Goal: Complete application form: Complete application form

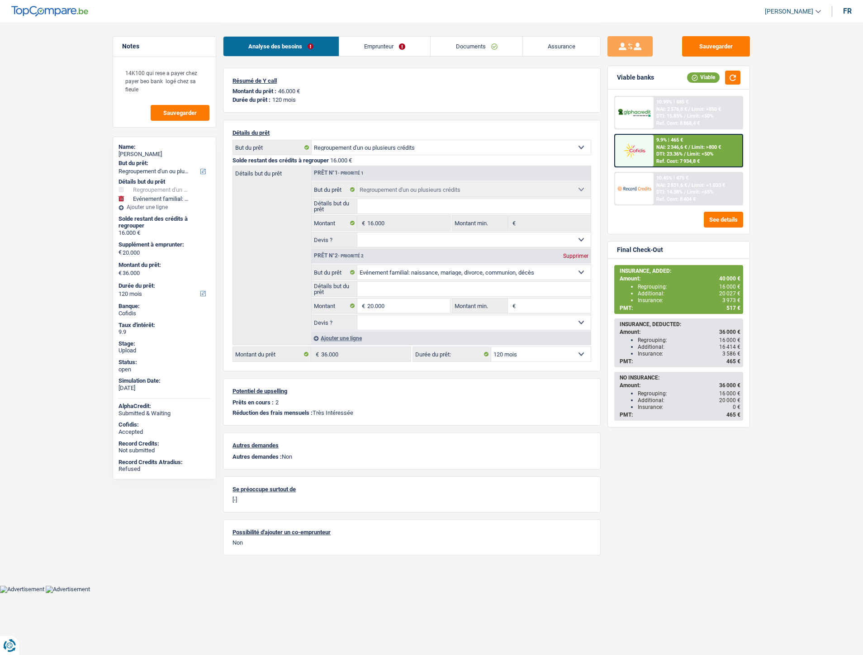
select select "refinancing"
select select "familyEvent"
select select "120"
select select "refinancing"
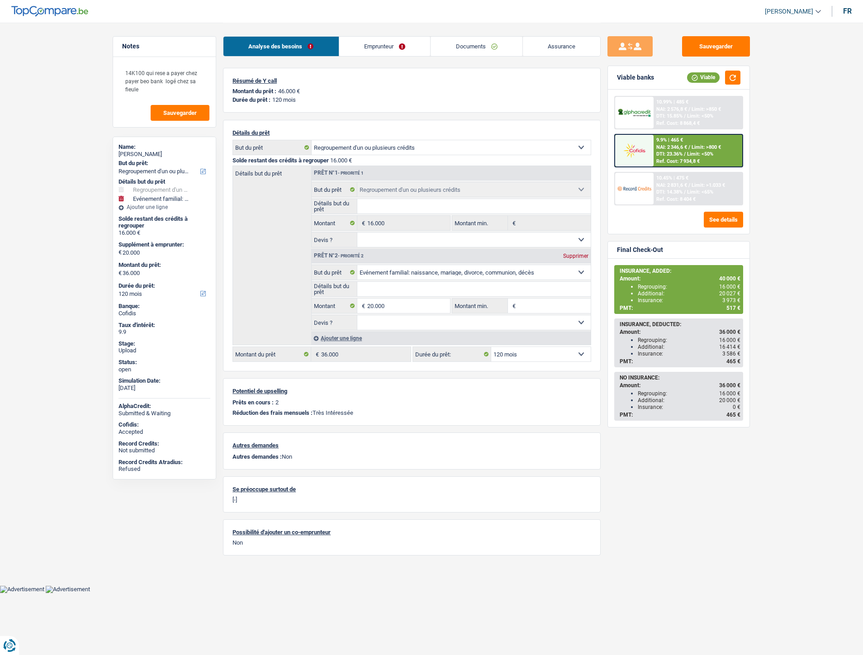
select select "refinancing"
select select "familyEvent"
select select "120"
click at [382, 42] on link "Emprunteur" at bounding box center [384, 46] width 91 height 19
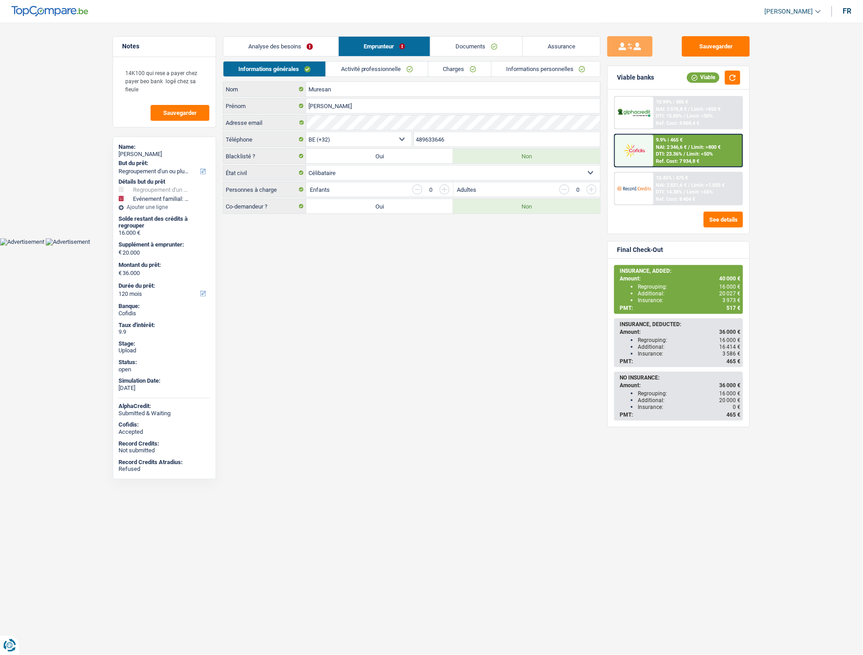
click at [557, 75] on link "Informations personnelles" at bounding box center [545, 68] width 109 height 15
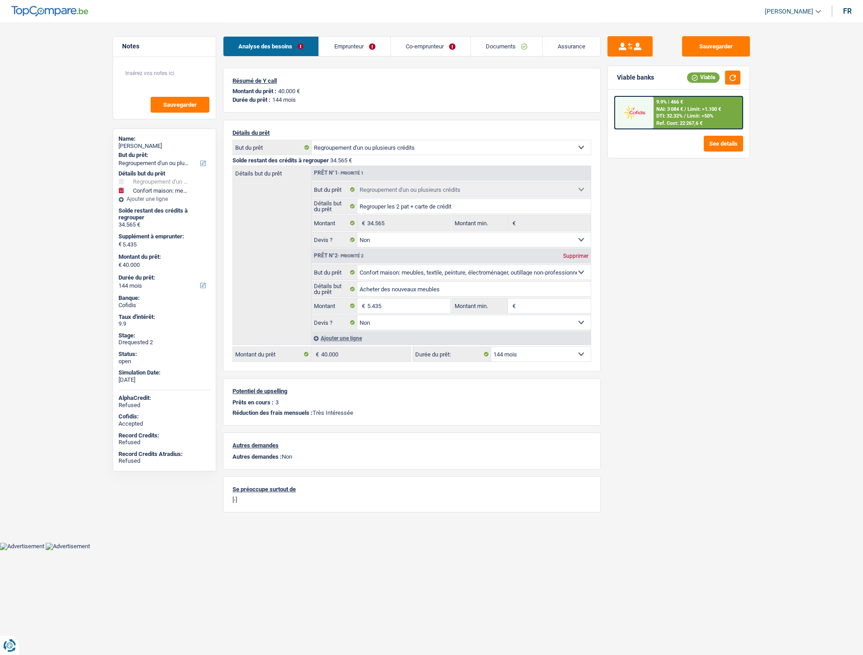
select select "refinancing"
select select "household"
select select "144"
select select "refinancing"
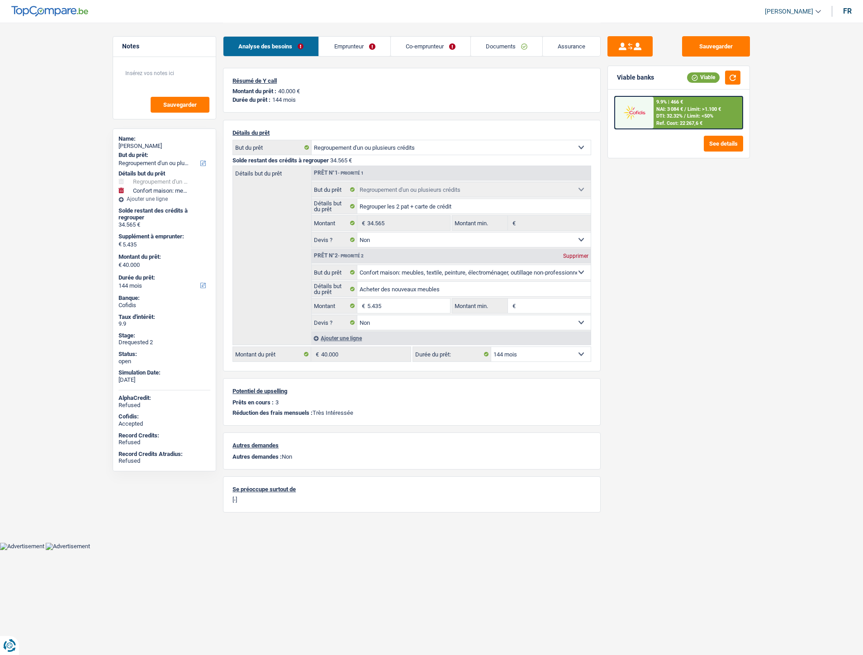
select select "refinancing"
select select "false"
select select "household"
select select "false"
select select "144"
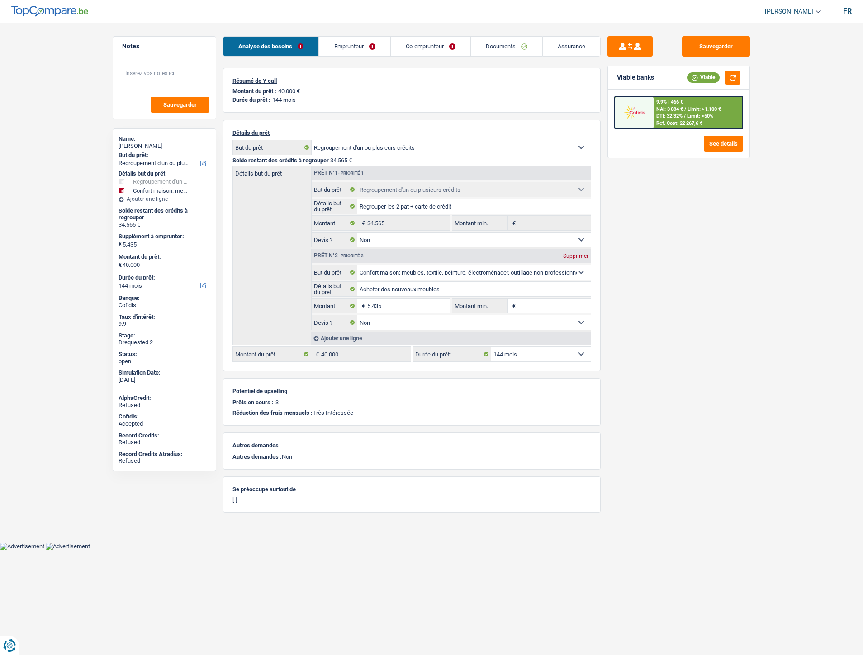
select select "rents"
select select "BE"
select select "personalLoan"
select select "loanRepayment"
select select "96"
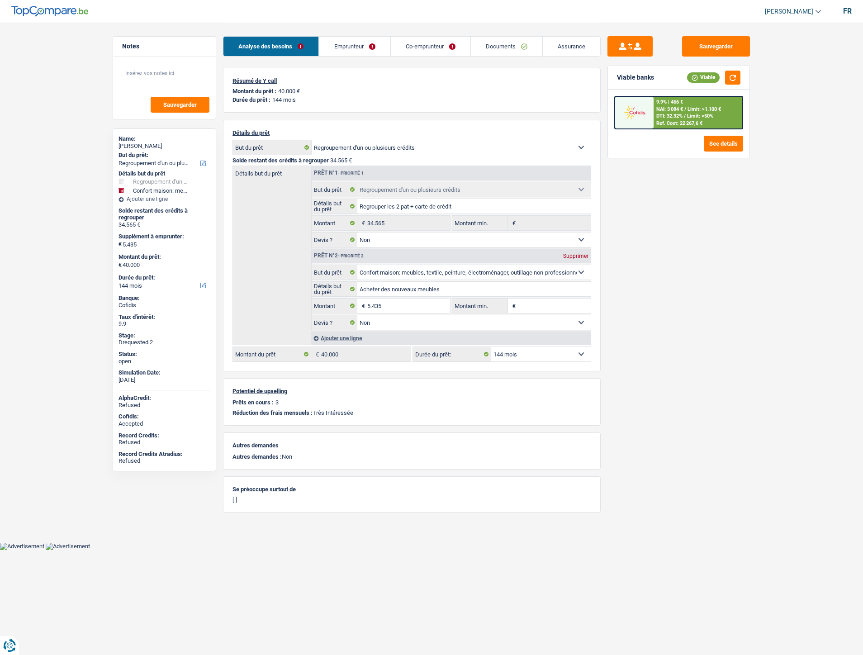
select select "personalLoan"
select select "education"
select select "60"
select select "cardOrCredit"
click at [363, 47] on link "Emprunteur" at bounding box center [354, 46] width 71 height 19
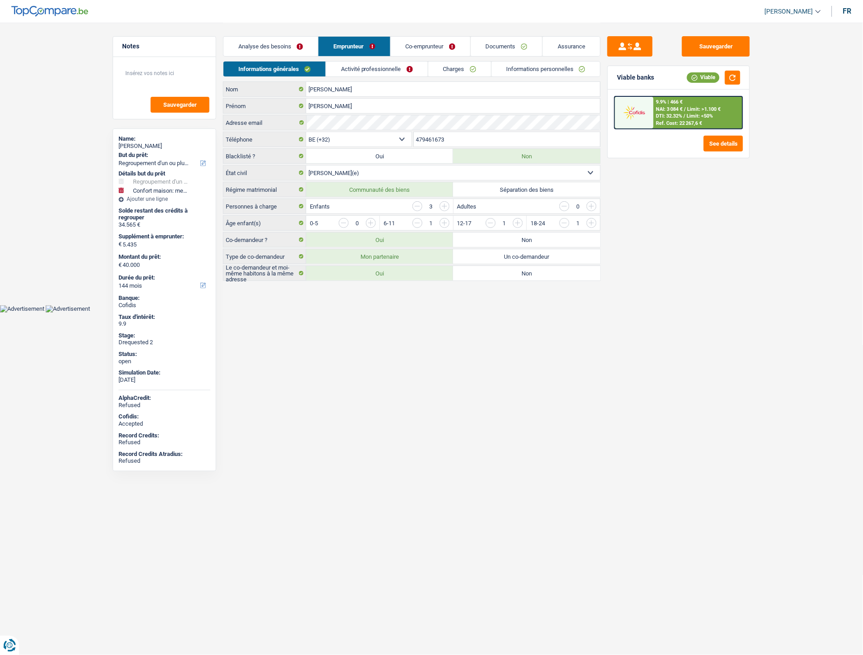
click at [433, 73] on link "Charges" at bounding box center [459, 68] width 63 height 15
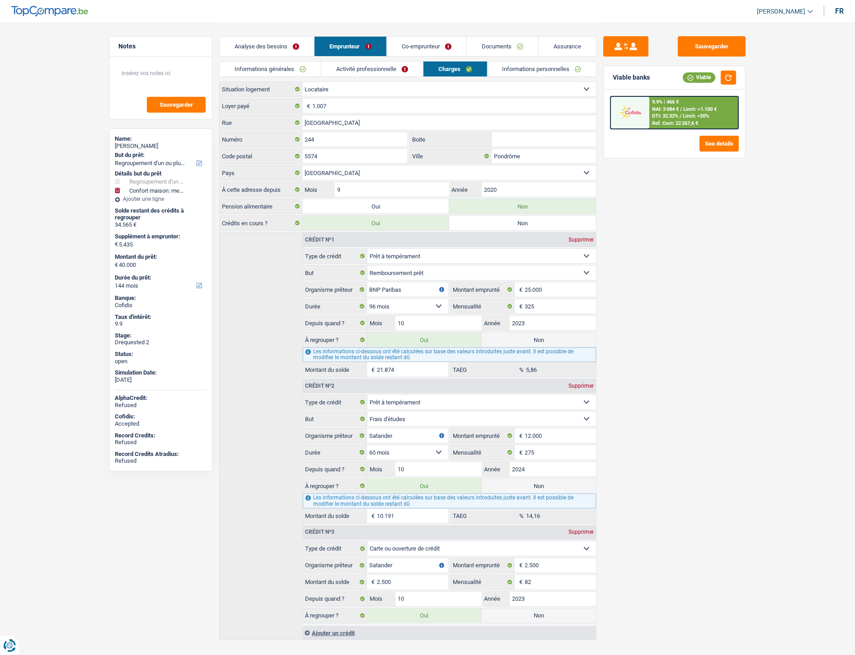
click at [412, 51] on link "Co-emprunteur" at bounding box center [427, 46] width 80 height 19
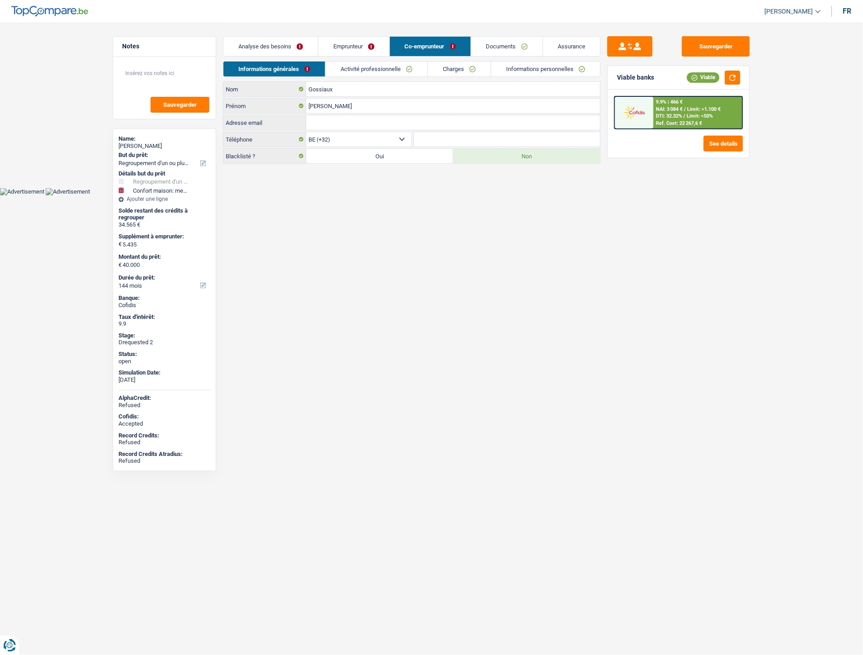
click at [453, 70] on link "Charges" at bounding box center [459, 68] width 63 height 15
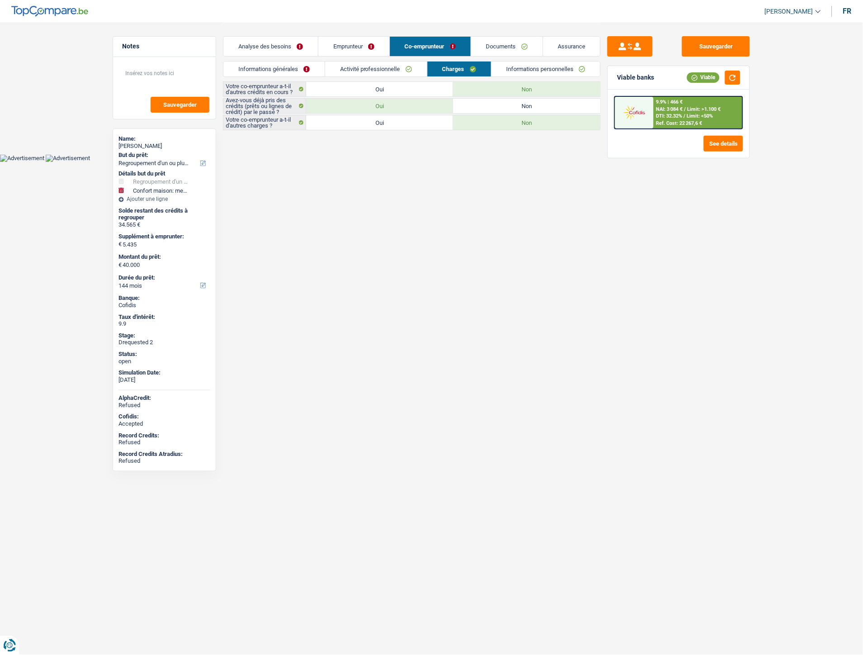
click at [366, 47] on link "Emprunteur" at bounding box center [353, 46] width 71 height 19
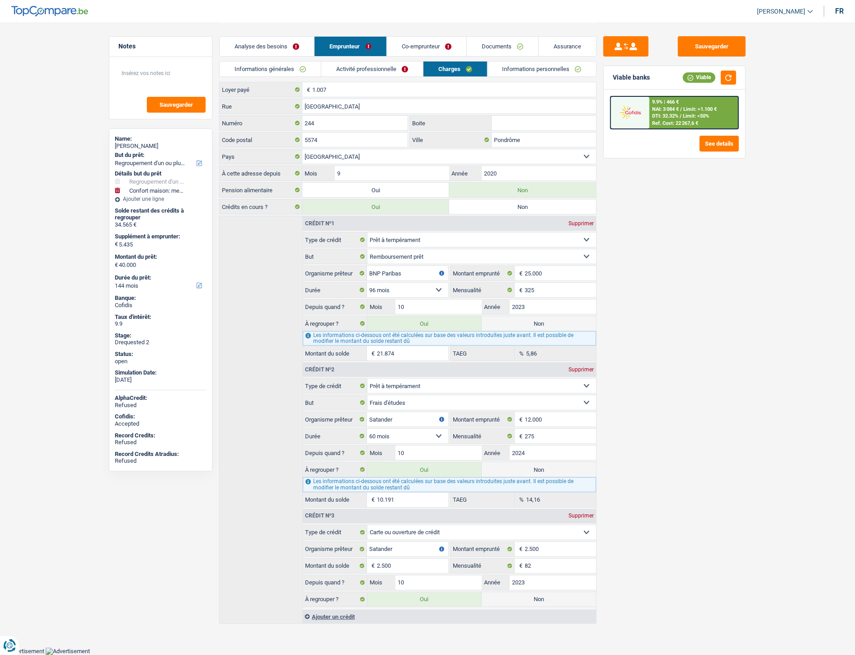
scroll to position [19, 0]
click at [427, 47] on link "Co-emprunteur" at bounding box center [427, 46] width 80 height 19
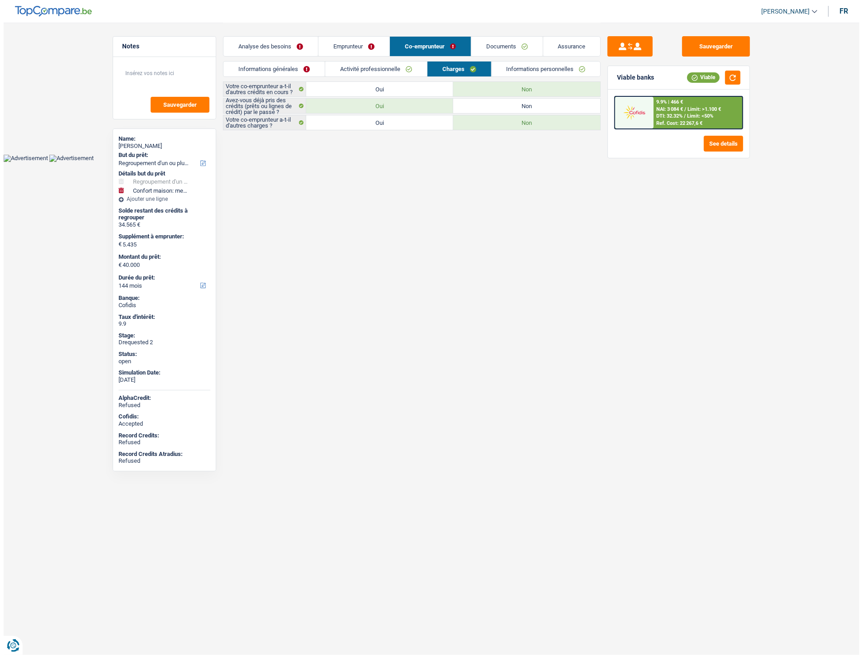
scroll to position [0, 0]
click at [353, 45] on link "Emprunteur" at bounding box center [353, 46] width 71 height 19
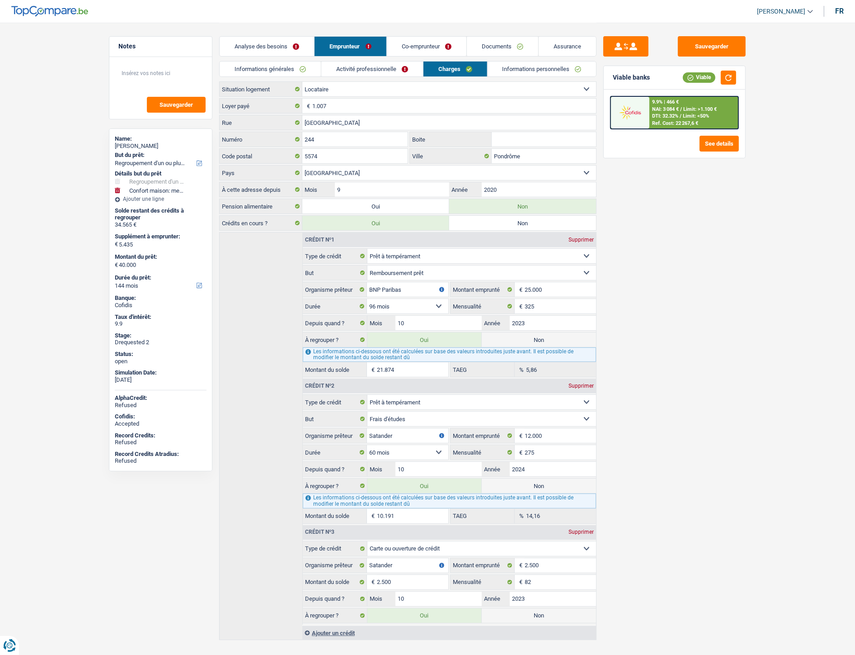
click at [431, 45] on link "Co-emprunteur" at bounding box center [427, 46] width 80 height 19
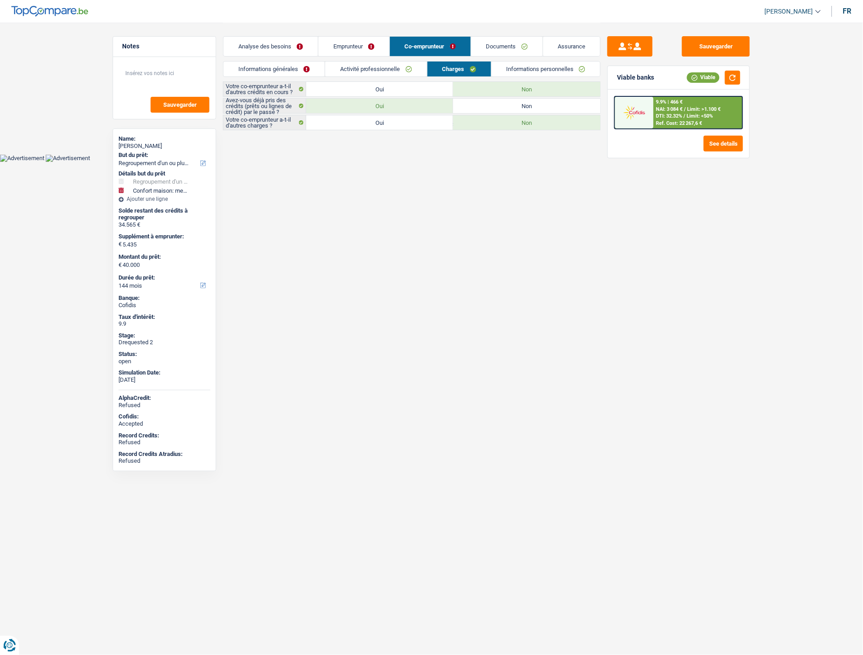
click at [279, 62] on link "Informations générales" at bounding box center [273, 68] width 101 height 15
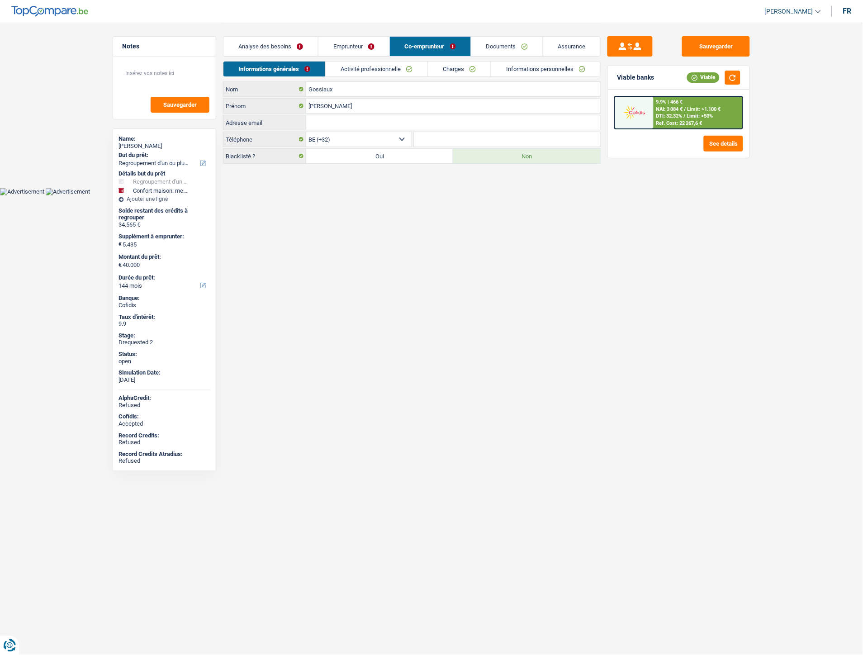
click at [344, 44] on link "Emprunteur" at bounding box center [353, 46] width 71 height 19
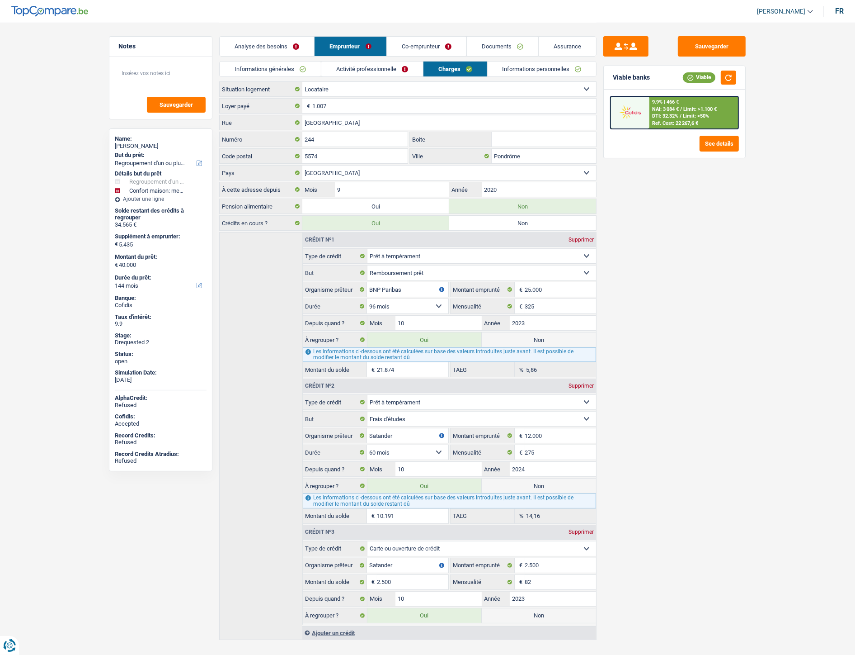
click at [435, 42] on link "Co-emprunteur" at bounding box center [427, 46] width 80 height 19
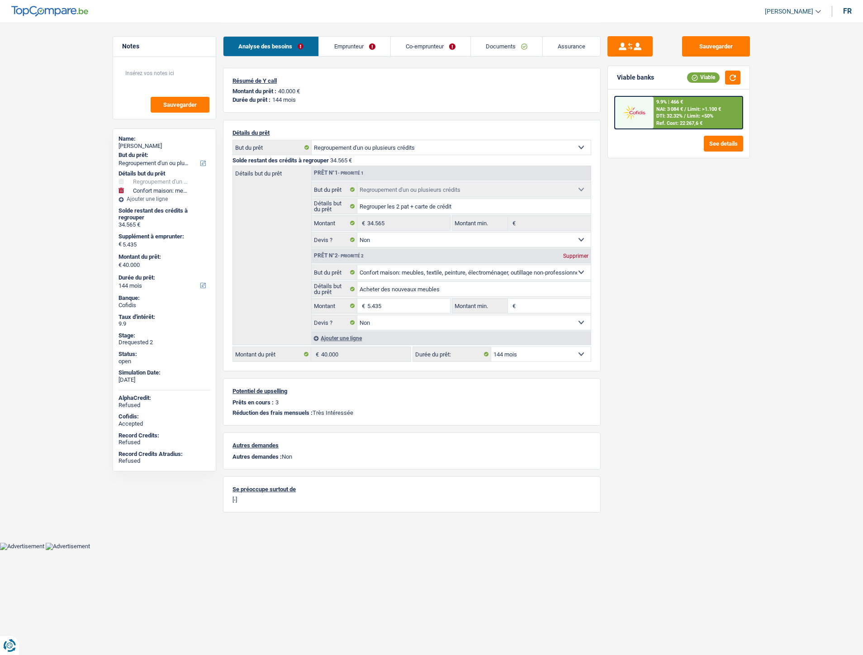
select select "refinancing"
select select "household"
select select "144"
select select "refinancing"
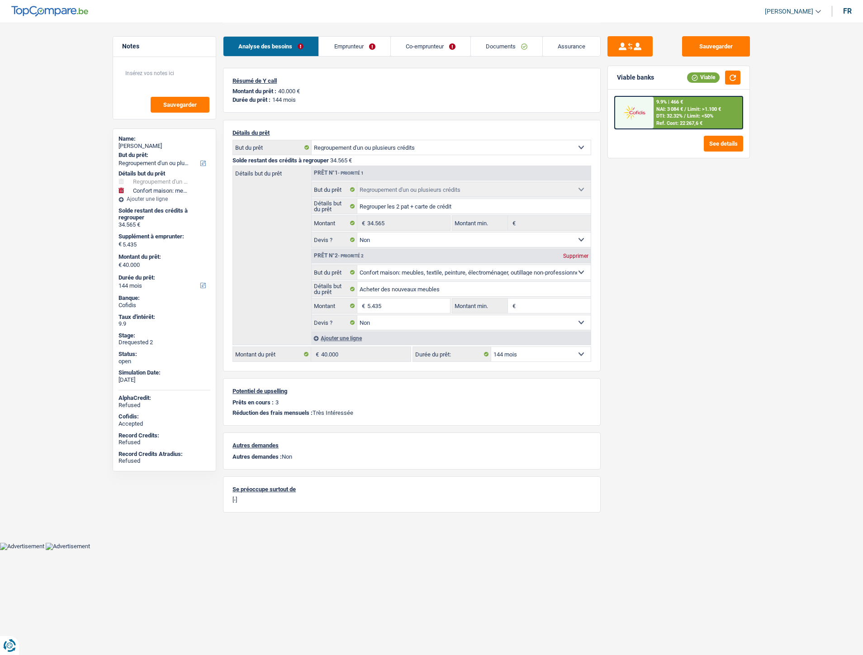
select select "refinancing"
select select "false"
select select "household"
select select "false"
select select "144"
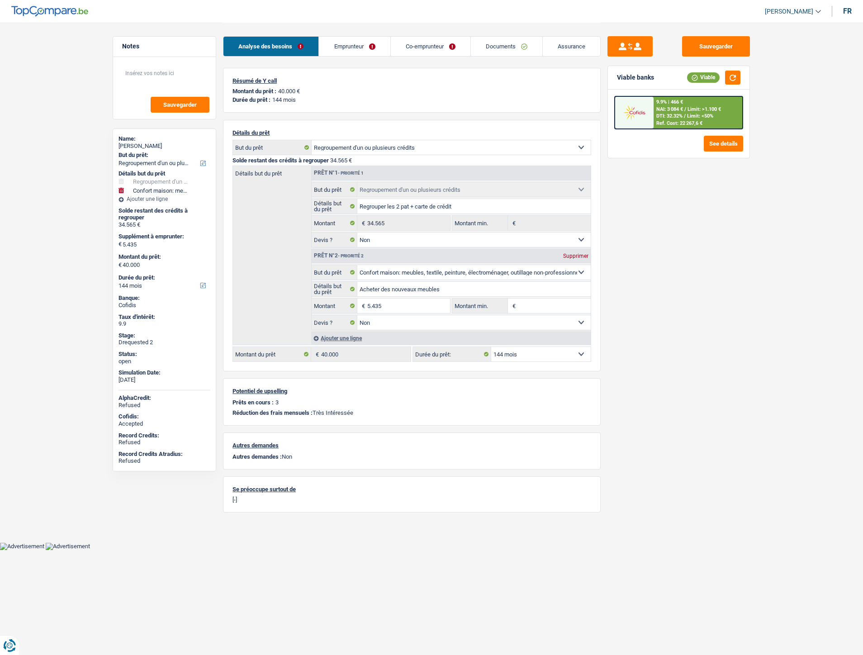
select select "applicant"
select select "coApplicant"
click at [507, 49] on link "Documents" at bounding box center [506, 46] width 71 height 19
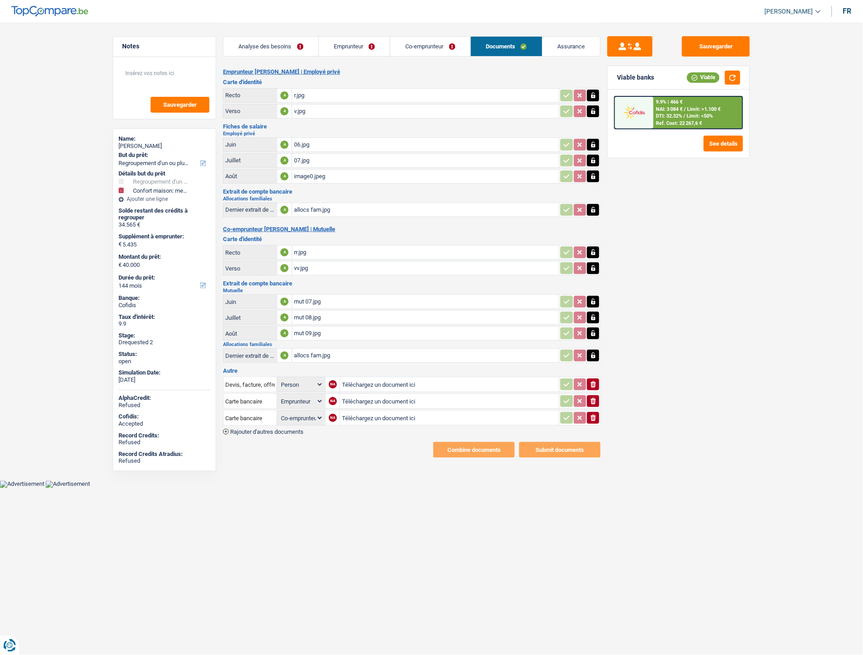
click at [362, 377] on input "Téléchargez un document ici" at bounding box center [449, 384] width 215 height 14
type input "C:\fakepath\FP aout Mr.jpg"
click at [246, 382] on input "Devis, facture, offre, bon de commande" at bounding box center [250, 384] width 50 height 14
type input "ao"
click at [252, 408] on li "Fiche de paie Août" at bounding box center [281, 413] width 106 height 11
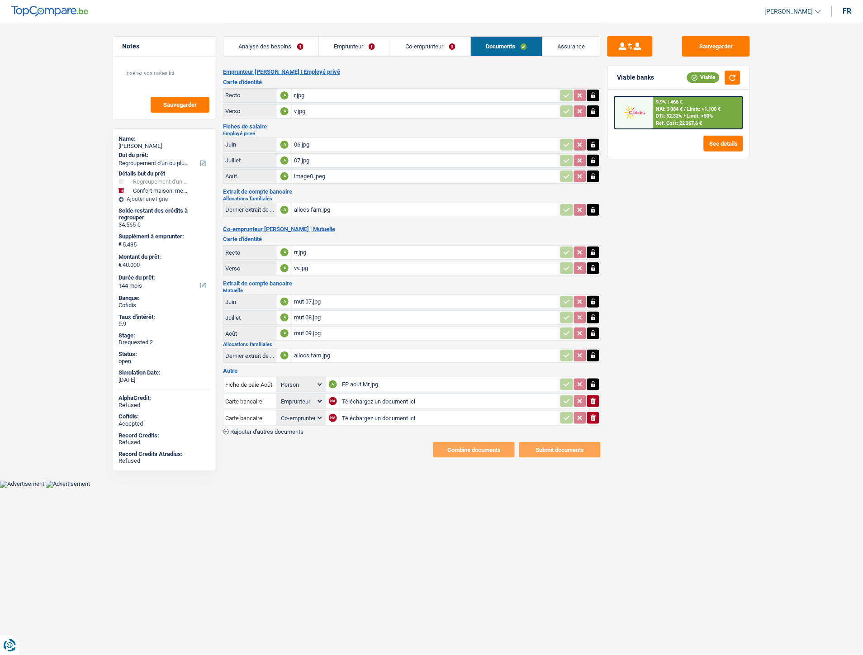
click at [363, 395] on input "Téléchargez un document ici" at bounding box center [449, 401] width 215 height 14
type input "C:\fakepath\Santander carte.jpg"
click at [237, 397] on input "Carte bancaire" at bounding box center [250, 401] width 50 height 14
type input "dé"
click at [243, 413] on li "Décompte de remboursement anticipé" at bounding box center [288, 418] width 121 height 11
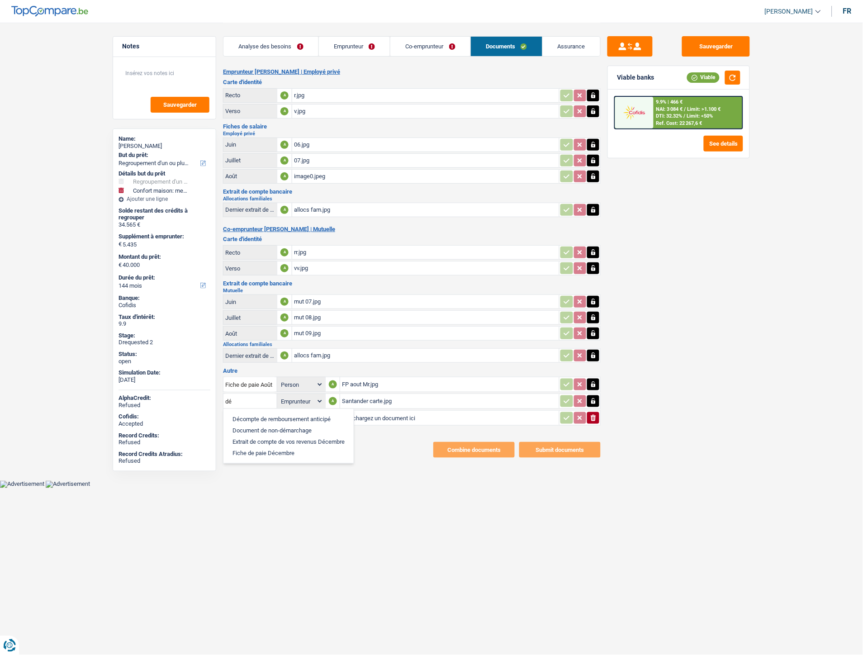
select select "applicant"
click at [354, 411] on input "Téléchargez un document ici" at bounding box center [449, 418] width 215 height 14
type input "C:\fakepath\Pret santander.jpg"
click at [249, 412] on input "Carte bancaire" at bounding box center [250, 418] width 50 height 14
type input "dé"
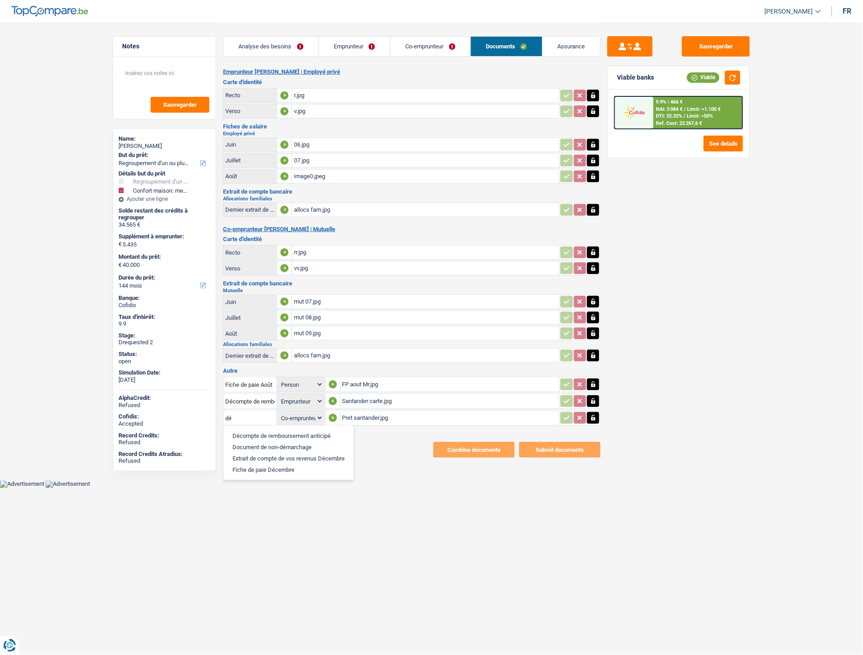
click at [263, 430] on li "Décompte de remboursement anticipé" at bounding box center [288, 435] width 121 height 11
select select "coApplicant"
click at [283, 429] on span "Rajouter d'autres documents" at bounding box center [266, 432] width 73 height 6
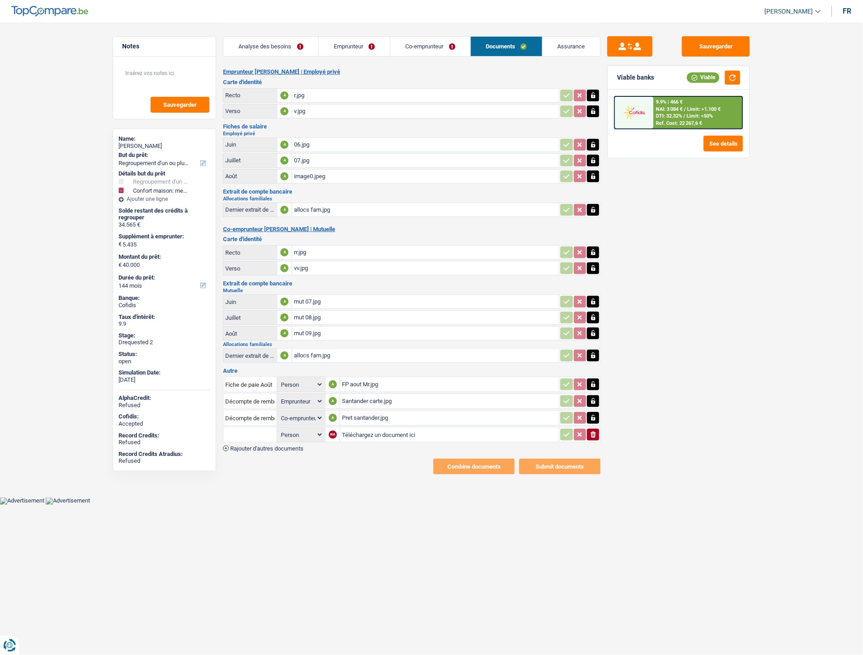
click at [356, 428] on input "Téléchargez un document ici" at bounding box center [449, 435] width 215 height 14
type input "C:\fakepath\Alpha crédit.jpg"
click at [259, 429] on input "text" at bounding box center [250, 434] width 50 height 14
type input "dé"
click at [243, 447] on li "Décompte de remboursement anticipé" at bounding box center [288, 452] width 121 height 11
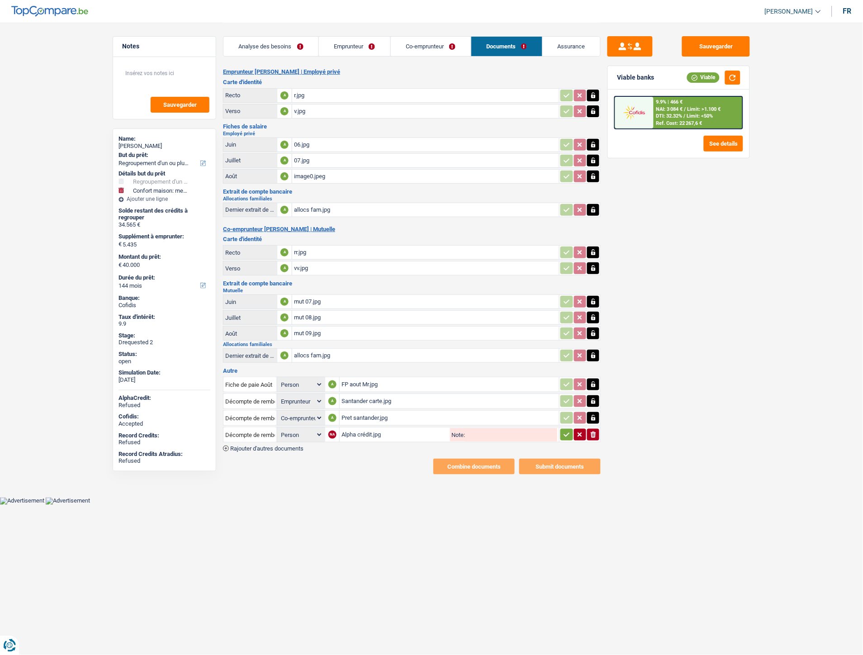
click at [563, 430] on icon "button" at bounding box center [566, 434] width 7 height 9
click at [699, 48] on button "Sauvegarder" at bounding box center [716, 46] width 68 height 20
click at [337, 42] on link "Emprunteur" at bounding box center [354, 46] width 71 height 19
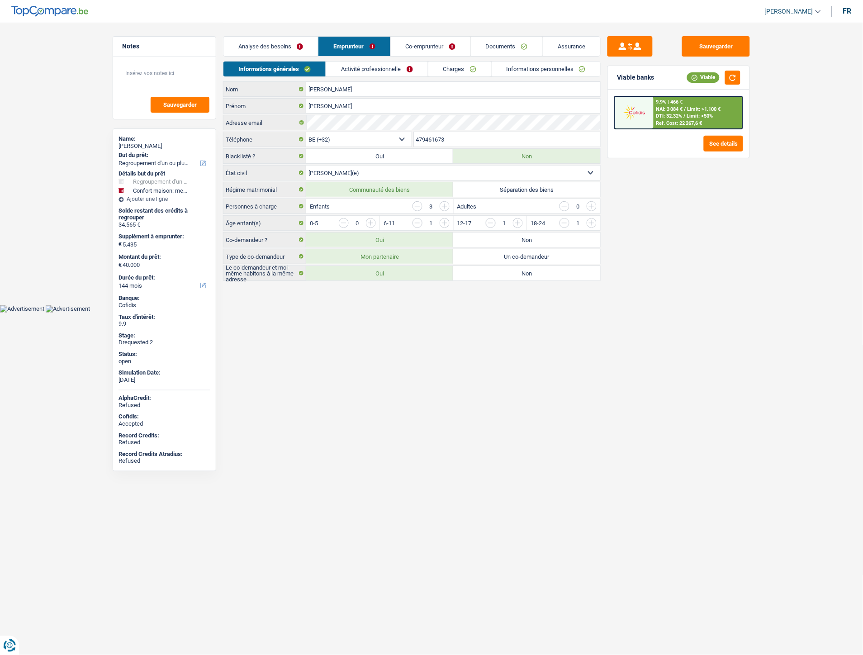
click at [443, 46] on link "Co-emprunteur" at bounding box center [431, 46] width 80 height 19
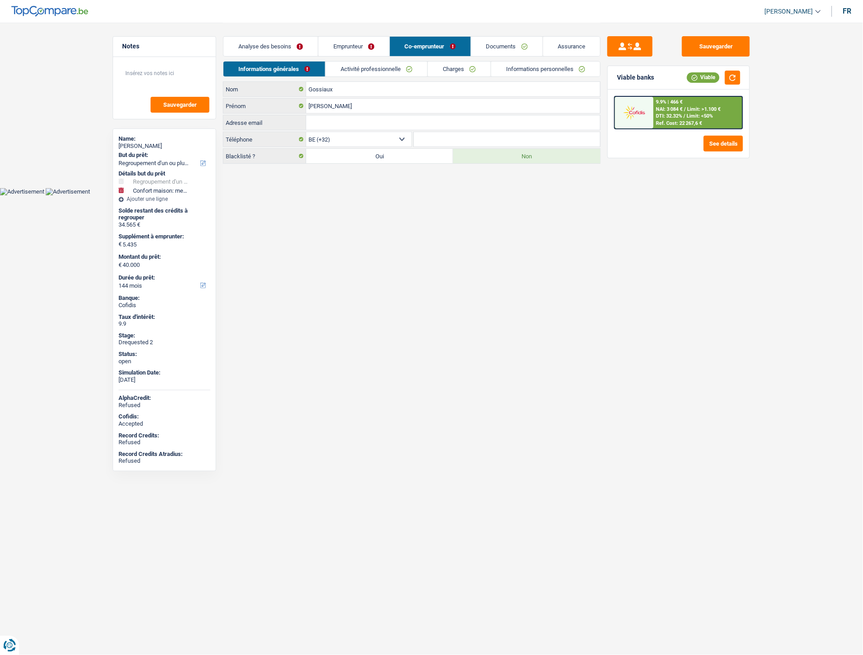
click at [330, 41] on link "Emprunteur" at bounding box center [353, 46] width 71 height 19
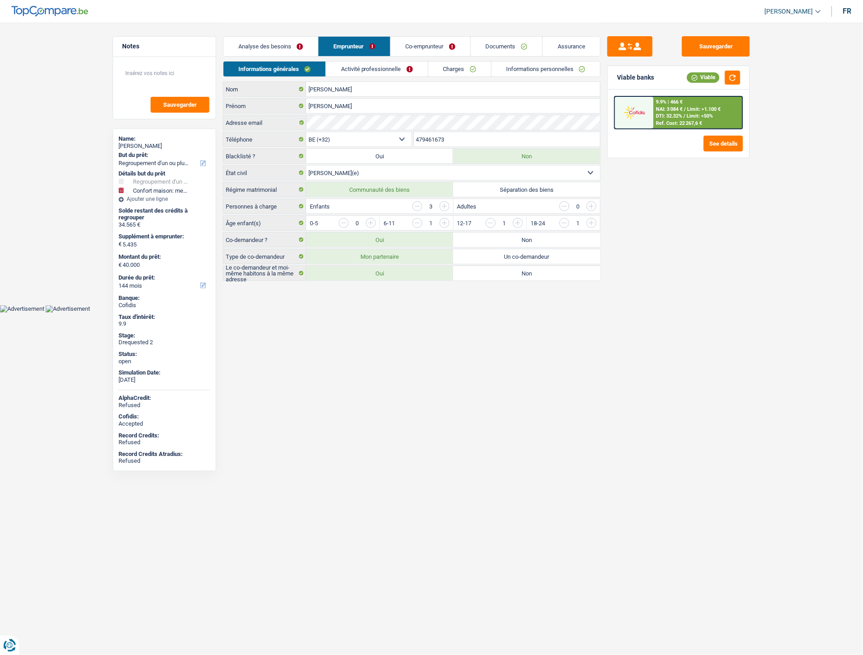
click at [440, 71] on link "Charges" at bounding box center [459, 68] width 63 height 15
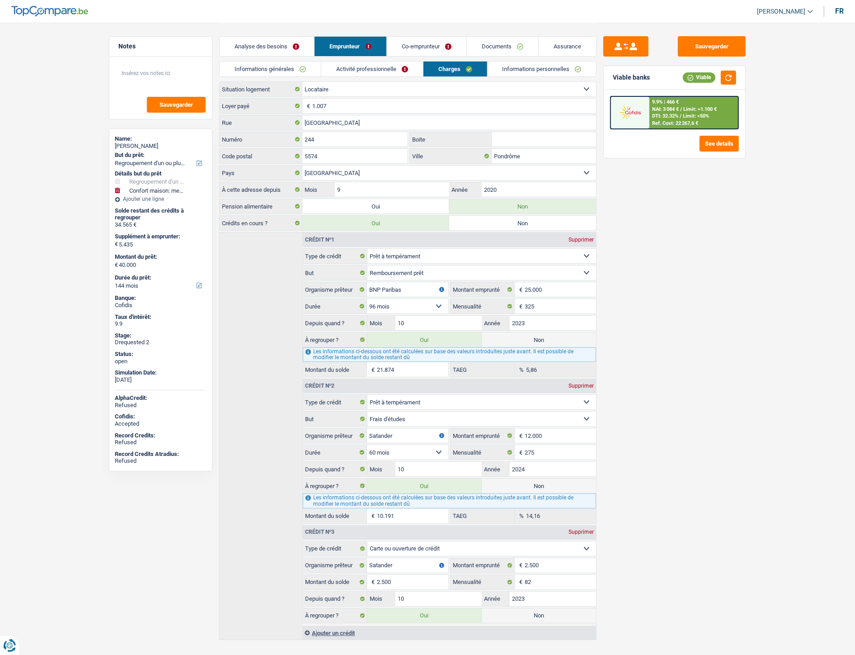
scroll to position [19, 0]
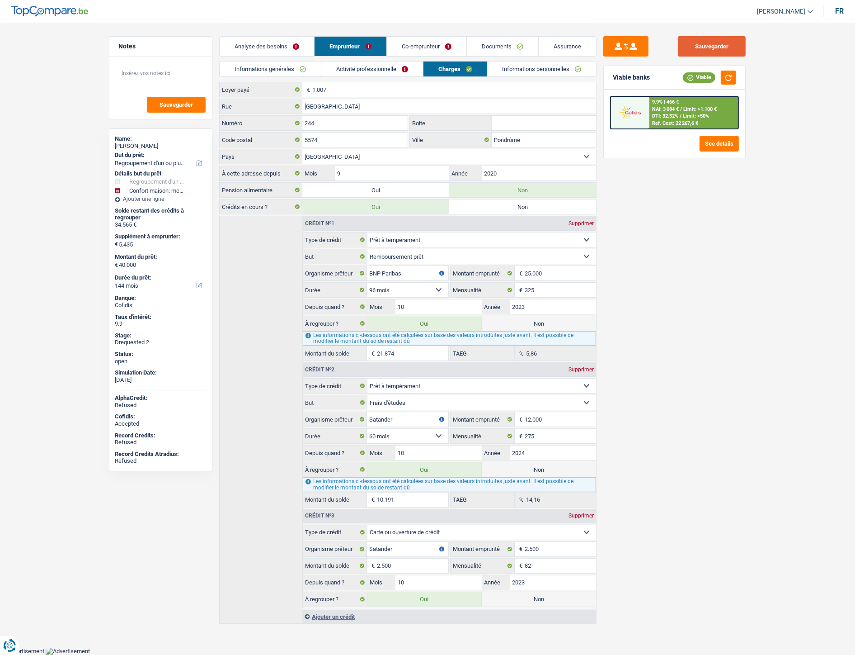
click at [694, 47] on button "Sauvegarder" at bounding box center [712, 46] width 68 height 20
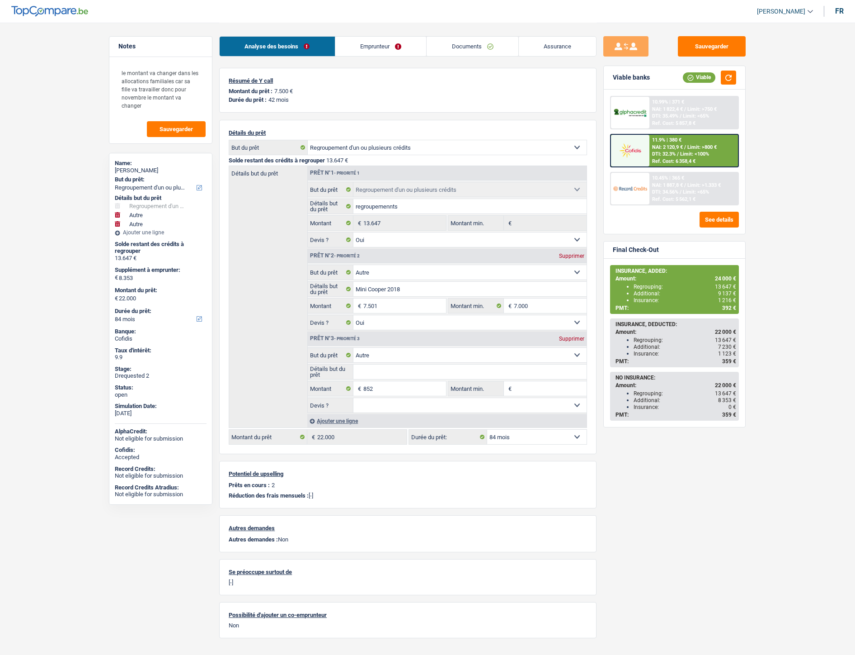
select select "refinancing"
select select "other"
select select "84"
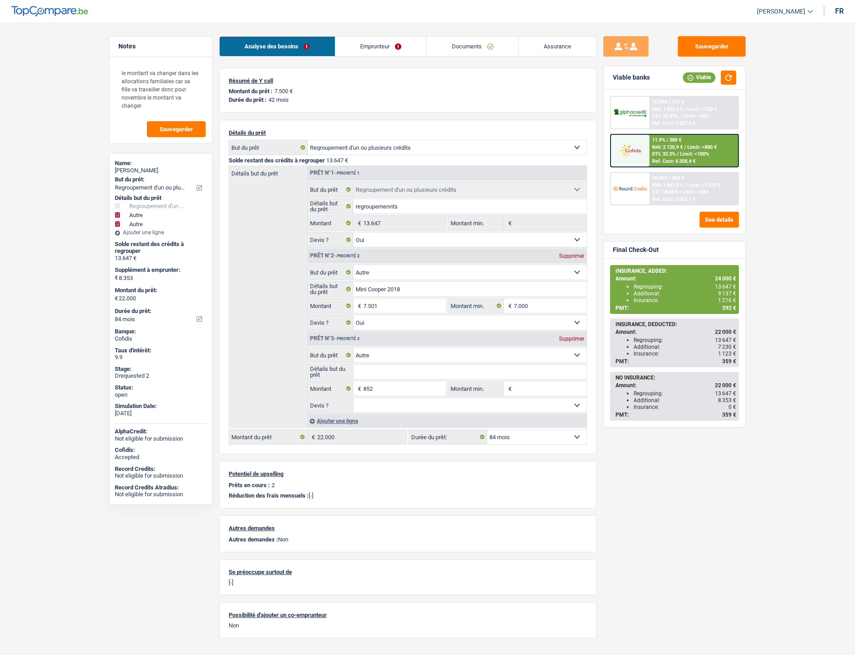
select select "refinancing"
select select "yes"
select select "other"
select select "yes"
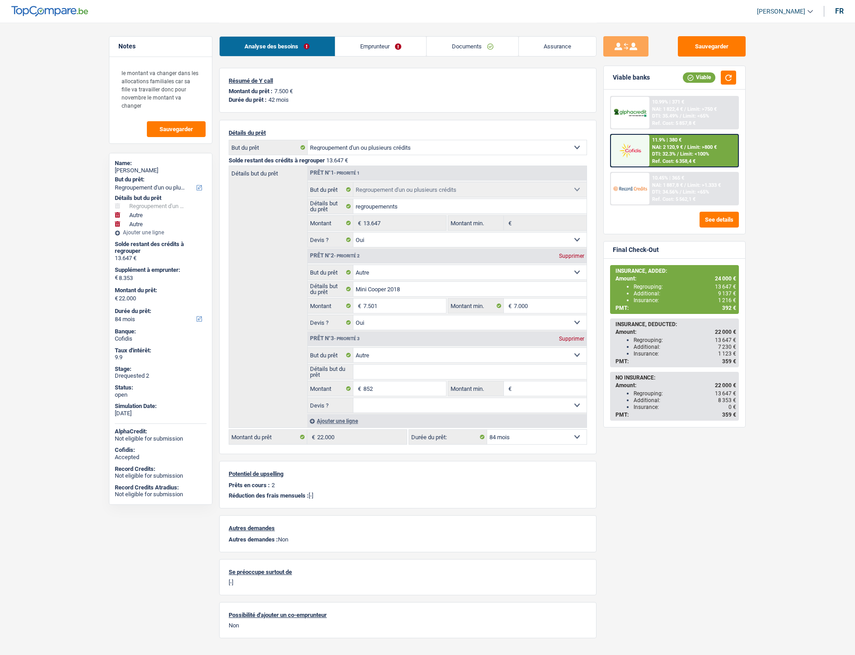
select select "other"
select select "84"
select select "ownerWithMortgage"
select select "BE"
select select "mortgage"
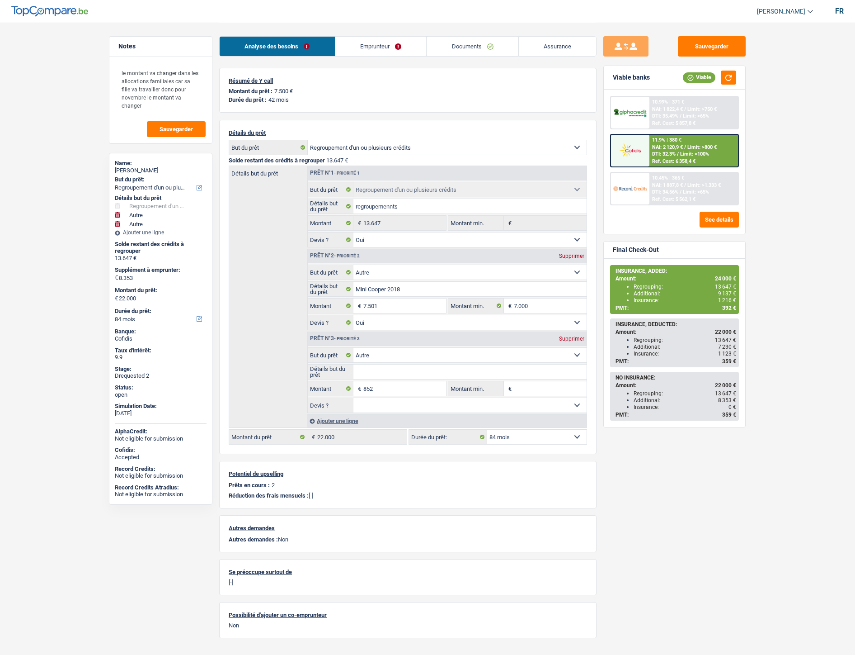
select select "240"
select select "personalLoan"
select select "smallWorks"
select select "60"
drag, startPoint x: 0, startPoint y: 0, endPoint x: 358, endPoint y: 49, distance: 361.4
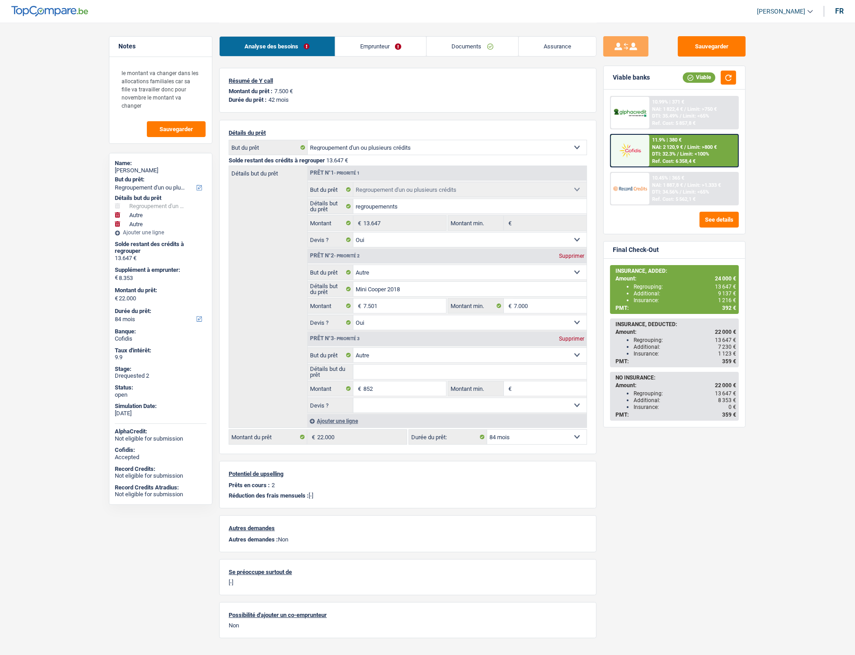
click at [358, 49] on link "Emprunteur" at bounding box center [380, 46] width 91 height 19
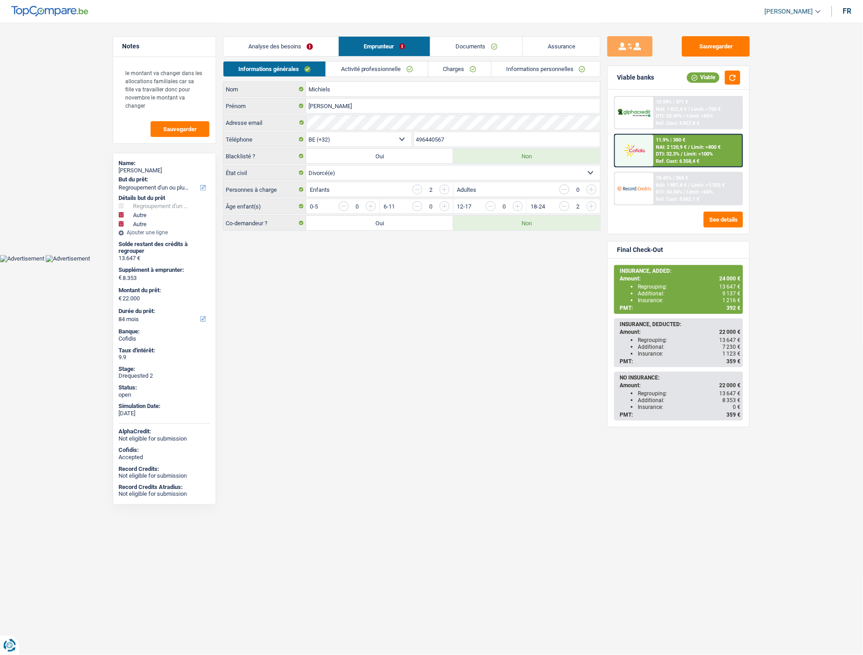
click at [448, 69] on link "Charges" at bounding box center [459, 68] width 63 height 15
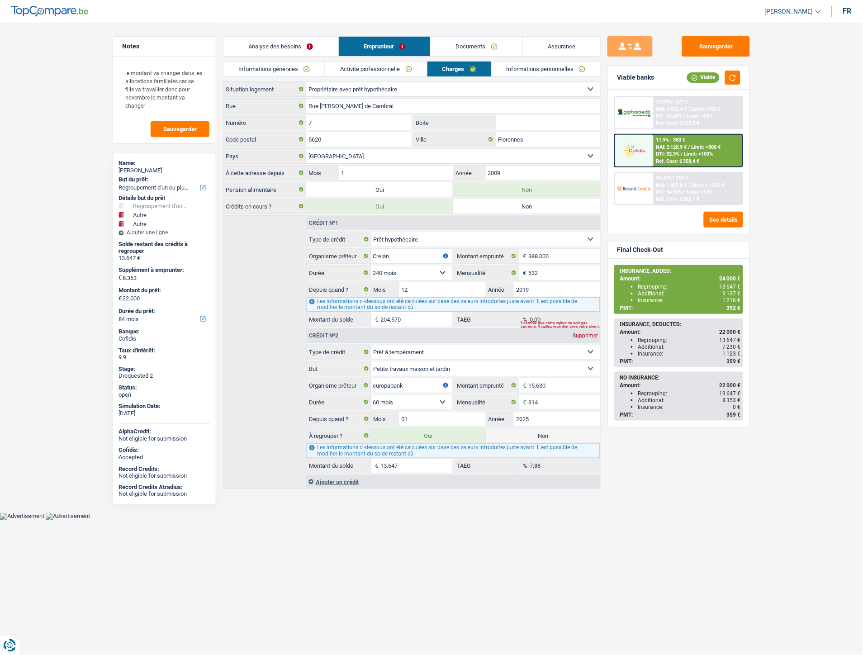
click at [666, 101] on div "10.99% | 371 €" at bounding box center [672, 102] width 32 height 6
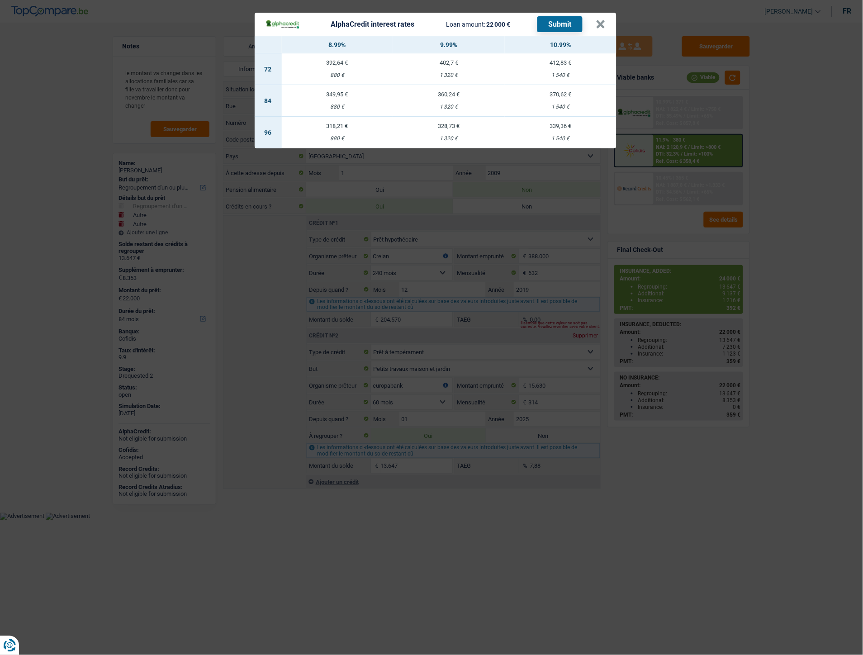
click at [563, 25] on button "Submit" at bounding box center [559, 24] width 45 height 16
click at [338, 68] on td "392,64 € 880 €" at bounding box center [338, 69] width 112 height 32
select select "72"
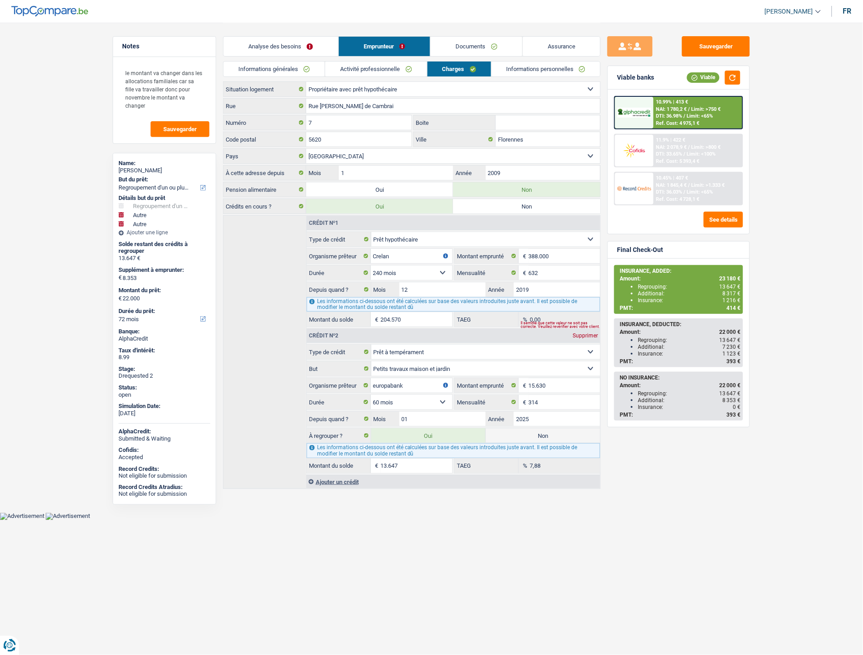
click at [559, 44] on link "Assurance" at bounding box center [562, 46] width 78 height 19
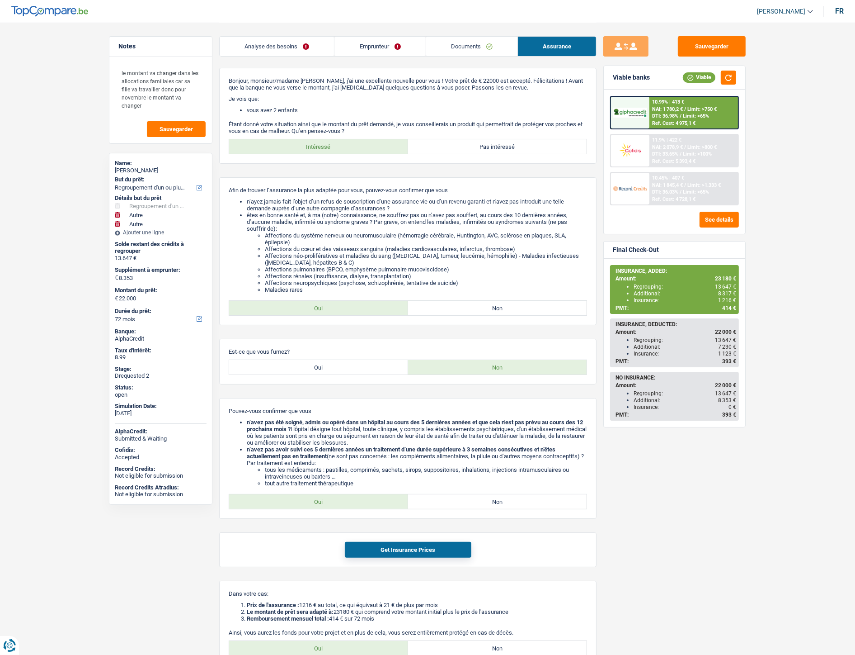
click at [473, 48] on link "Documents" at bounding box center [471, 46] width 91 height 19
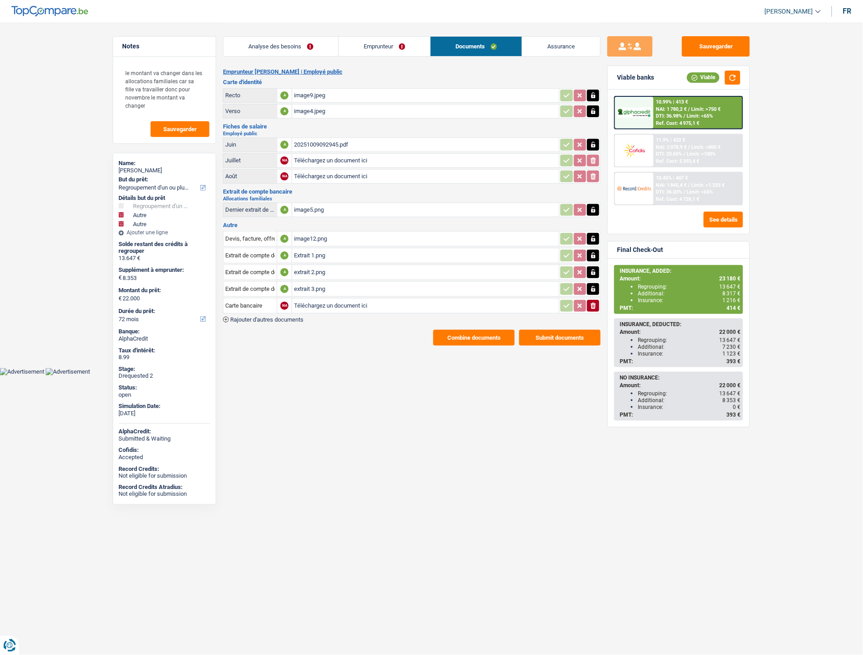
click at [289, 316] on span "Rajouter d'autres documents" at bounding box center [266, 319] width 73 height 6
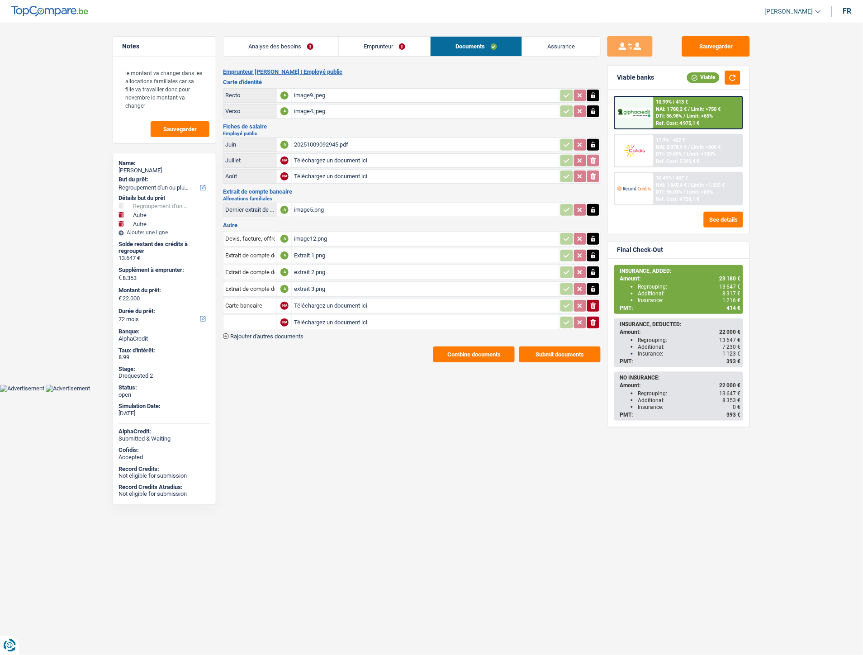
click at [458, 346] on button "Combine documents" at bounding box center [473, 354] width 81 height 16
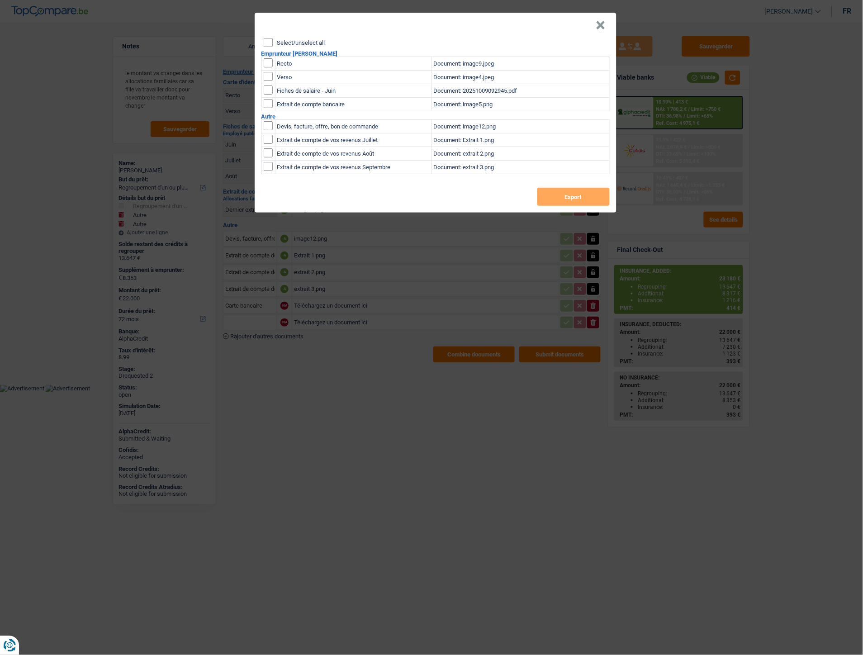
click at [271, 60] on input "checkbox" at bounding box center [268, 62] width 9 height 9
checkbox input "true"
click at [270, 75] on input "checkbox" at bounding box center [268, 76] width 9 height 9
checkbox input "true"
click at [572, 200] on button "Export" at bounding box center [573, 197] width 72 height 18
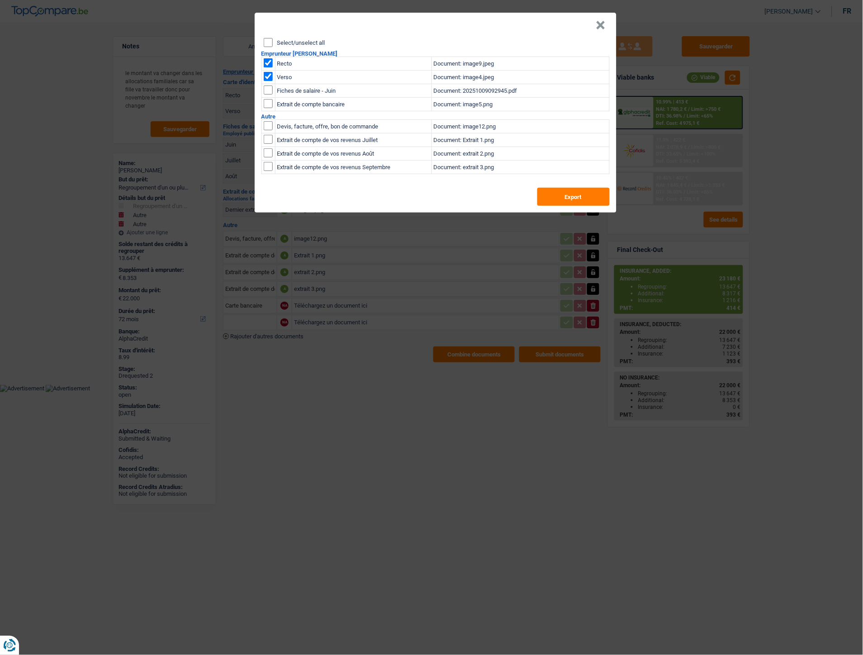
click at [599, 24] on button "×" at bounding box center [600, 25] width 9 height 9
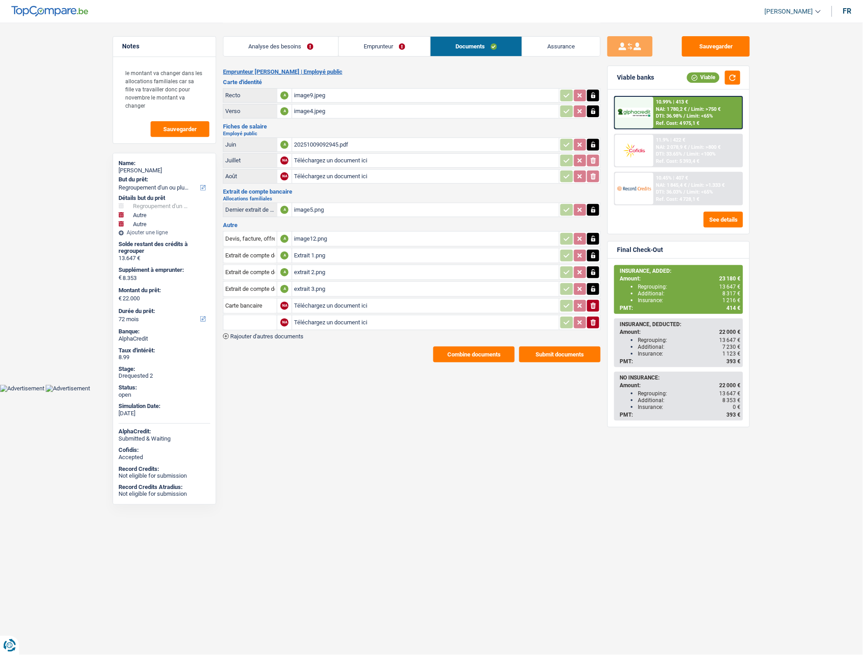
click at [384, 52] on link "Emprunteur" at bounding box center [384, 46] width 91 height 19
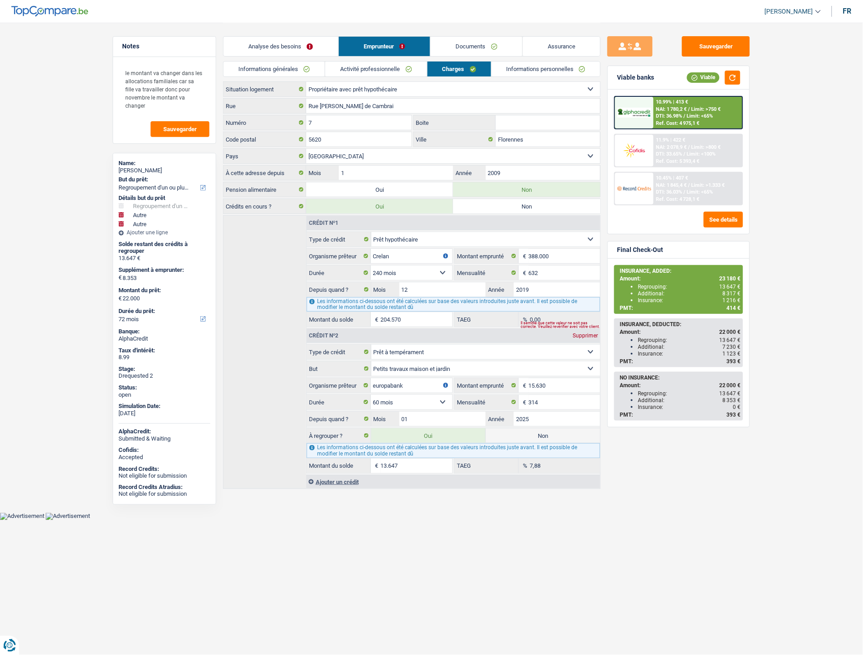
click at [282, 73] on link "Informations générales" at bounding box center [273, 68] width 101 height 15
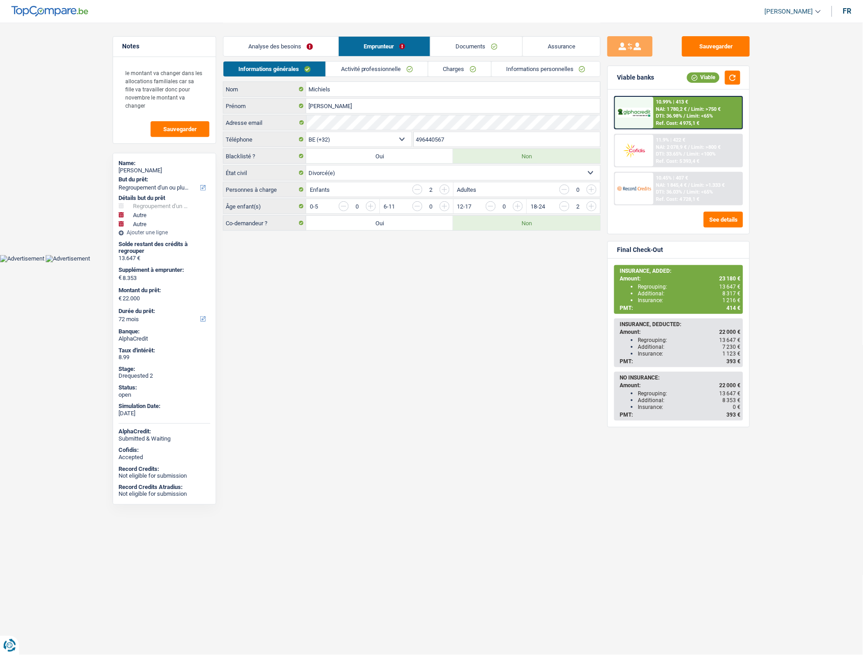
drag, startPoint x: 433, startPoint y: 140, endPoint x: 410, endPoint y: 134, distance: 23.5
click at [378, 132] on div "BE (+32) LU (+352) Sélectionner une option Téléphone 496440567 Téléphone" at bounding box center [411, 140] width 377 height 17
click at [558, 69] on link "Informations personnelles" at bounding box center [545, 68] width 109 height 15
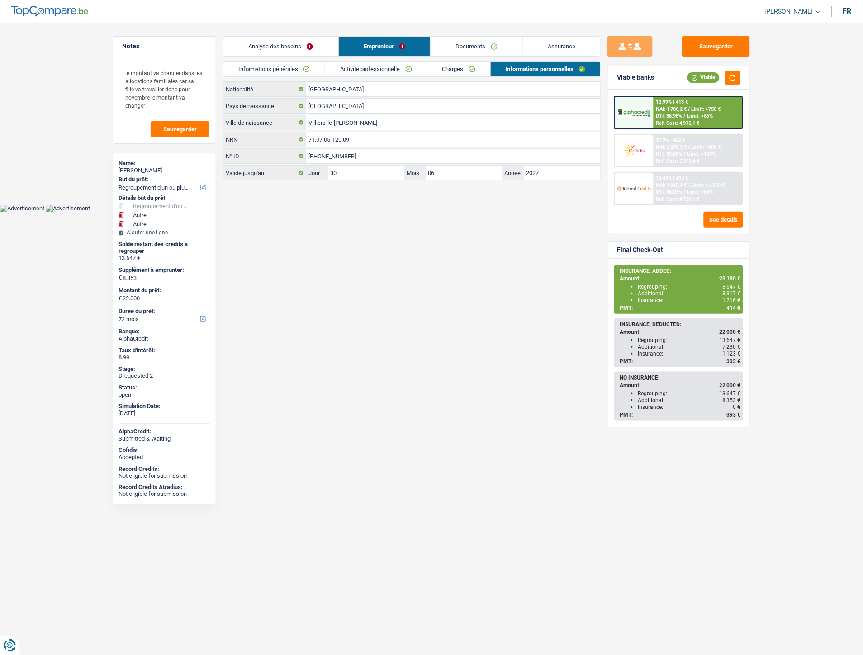
click at [474, 44] on link "Documents" at bounding box center [476, 46] width 92 height 19
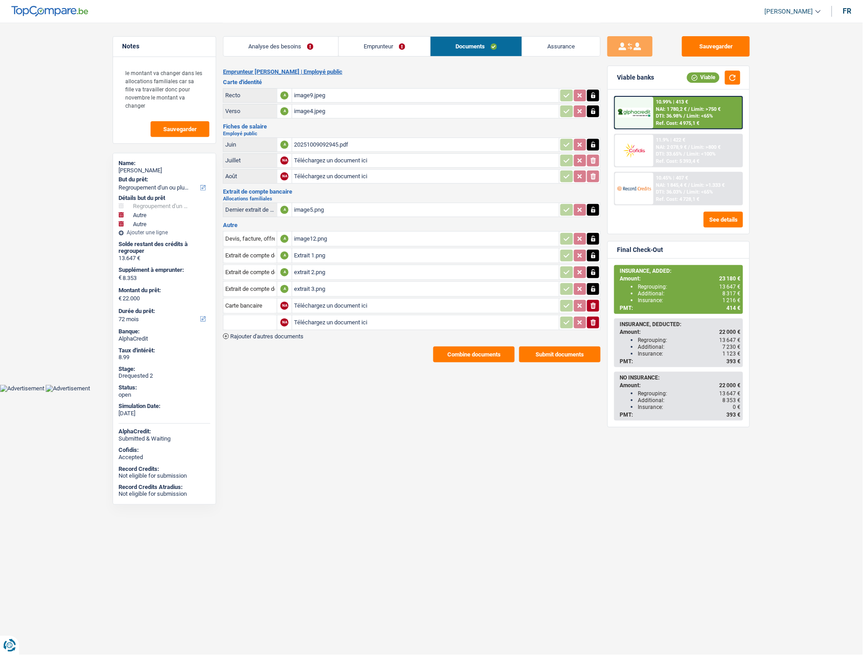
click at [303, 251] on div "Extrait 1.png" at bounding box center [425, 256] width 263 height 14
click at [306, 138] on div "20251009092945.pdf" at bounding box center [425, 145] width 263 height 14
click at [318, 203] on div "image5.png" at bounding box center [425, 210] width 263 height 14
click at [314, 282] on div "extrait 3.png" at bounding box center [425, 289] width 263 height 14
click at [301, 205] on div "image5.png" at bounding box center [425, 210] width 263 height 14
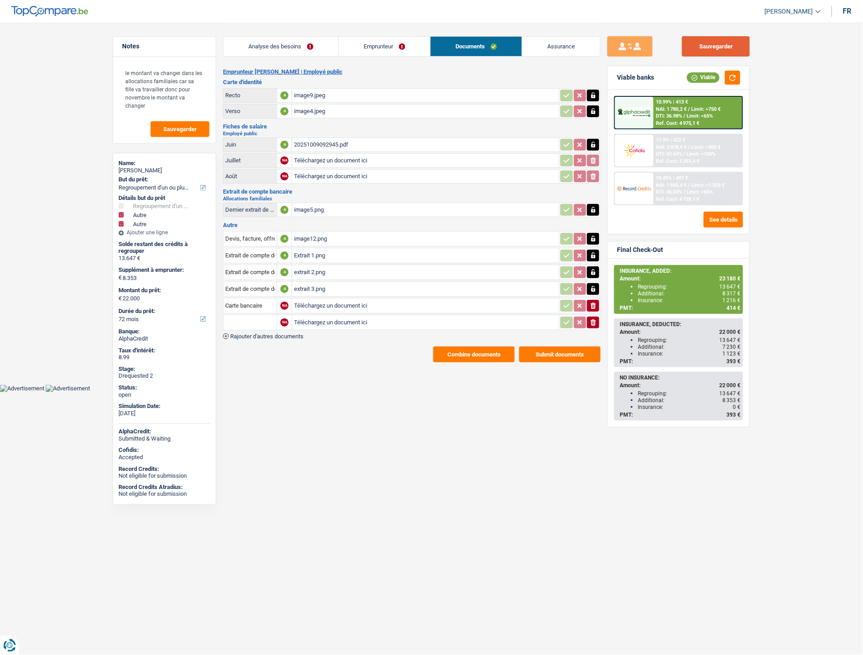
click at [708, 47] on button "Sauvegarder" at bounding box center [716, 46] width 68 height 20
drag, startPoint x: 514, startPoint y: 52, endPoint x: 475, endPoint y: 68, distance: 42.1
click at [514, 52] on link "Documents" at bounding box center [475, 46] width 91 height 19
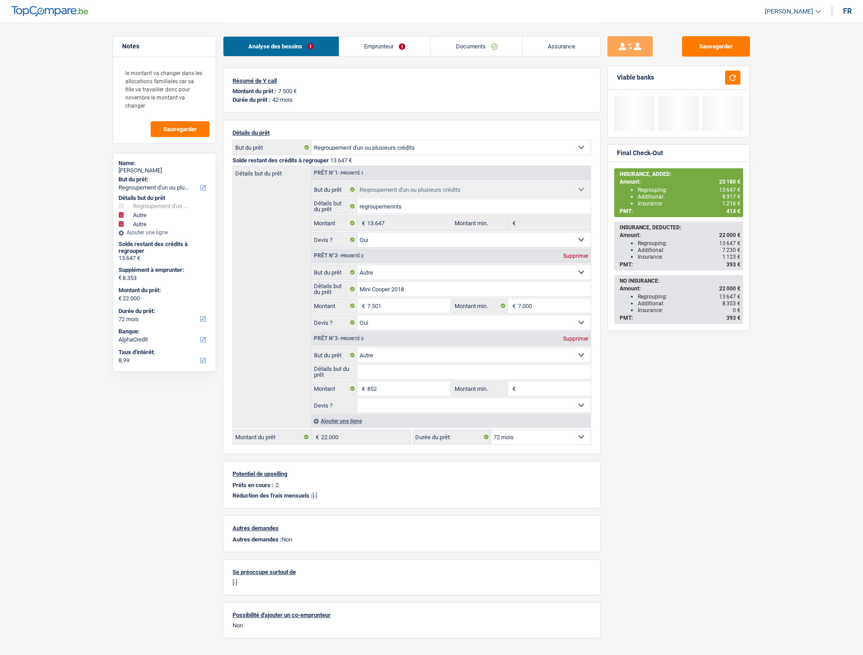
select select "refinancing"
select select "other"
select select "72"
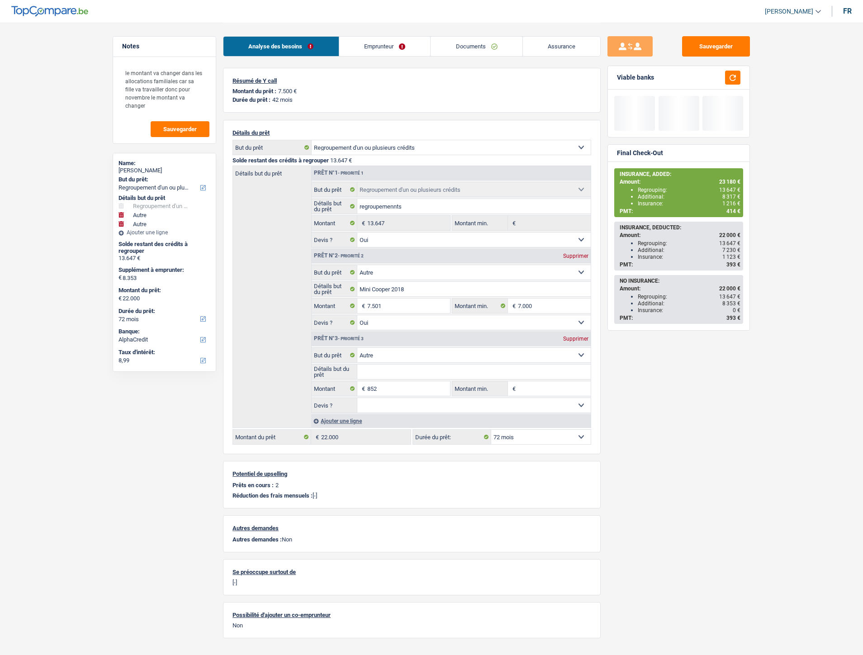
select select "alphacredit"
select select "refinancing"
select select "yes"
select select "other"
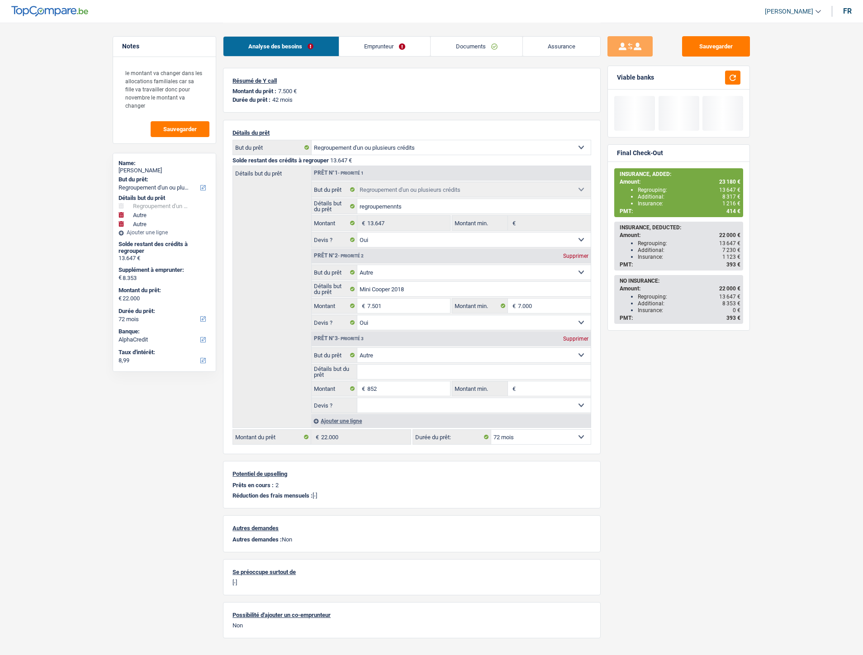
select select "yes"
select select "other"
select select "72"
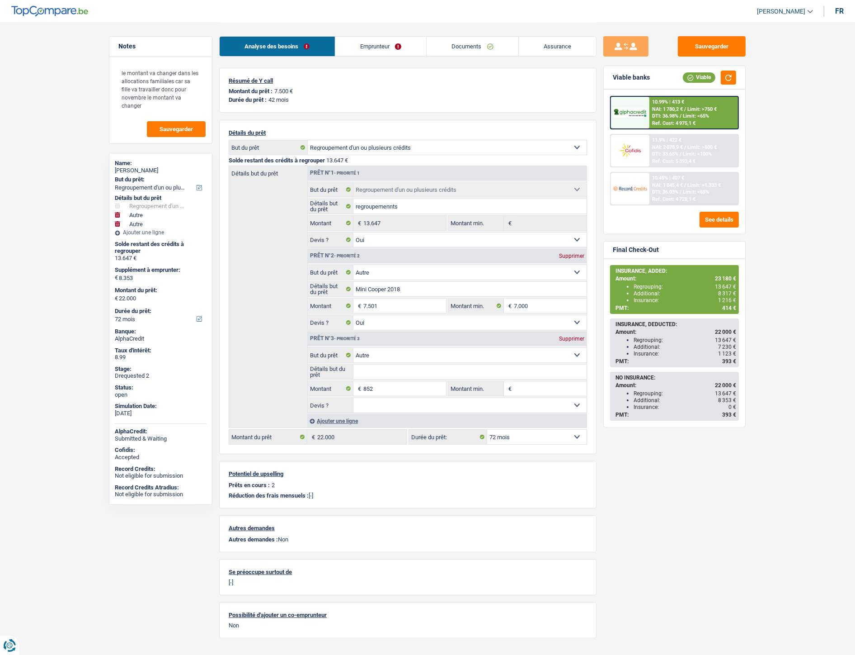
click at [455, 47] on link "Documents" at bounding box center [473, 46] width 92 height 19
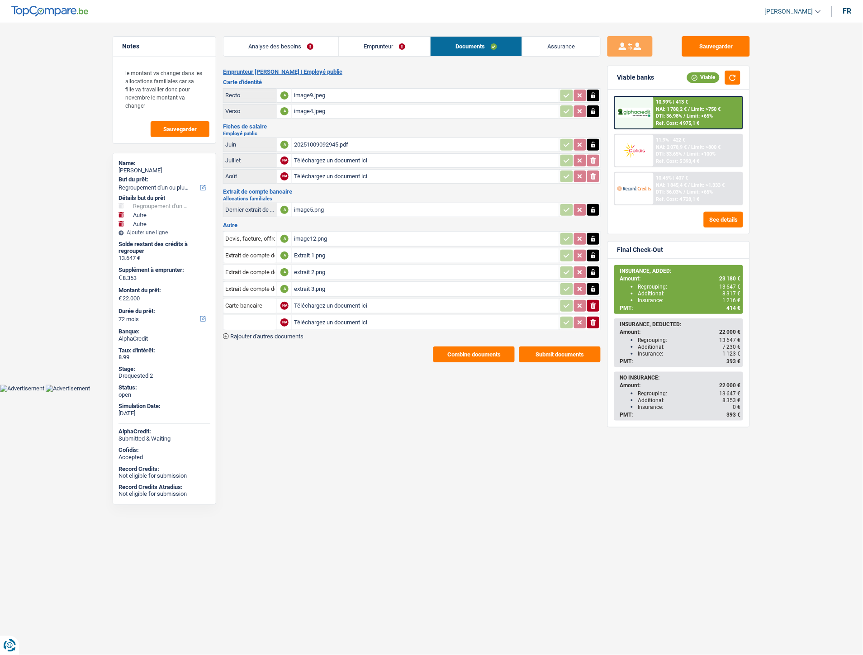
click at [306, 299] on input "Téléchargez un document ici" at bounding box center [425, 306] width 263 height 14
type input "C:\fakepath\Michiels Sylvie - Décompte.pdf"
click at [251, 301] on input "Carte bancaire" at bounding box center [250, 305] width 50 height 14
type input "dé"
click at [266, 318] on li "Décompte de remboursement anticipé" at bounding box center [288, 323] width 121 height 11
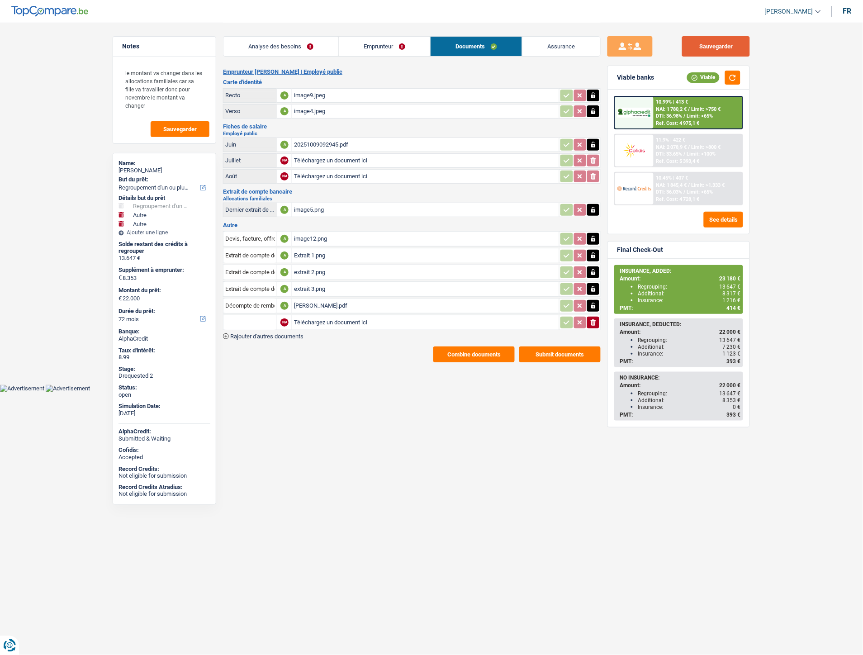
click at [708, 53] on button "Sauvegarder" at bounding box center [716, 46] width 68 height 20
click at [714, 41] on button "Sauvegarder" at bounding box center [716, 46] width 68 height 20
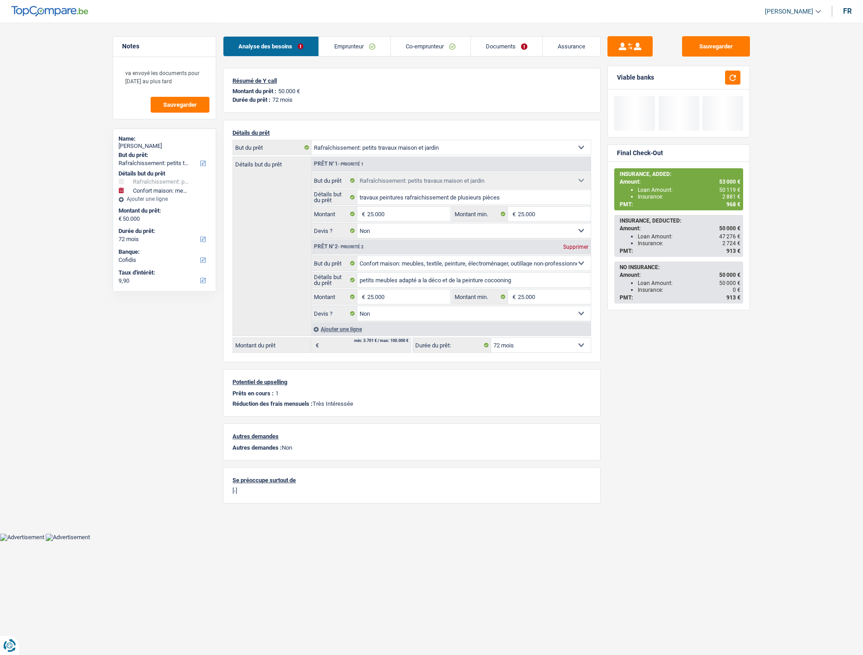
select select "houseOrGarden"
select select "household"
select select "72"
select select "houseOrGarden"
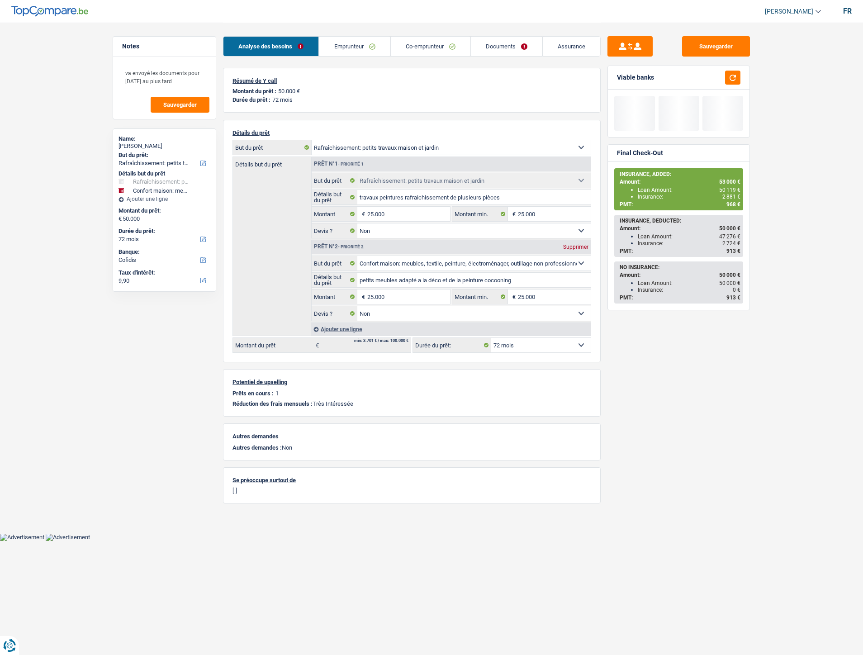
select select "houseOrGarden"
select select "false"
select select "household"
select select "false"
select select "72"
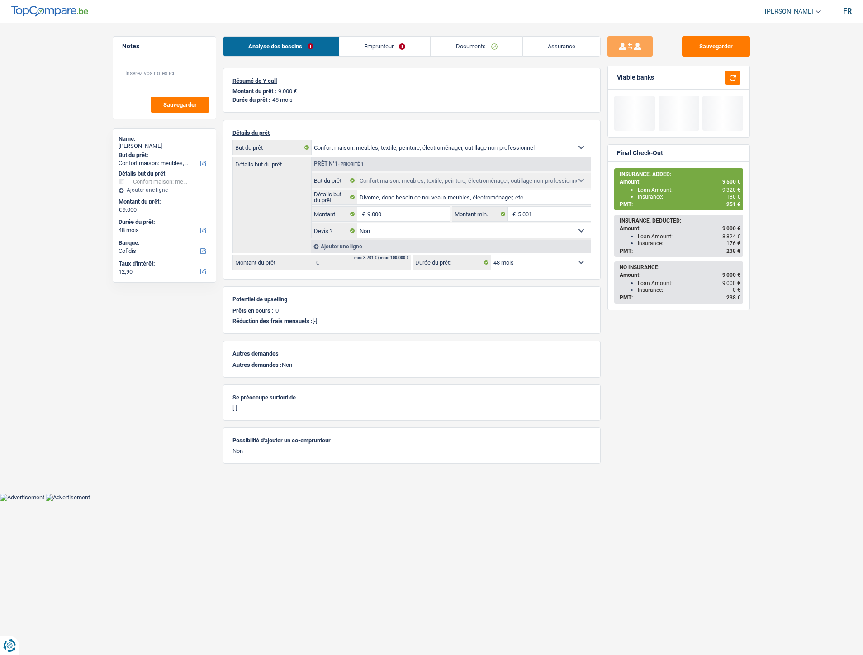
select select "household"
select select "48"
select select "cofidis"
select select "household"
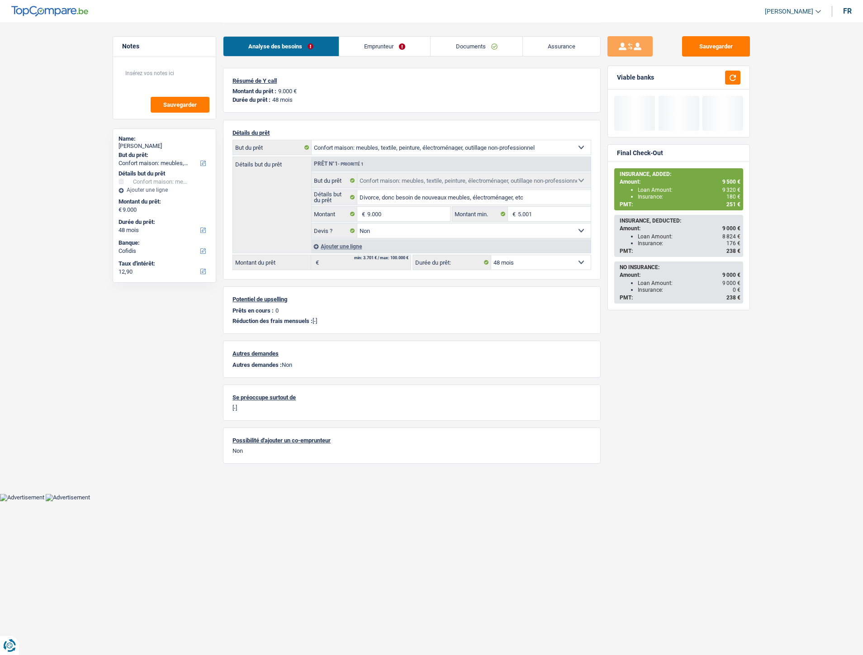
select select "household"
select select "false"
select select "48"
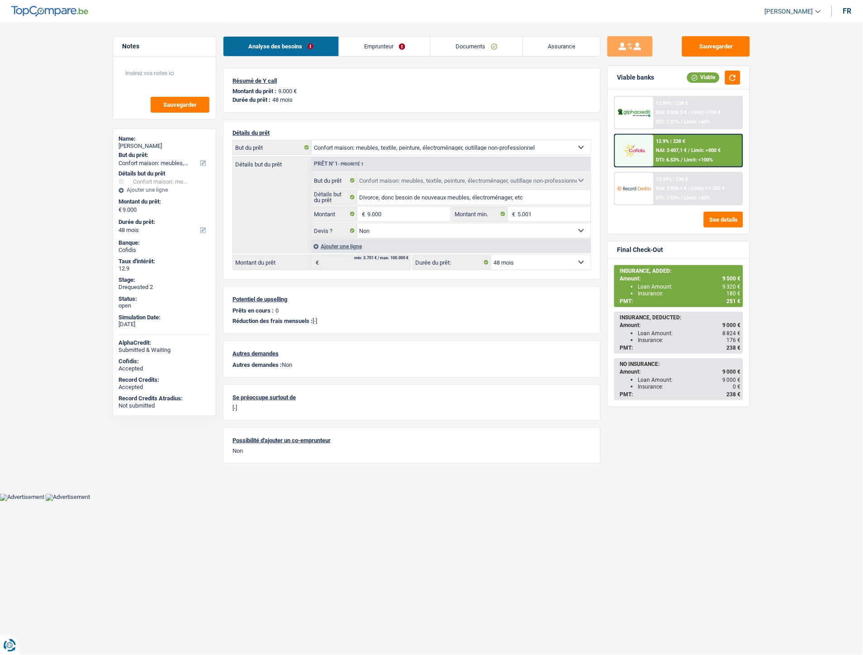
click at [555, 38] on link "Assurance" at bounding box center [562, 46] width 78 height 19
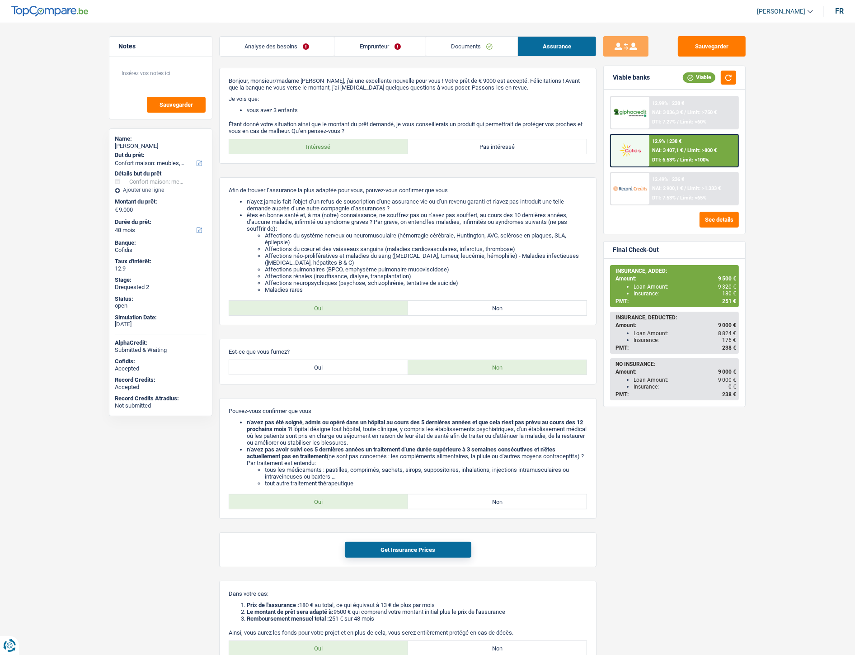
click at [451, 47] on link "Documents" at bounding box center [471, 46] width 91 height 19
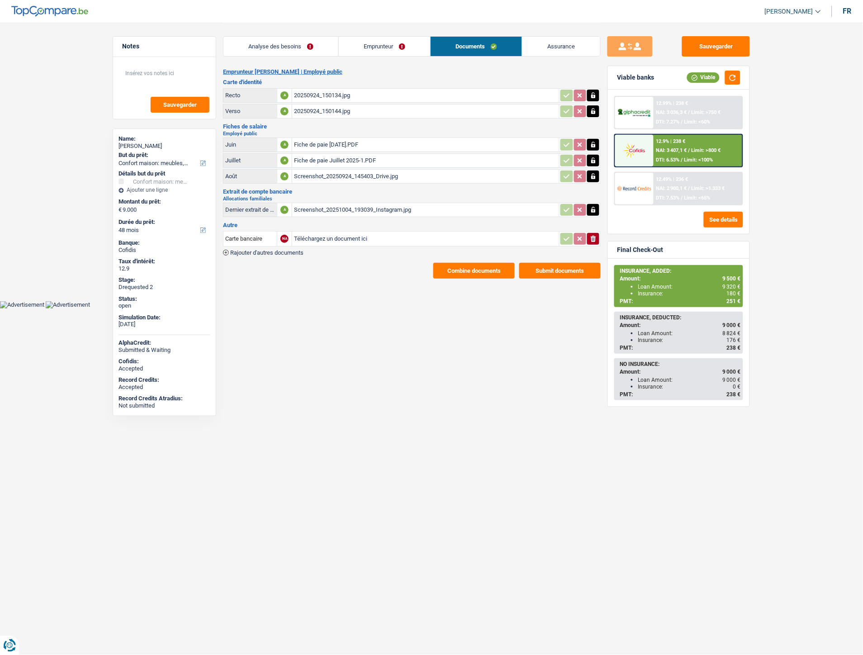
click at [462, 268] on button "Combine documents" at bounding box center [473, 271] width 81 height 16
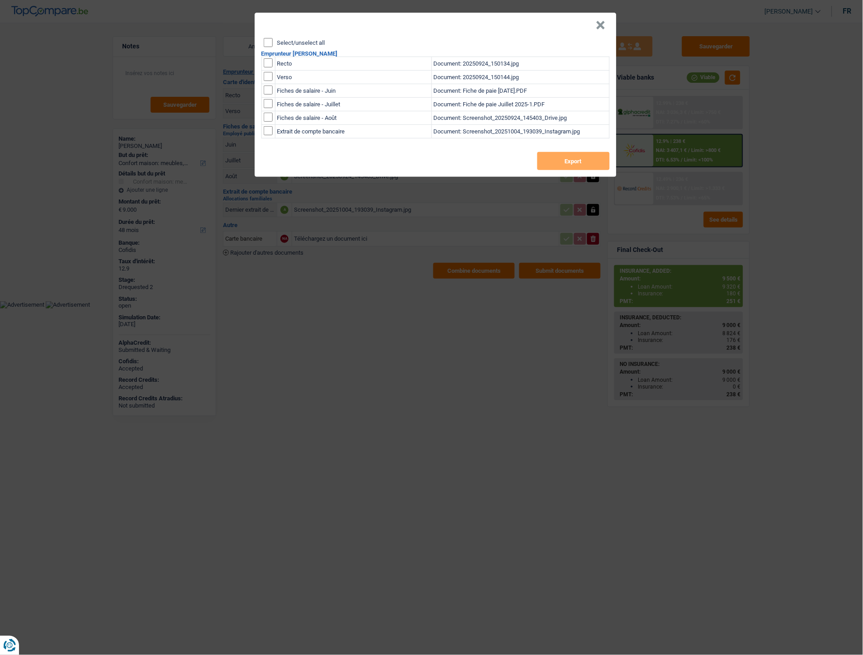
click at [270, 64] on input "checkbox" at bounding box center [268, 62] width 9 height 9
checkbox input "true"
click at [269, 76] on input "checkbox" at bounding box center [268, 76] width 9 height 9
checkbox input "true"
click at [543, 156] on button "Export" at bounding box center [573, 161] width 72 height 18
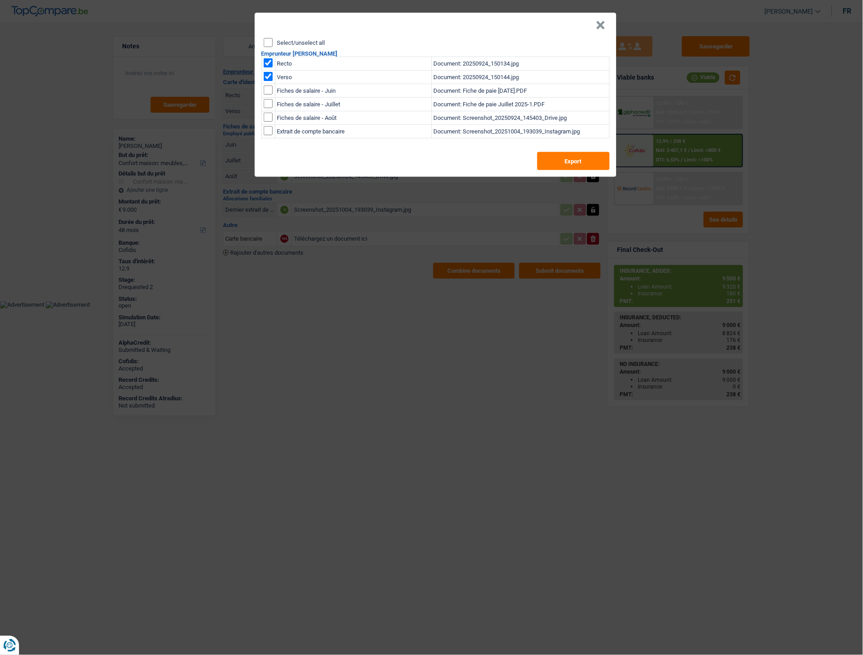
click at [598, 27] on button "×" at bounding box center [600, 25] width 9 height 9
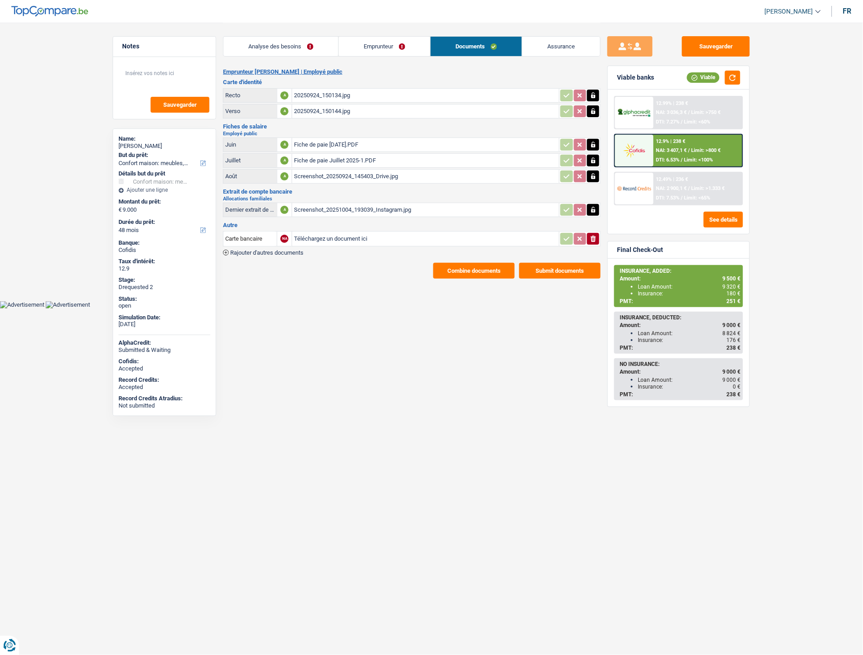
click at [368, 47] on link "Emprunteur" at bounding box center [384, 46] width 91 height 19
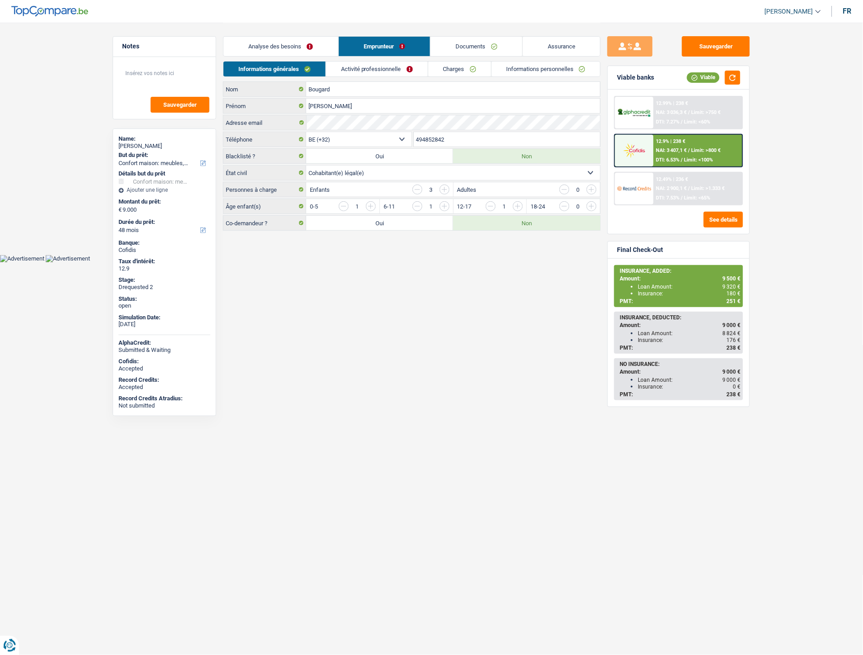
drag, startPoint x: 455, startPoint y: 137, endPoint x: 407, endPoint y: 136, distance: 48.4
click at [403, 138] on div "BE (+32) LU (+352) Sélectionner une option Téléphone 494852842 Téléphone" at bounding box center [411, 140] width 377 height 17
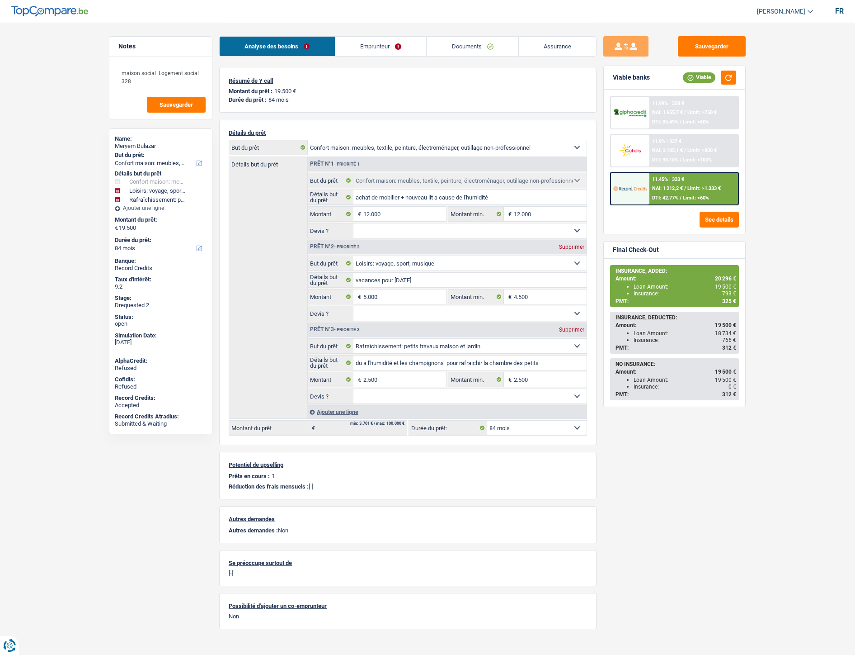
select select "household"
select select "hobbies"
select select "houseOrGarden"
select select "84"
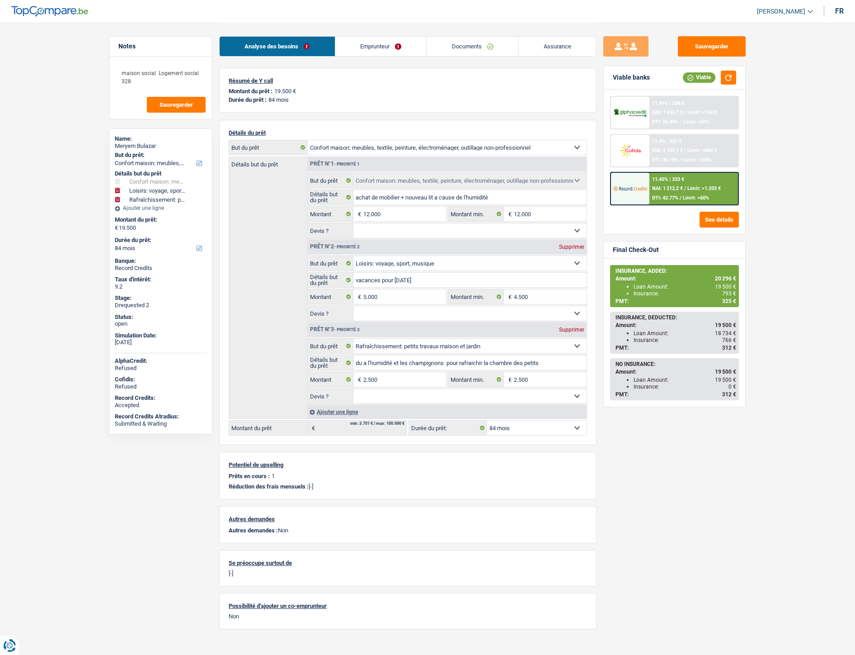
select select "household"
select select "hobbies"
select select "houseOrGarden"
select select "84"
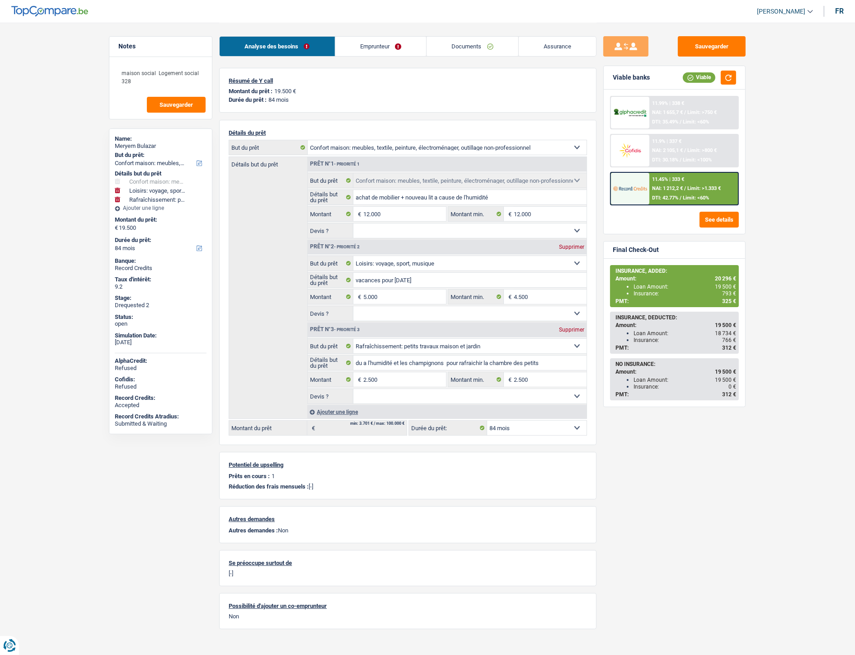
click at [458, 49] on link "Documents" at bounding box center [473, 46] width 92 height 19
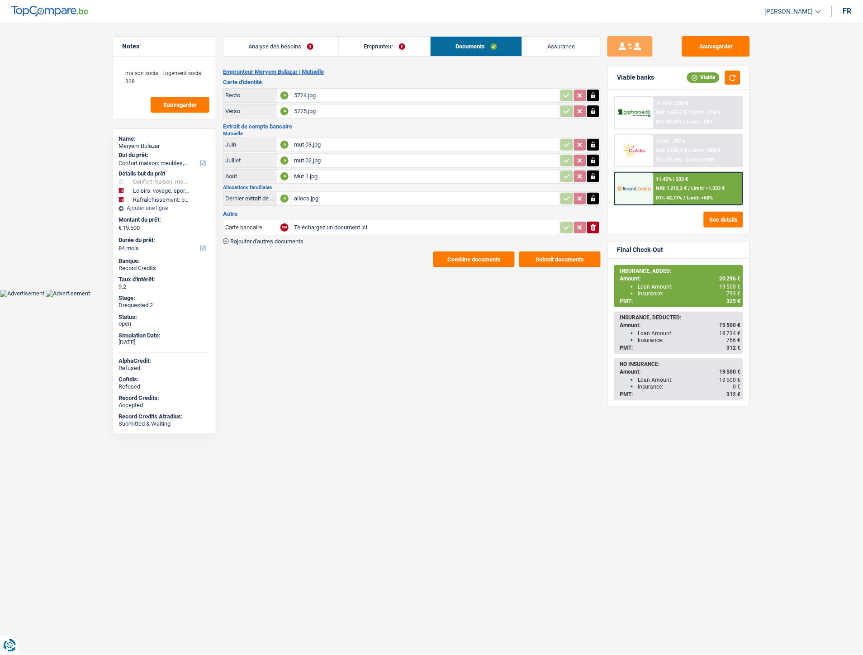
click at [316, 223] on input "Téléchargez un document ici" at bounding box center [425, 228] width 263 height 14
type input "C:\fakepath\Mutuelle aout.jpg"
click at [256, 227] on input "Carte bancaire" at bounding box center [250, 227] width 50 height 14
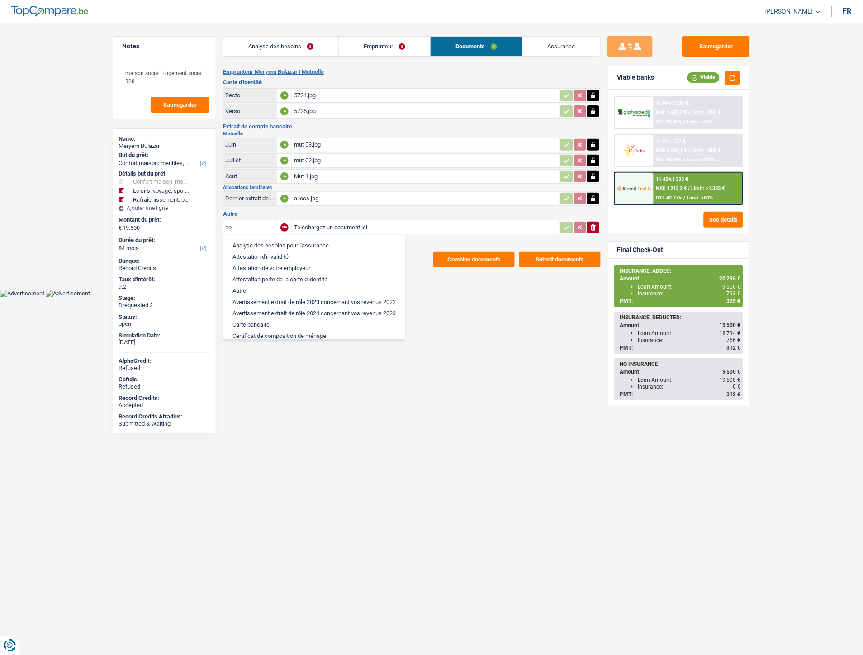
type input "aou"
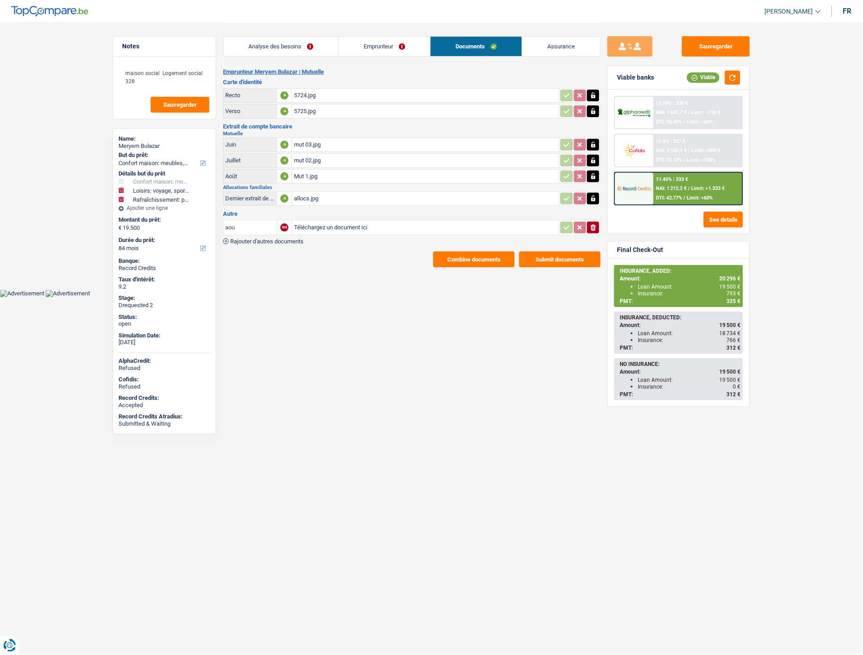
drag, startPoint x: 259, startPoint y: 224, endPoint x: 184, endPoint y: 215, distance: 76.0
click at [184, 215] on div "Notes maison social Logement social 328 Sauvegarder Name: [PERSON_NAME] But du …" at bounding box center [431, 145] width 651 height 245
type input "ao"
click at [253, 255] on li "Fiche de paie Août" at bounding box center [281, 256] width 106 height 11
click at [704, 50] on button "Sauvegarder" at bounding box center [716, 46] width 68 height 20
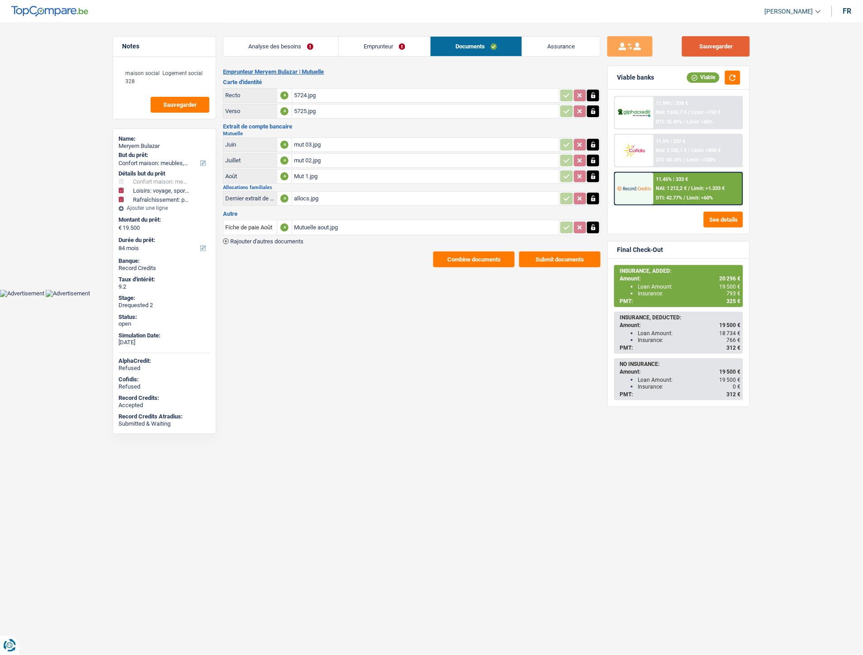
click at [703, 54] on button "Sauvegarder" at bounding box center [716, 46] width 68 height 20
click at [455, 261] on button "Combine documents" at bounding box center [473, 259] width 81 height 16
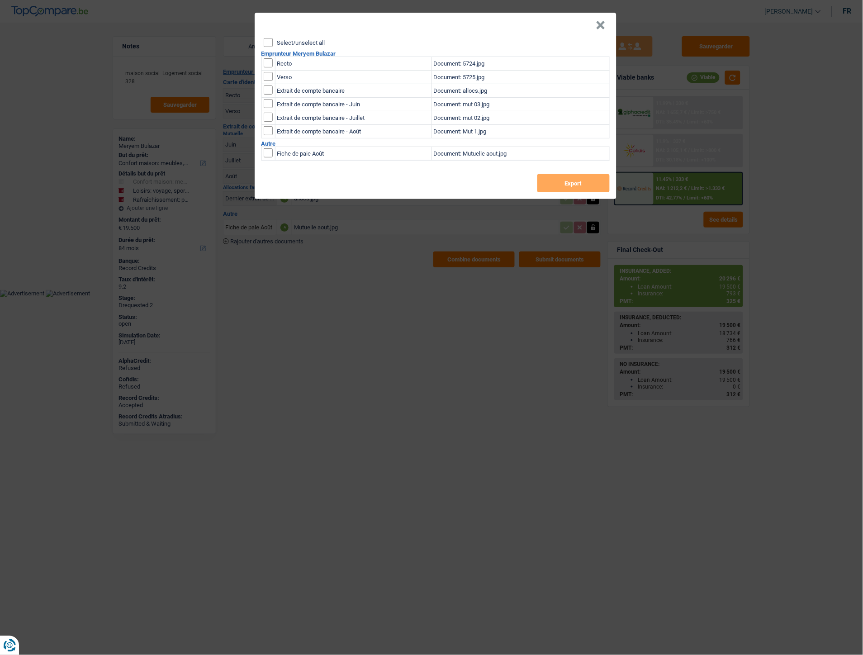
click at [268, 67] on td at bounding box center [268, 64] width 14 height 14
click at [266, 78] on input "checkbox" at bounding box center [268, 76] width 9 height 9
checkbox input "true"
click at [270, 57] on td at bounding box center [268, 64] width 14 height 14
click at [272, 62] on input "checkbox" at bounding box center [268, 62] width 9 height 9
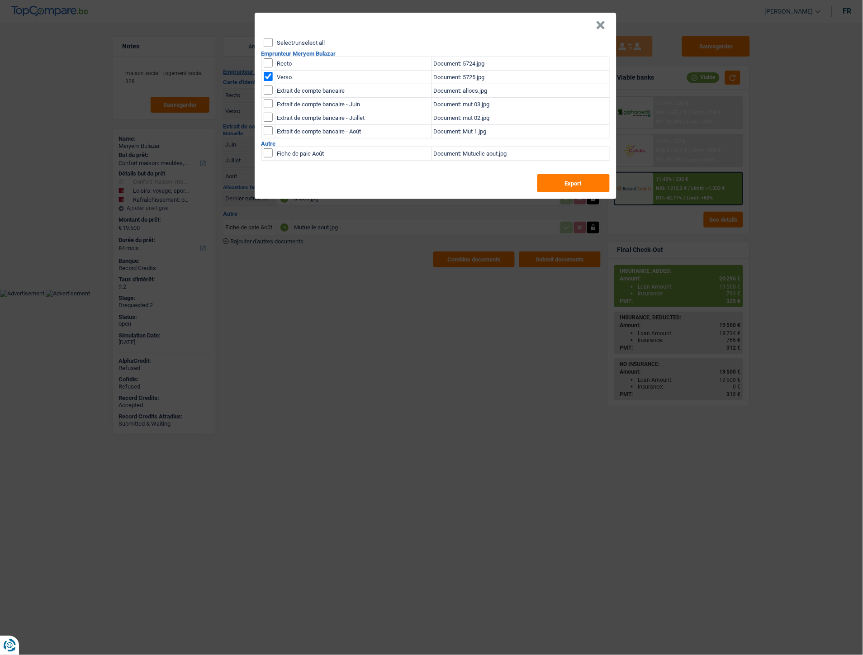
checkbox input "true"
click at [566, 190] on button "Export" at bounding box center [573, 183] width 72 height 18
click at [599, 26] on button "×" at bounding box center [600, 25] width 9 height 9
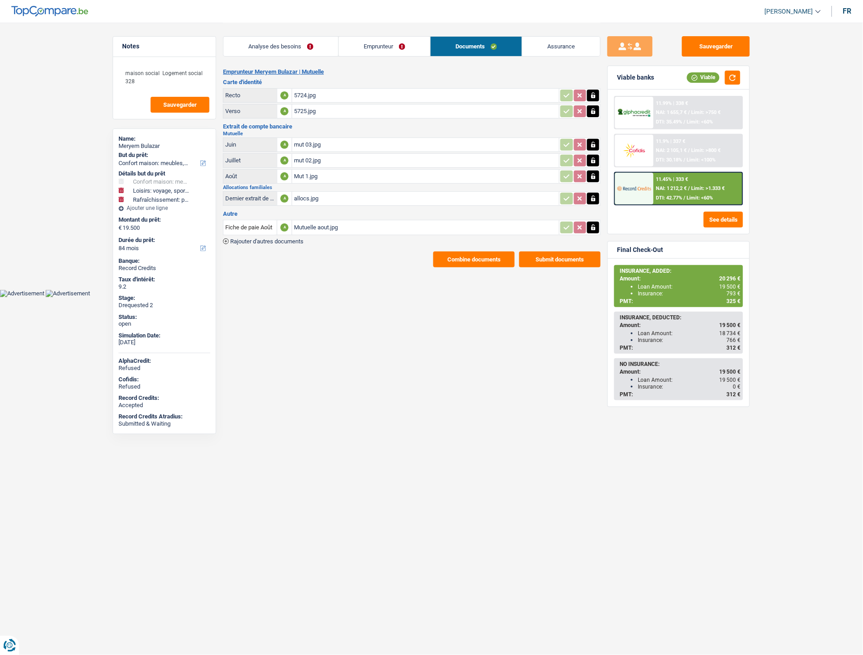
click at [380, 48] on link "Emprunteur" at bounding box center [384, 46] width 91 height 19
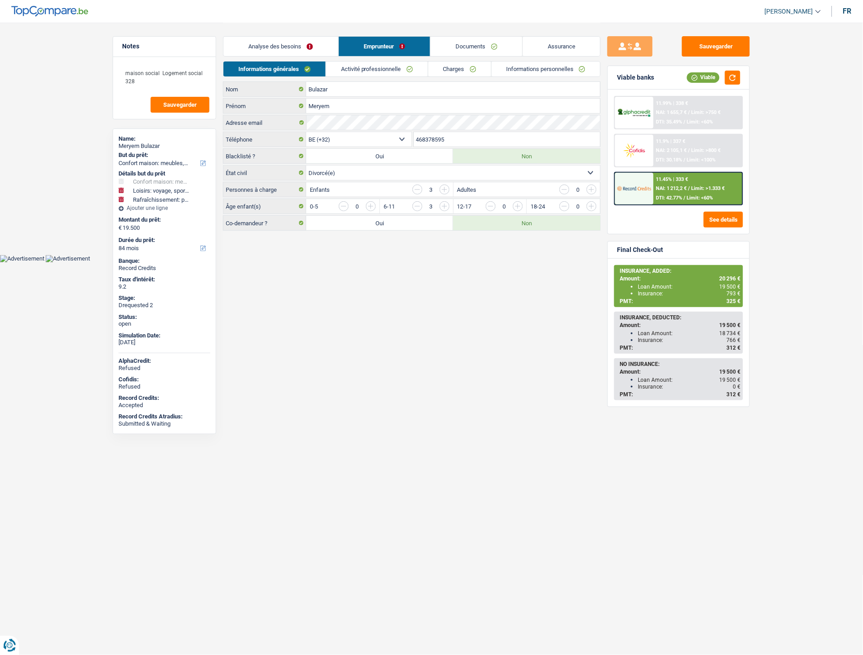
drag, startPoint x: 453, startPoint y: 138, endPoint x: 401, endPoint y: 138, distance: 51.5
click at [401, 138] on div "BE (+32) LU (+352) Sélectionner une option Téléphone 468378595 Téléphone" at bounding box center [411, 140] width 377 height 17
click at [694, 38] on button "Sauvegarder" at bounding box center [716, 46] width 68 height 20
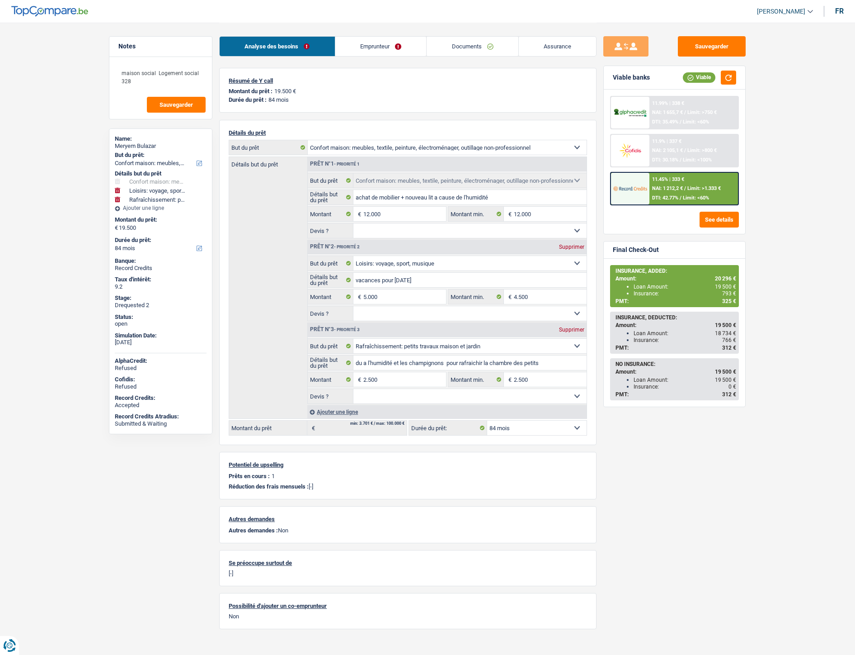
select select "household"
select select "hobbies"
select select "houseOrGarden"
select select "84"
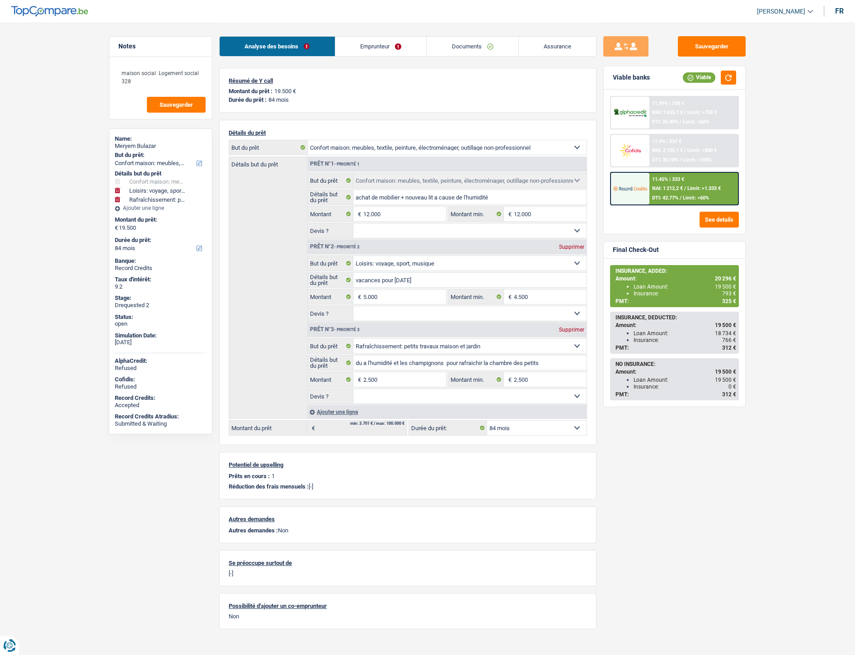
select select "household"
select select "hobbies"
select select "houseOrGarden"
select select "84"
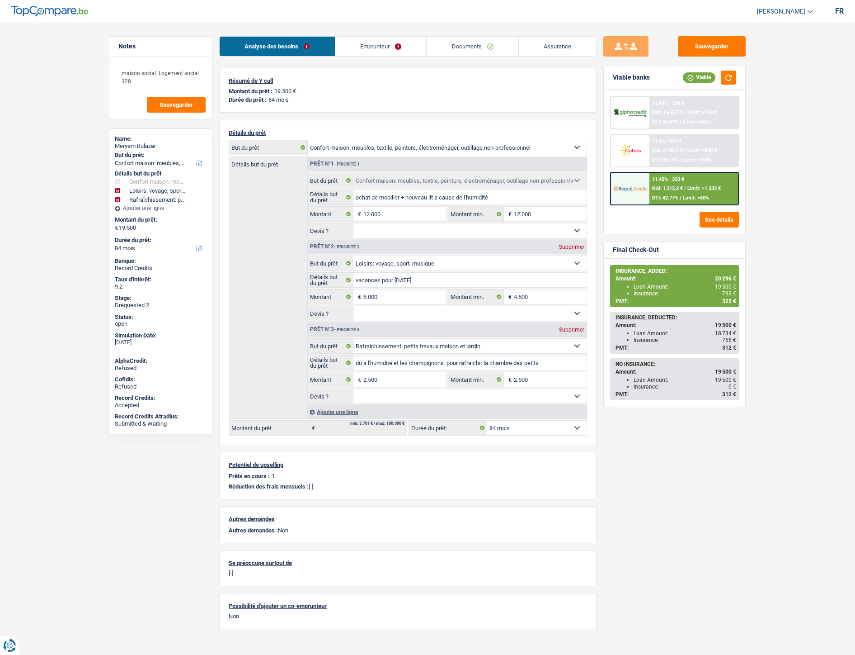
select select "rents"
select select "BE"
select select "cardOrCredit"
click at [381, 42] on link "Emprunteur" at bounding box center [380, 46] width 91 height 19
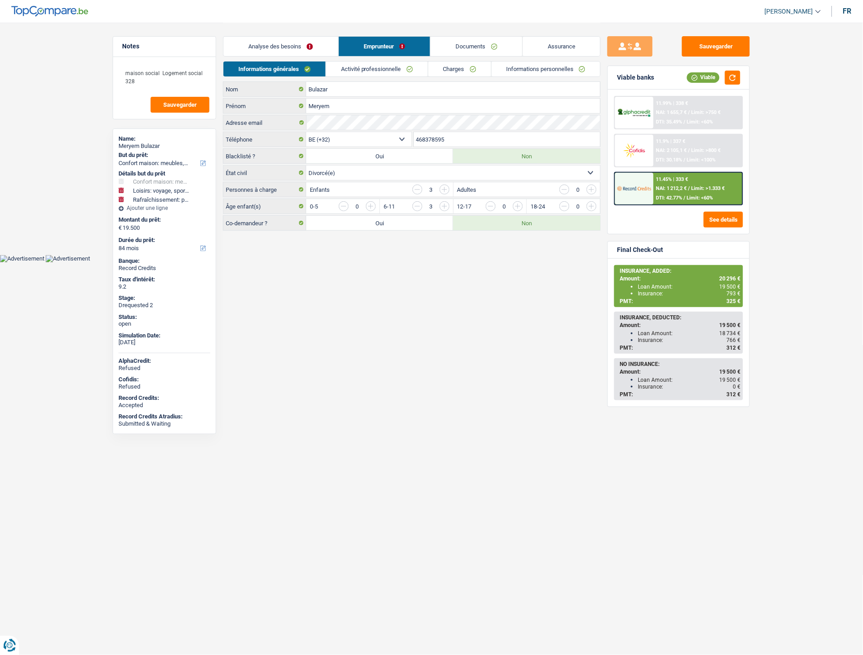
click at [451, 69] on link "Charges" at bounding box center [459, 68] width 63 height 15
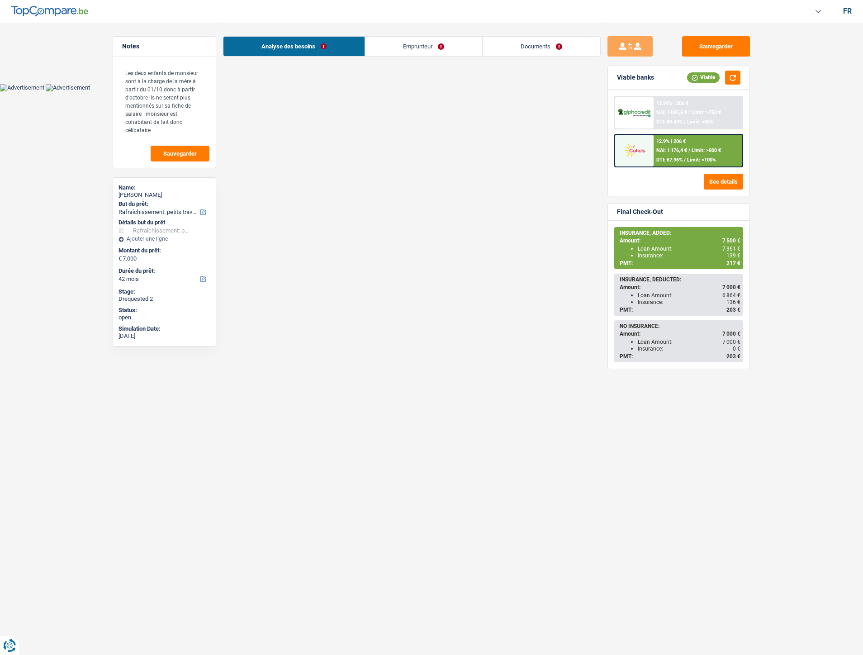
select select "houseOrGarden"
select select "42"
select select "houseOrGarden"
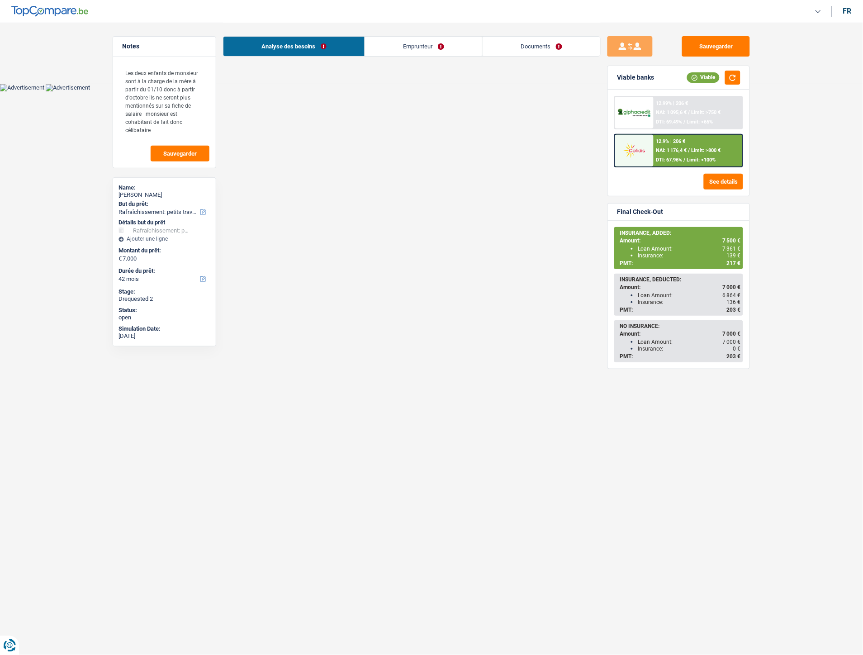
select select "false"
select select "42"
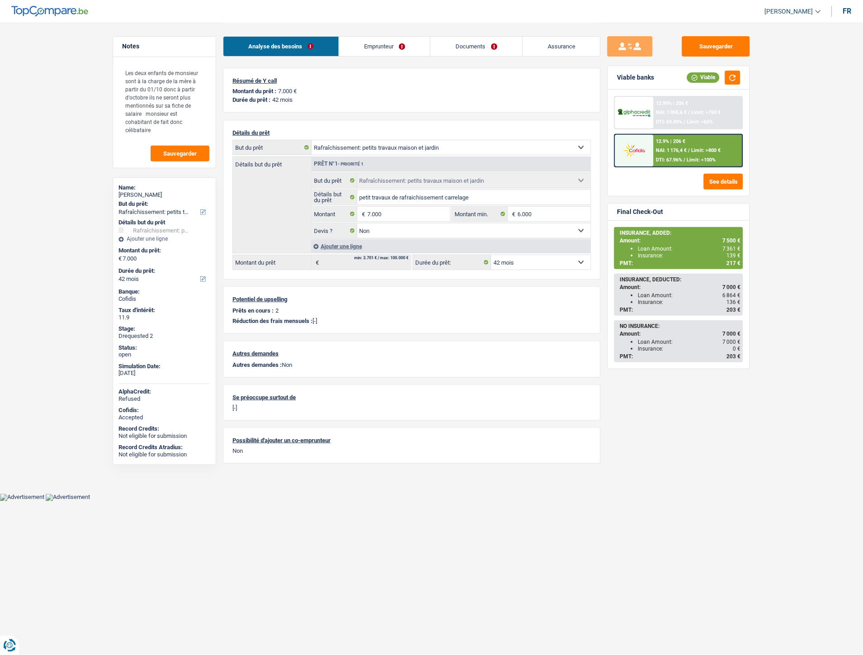
click at [385, 48] on link "Emprunteur" at bounding box center [384, 46] width 91 height 19
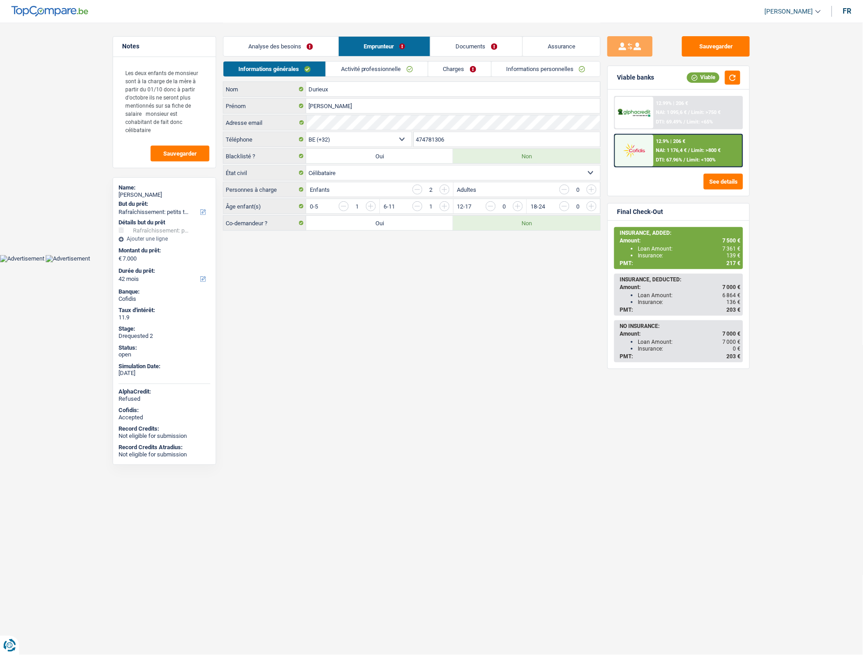
click at [537, 66] on link "Informations personnelles" at bounding box center [545, 68] width 109 height 15
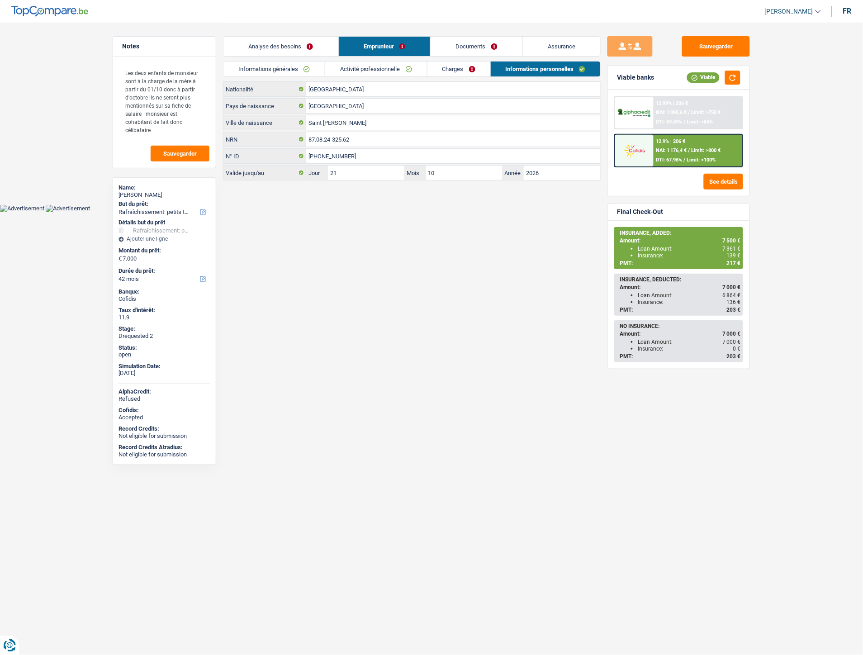
click at [300, 212] on html "Vous avez le contrôle de vos données Nous utilisons des cookies, tout comme nos…" at bounding box center [431, 106] width 863 height 212
click at [708, 240] on div "Amount: 7 500 €" at bounding box center [679, 240] width 121 height 6
drag, startPoint x: 729, startPoint y: 238, endPoint x: 744, endPoint y: 238, distance: 14.5
click at [744, 238] on div "INSURANCE, ADDED: Amount: 7 500 € Loan Amount: 7 361 € Insurance: 139 € PMT: 21…" at bounding box center [679, 295] width 142 height 148
click at [405, 212] on html "Vous avez le contrôle de vos données Nous utilisons des cookies, tout comme nos…" at bounding box center [431, 106] width 863 height 212
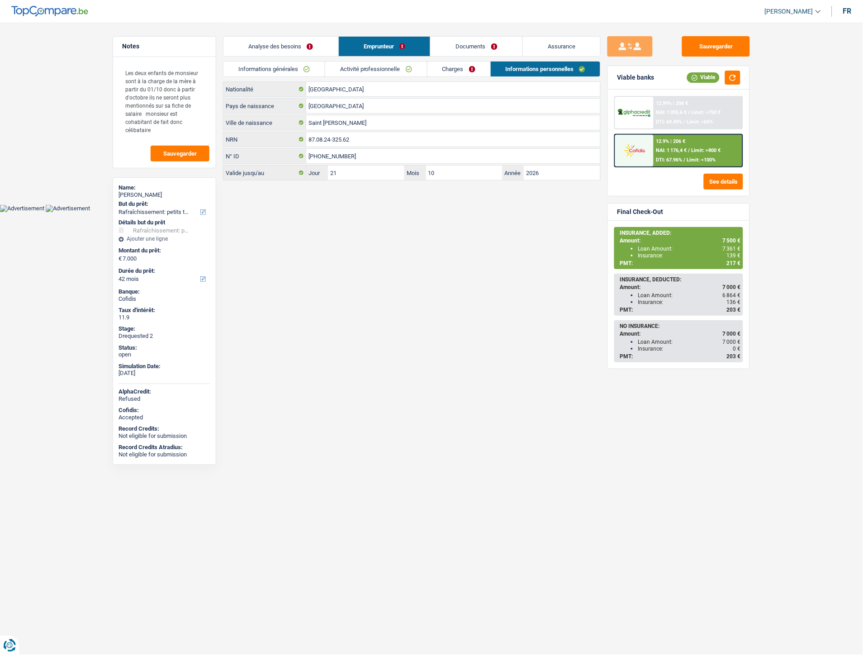
click at [468, 212] on html "Vous avez le contrôle de vos données Nous utilisons des cookies, tout comme nos…" at bounding box center [431, 106] width 863 height 212
click at [265, 52] on link "Analyse des besoins" at bounding box center [280, 46] width 115 height 19
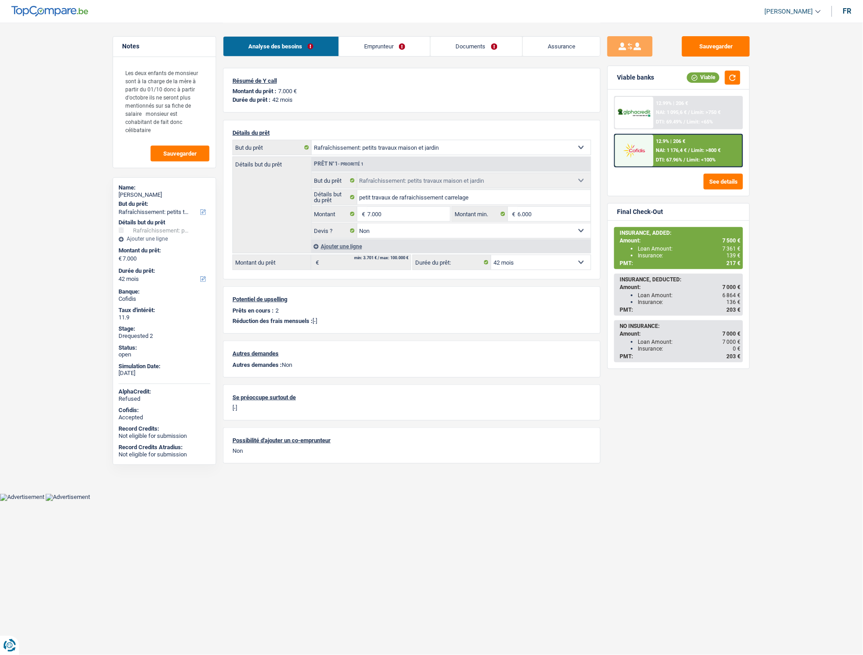
click at [349, 249] on div "Ajouter une ligne" at bounding box center [450, 246] width 279 height 13
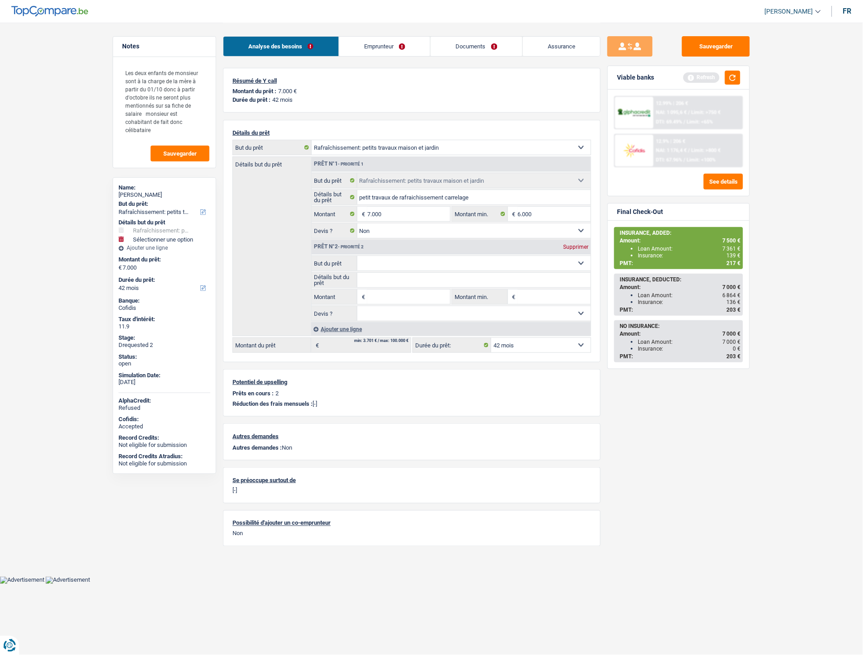
click at [373, 297] on input "Montant" at bounding box center [408, 296] width 83 height 14
type input "500"
type input "7.500"
click at [382, 259] on select "Confort maison: meubles, textile, peinture, électroménager, outillage non-profe…" at bounding box center [474, 263] width 234 height 14
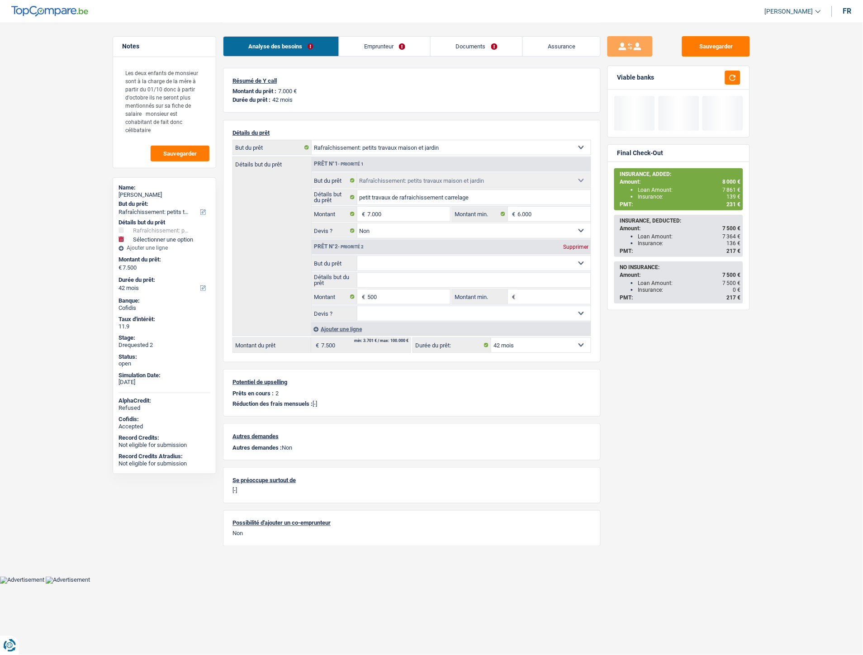
select select "insurance"
click at [357, 257] on select "Confort maison: meubles, textile, peinture, électroménager, outillage non-profe…" at bounding box center [474, 263] width 234 height 14
select select "insurance"
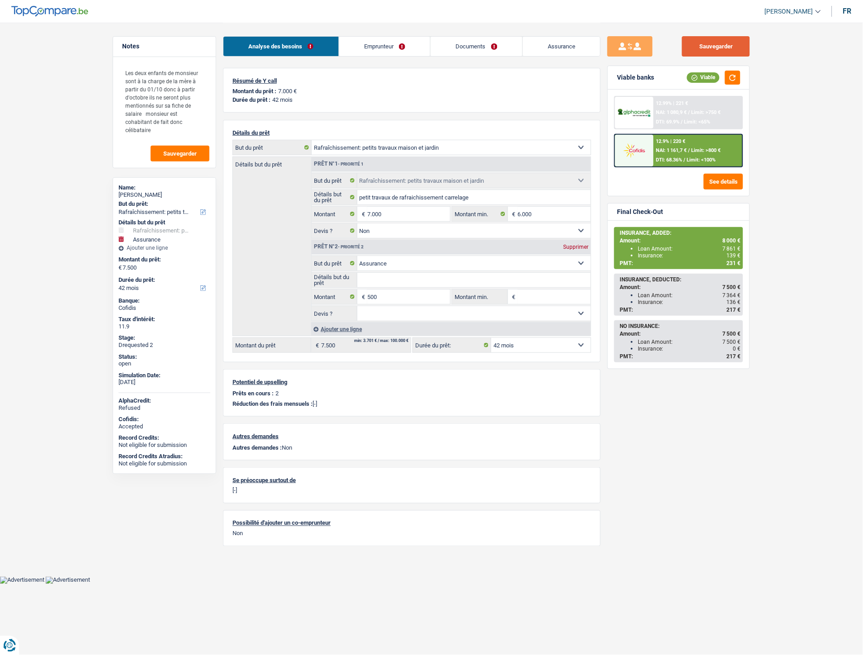
click at [734, 41] on button "Sauvegarder" at bounding box center [716, 46] width 68 height 20
click at [687, 143] on div "12.9% | 220 € NAI: 1 161,7 € / Limit: >800 € DTI: 68.36% / Limit: <100%" at bounding box center [697, 151] width 89 height 32
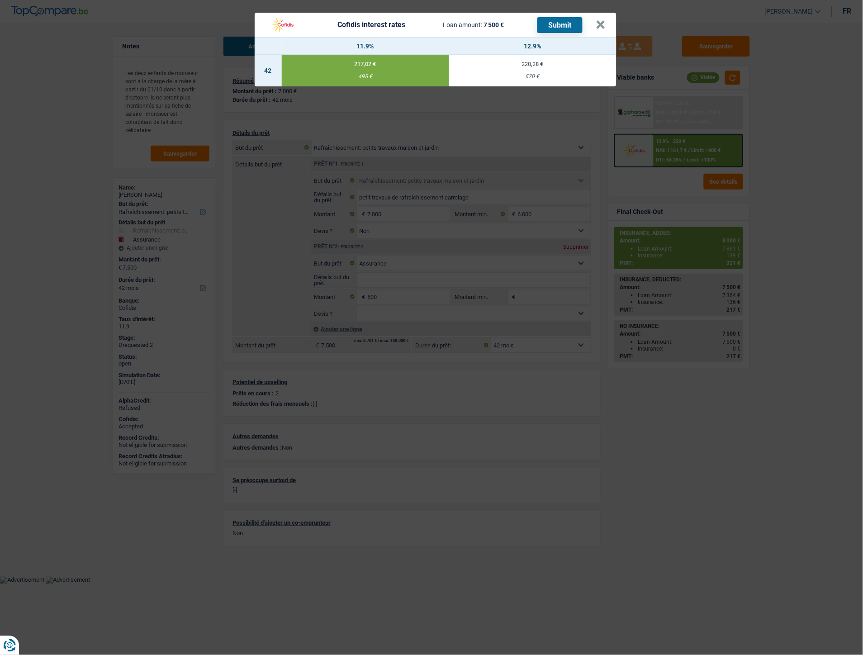
click at [550, 24] on button "Submit" at bounding box center [559, 25] width 45 height 16
click at [600, 28] on button "×" at bounding box center [600, 24] width 9 height 9
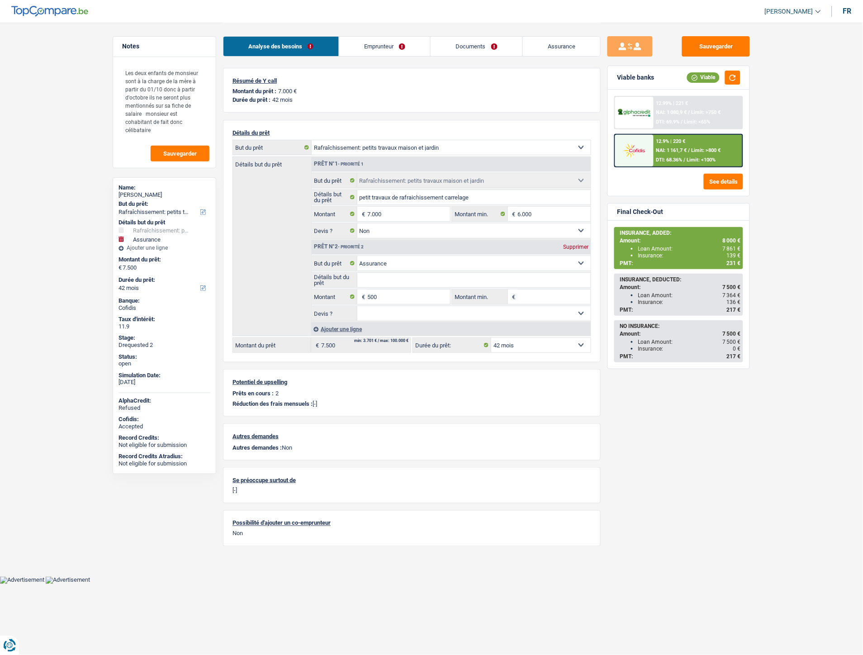
click at [469, 41] on link "Documents" at bounding box center [476, 46] width 92 height 19
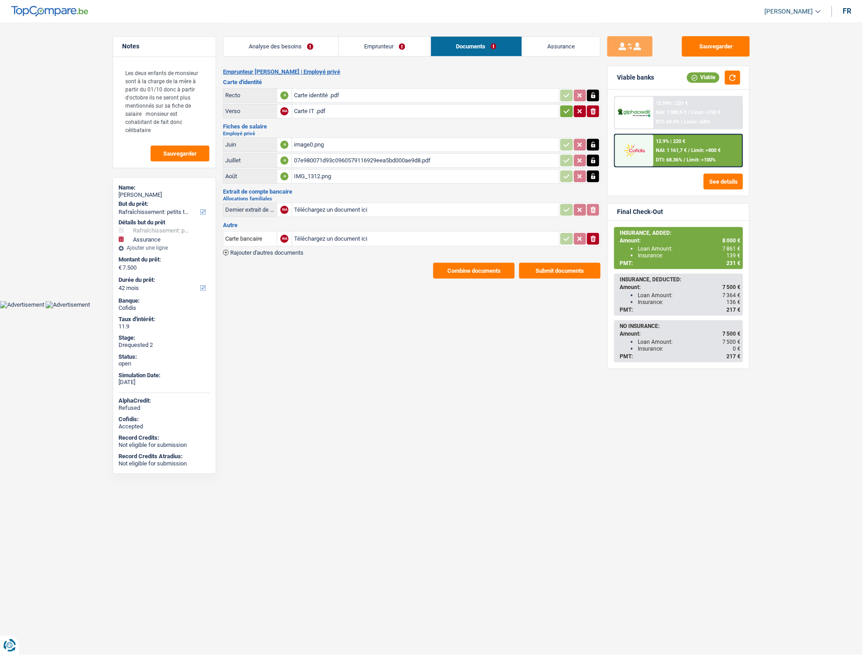
click at [468, 270] on button "Combine documents" at bounding box center [473, 271] width 81 height 16
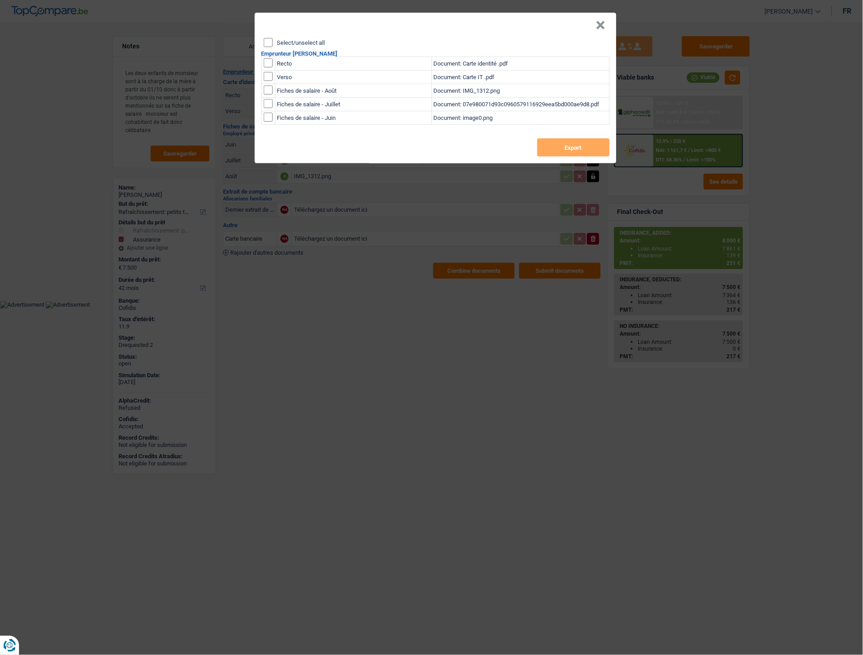
click at [598, 25] on button "×" at bounding box center [600, 25] width 9 height 9
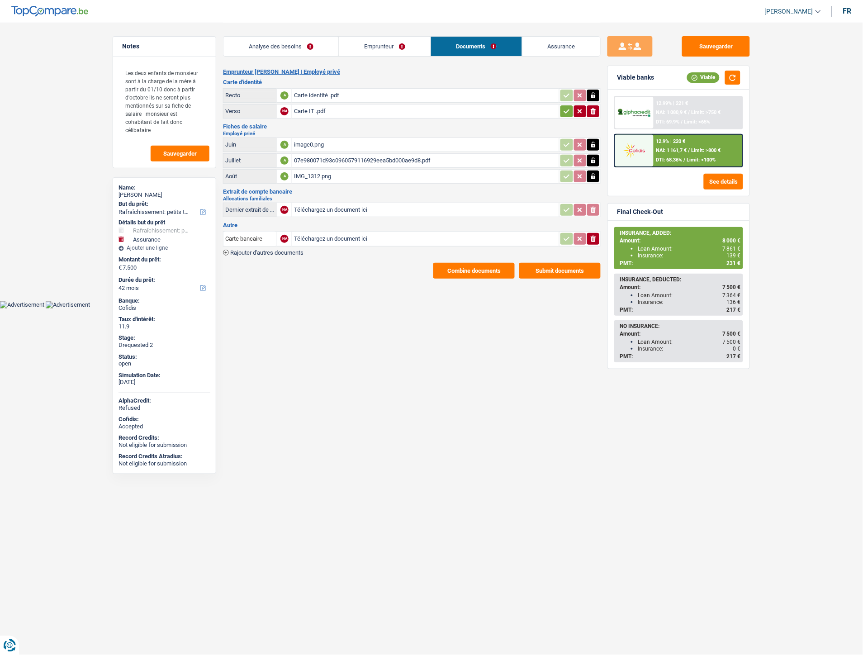
click at [313, 109] on div "Carte IT .pdf" at bounding box center [425, 111] width 263 height 14
click at [455, 265] on button "Combine documents" at bounding box center [473, 271] width 81 height 16
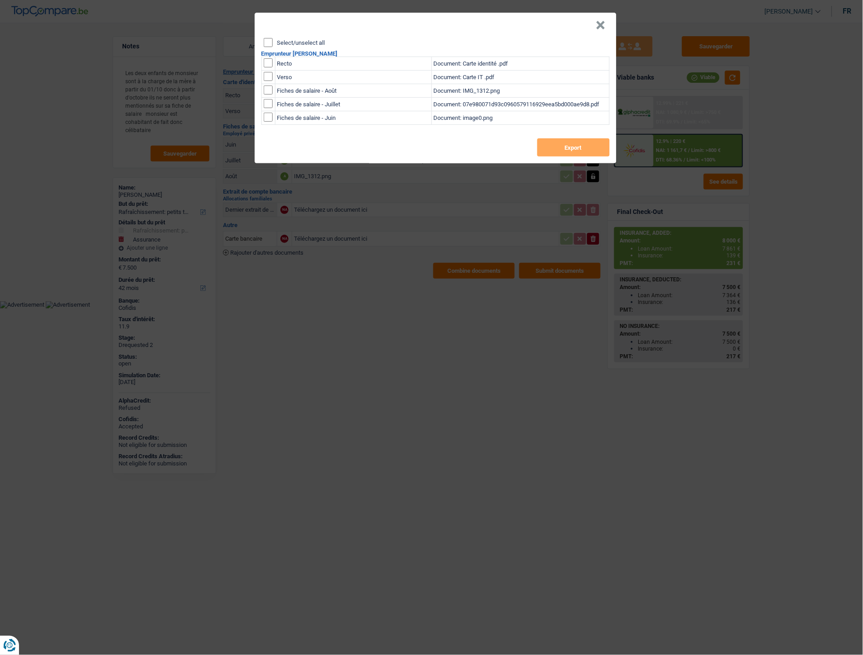
click at [269, 64] on input "checkbox" at bounding box center [268, 62] width 9 height 9
checkbox input "true"
click at [266, 81] on td at bounding box center [268, 78] width 14 height 14
click at [267, 76] on input "checkbox" at bounding box center [268, 76] width 9 height 9
checkbox input "true"
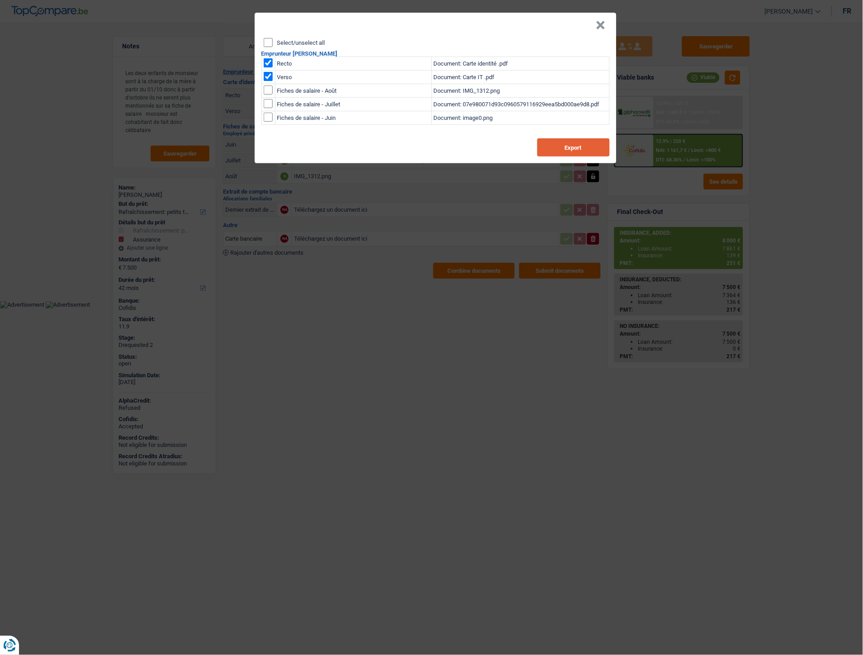
click at [555, 145] on button "Export" at bounding box center [573, 147] width 72 height 18
click at [459, 350] on div "× Select/unselect all Emprunteur Erwin Durieux Recto Document: Carte identité …" at bounding box center [431, 327] width 863 height 655
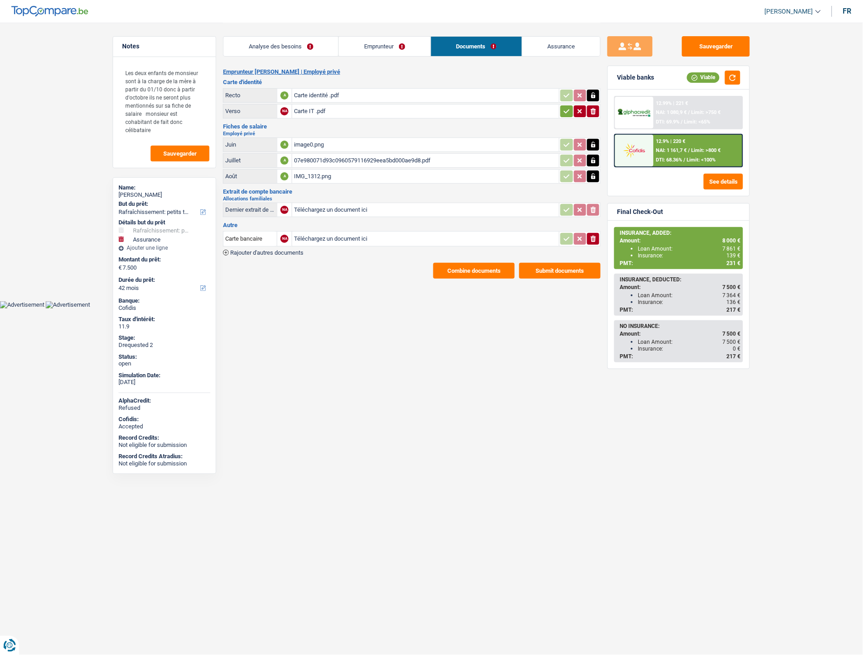
click at [559, 43] on link "Assurance" at bounding box center [561, 46] width 78 height 19
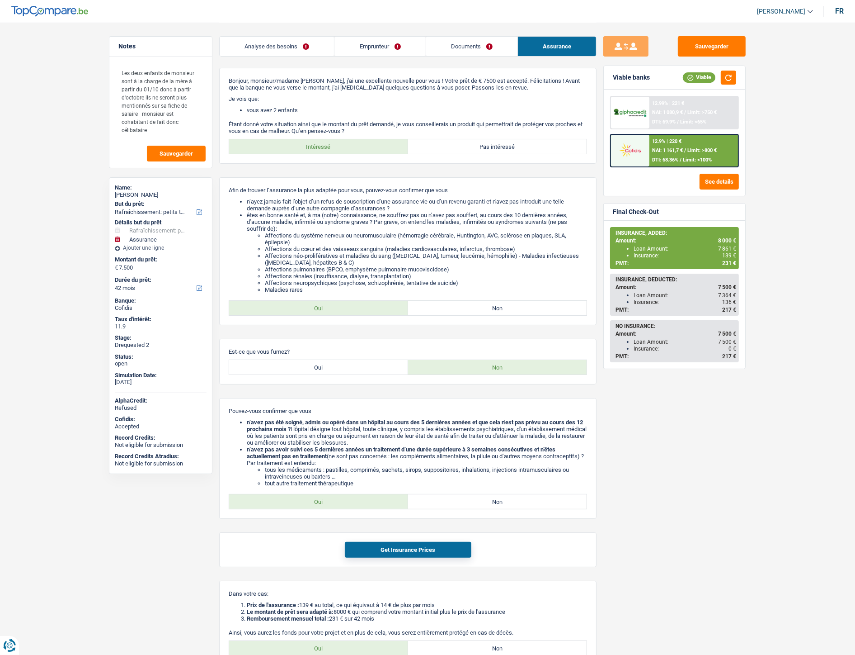
click at [374, 45] on link "Emprunteur" at bounding box center [380, 46] width 91 height 19
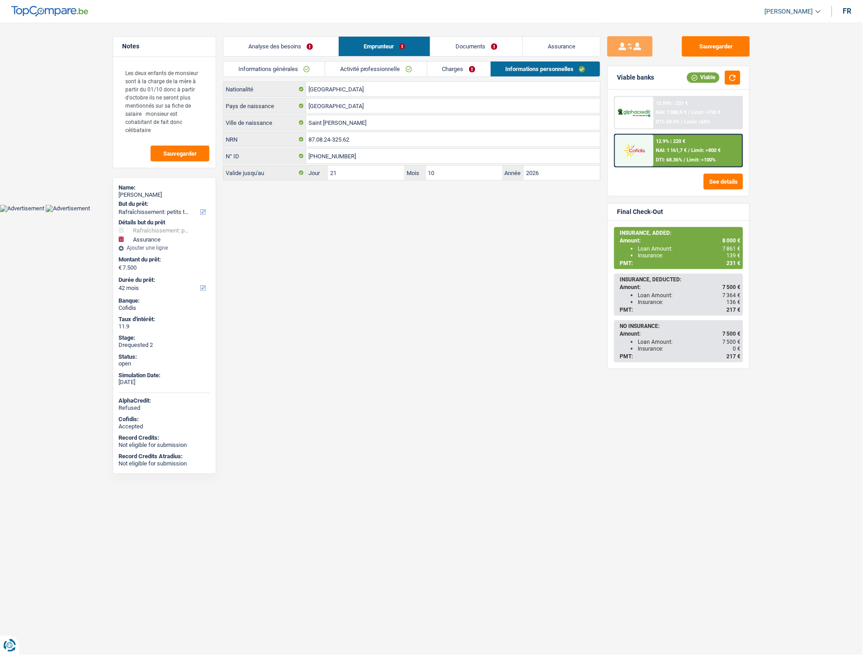
click at [275, 71] on link "Informations générales" at bounding box center [273, 68] width 101 height 15
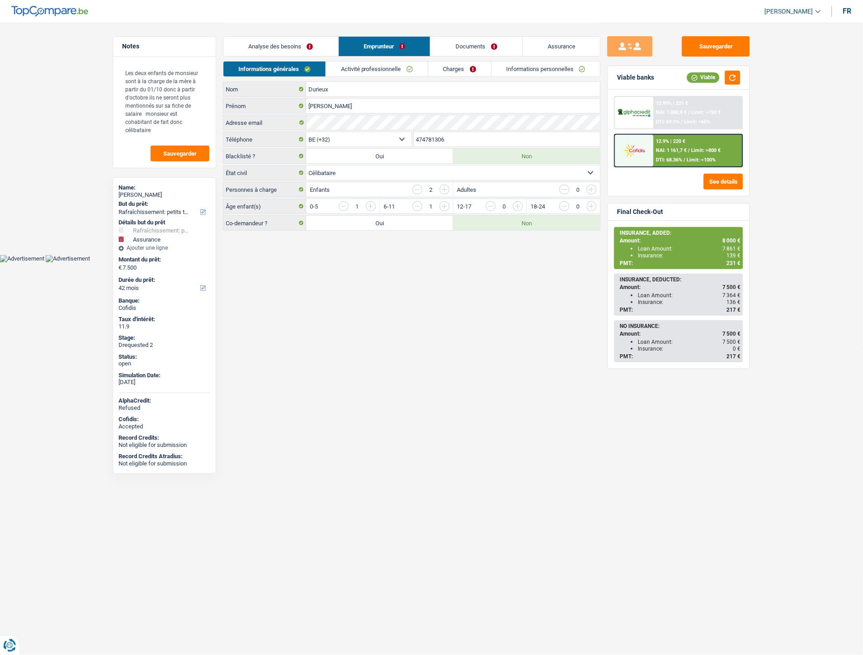
drag, startPoint x: 454, startPoint y: 140, endPoint x: 399, endPoint y: 132, distance: 55.8
click at [399, 132] on div "BE (+32) LU (+352) Sélectionner une option Téléphone 474781306 Téléphone" at bounding box center [411, 140] width 377 height 17
click at [454, 46] on link "Documents" at bounding box center [476, 46] width 92 height 19
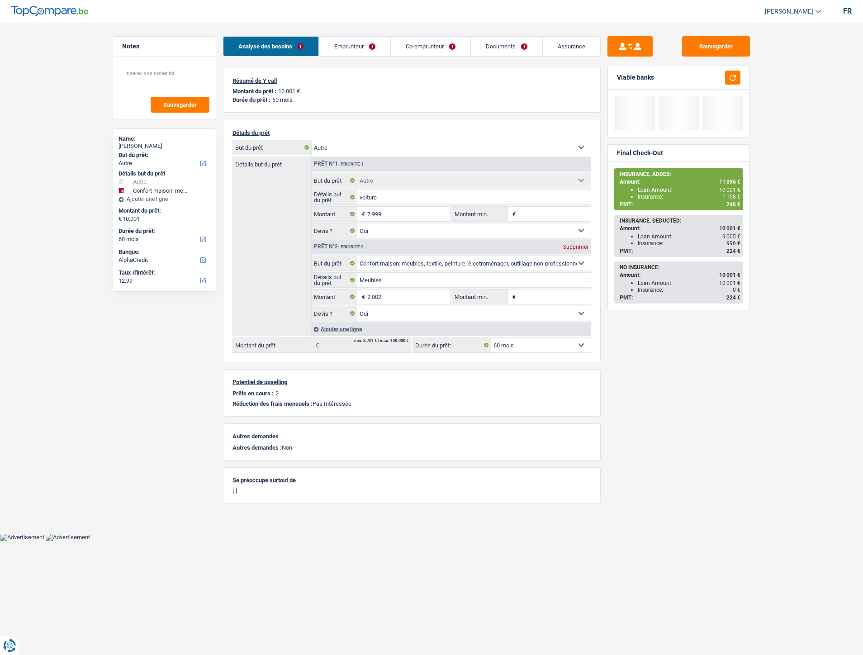
select select "other"
select select "household"
select select "60"
select select "alphacredit"
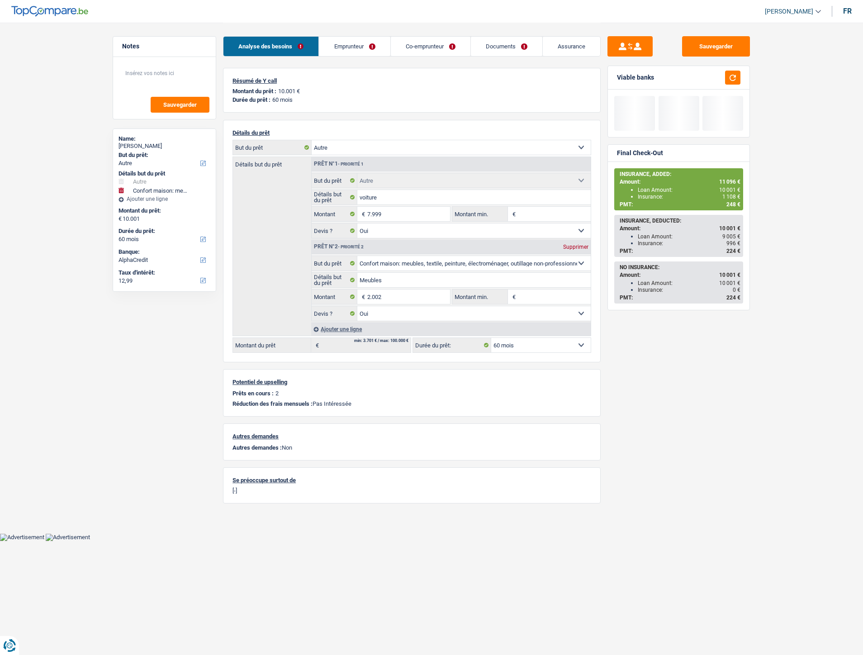
select select "other"
select select "yes"
select select "household"
select select "yes"
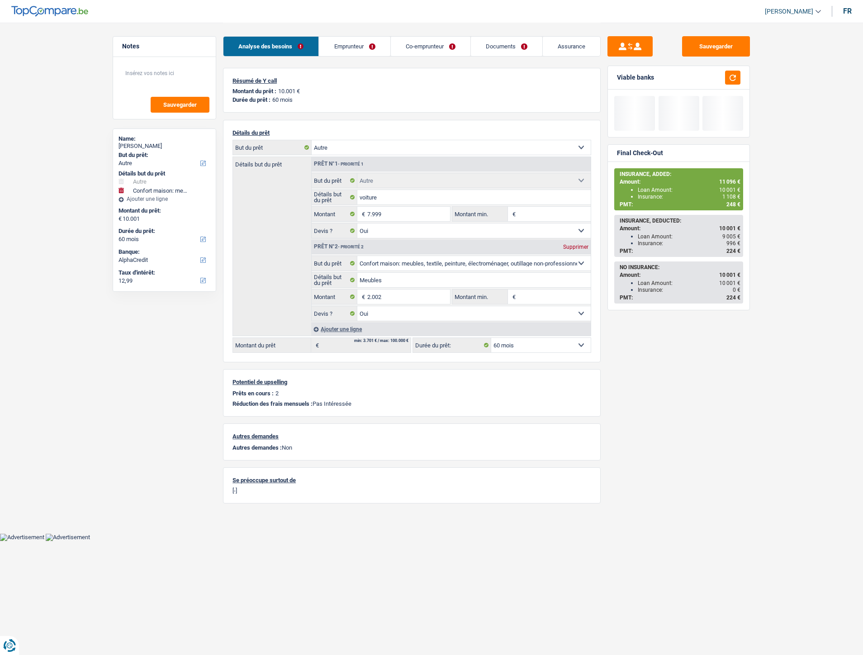
select select "60"
select select "applicant"
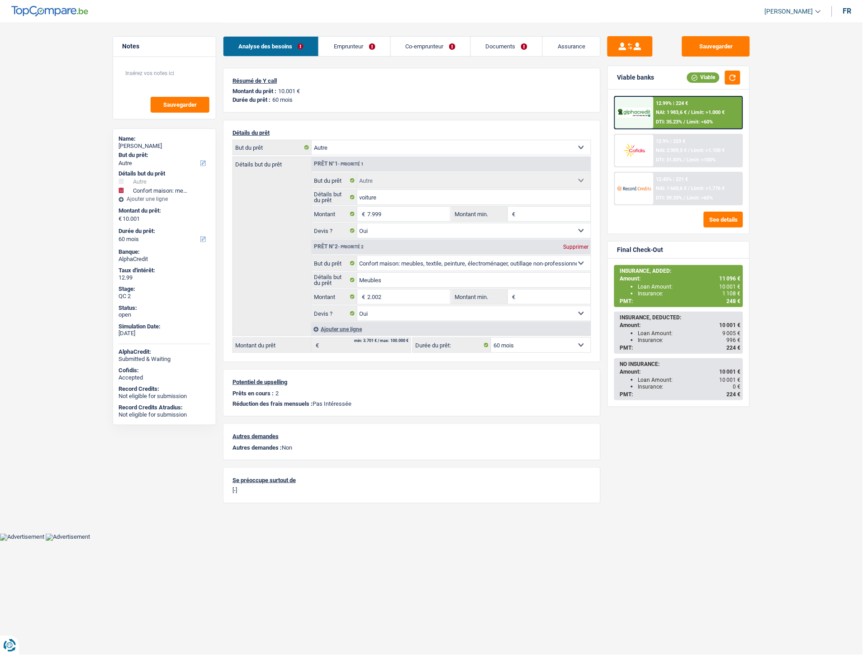
click at [512, 42] on link "Documents" at bounding box center [506, 46] width 71 height 19
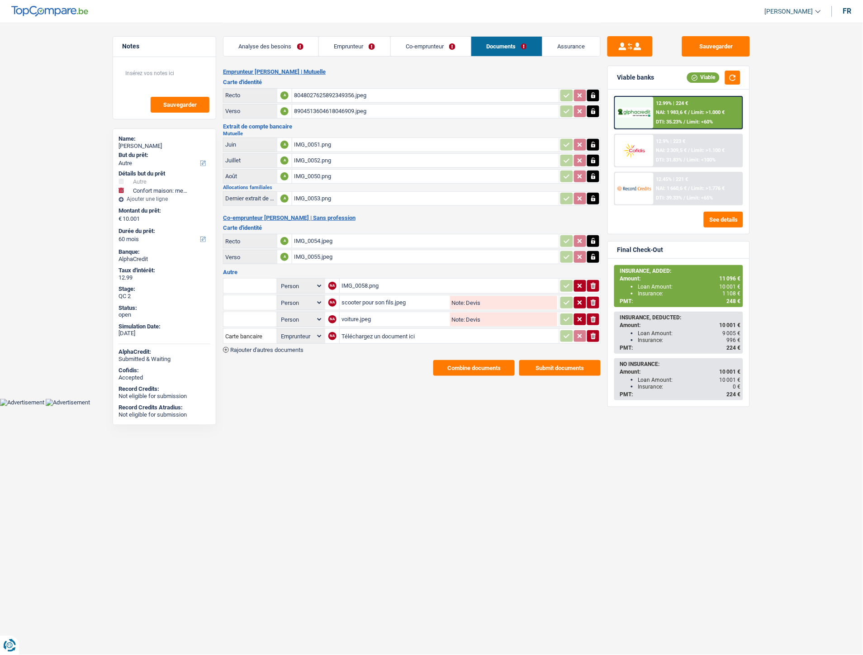
click at [449, 360] on button "Combine documents" at bounding box center [473, 368] width 81 height 16
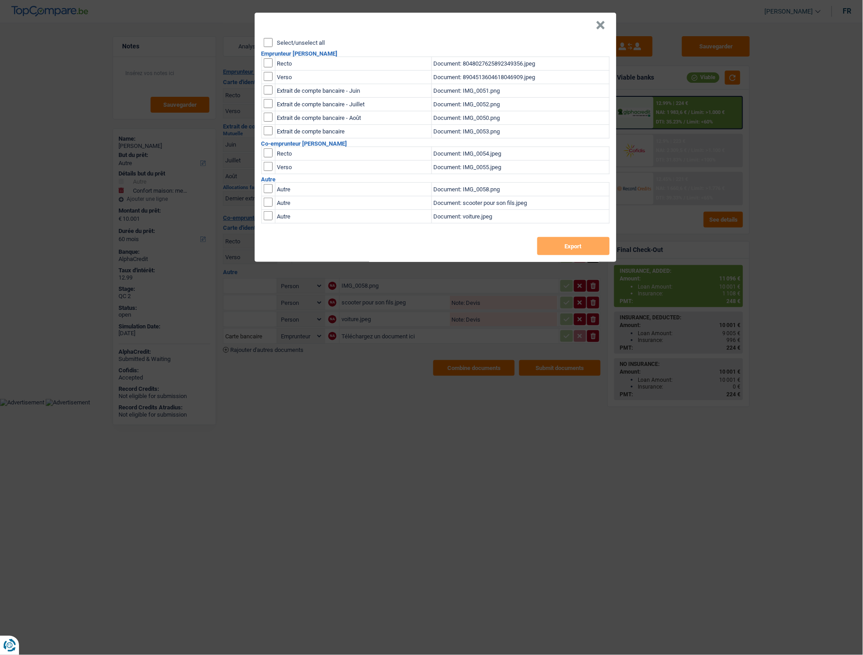
click at [270, 62] on input "checkbox" at bounding box center [268, 62] width 9 height 9
checkbox input "true"
drag, startPoint x: 272, startPoint y: 75, endPoint x: 354, endPoint y: 108, distance: 88.3
click at [271, 75] on input "checkbox" at bounding box center [268, 76] width 9 height 9
checkbox input "true"
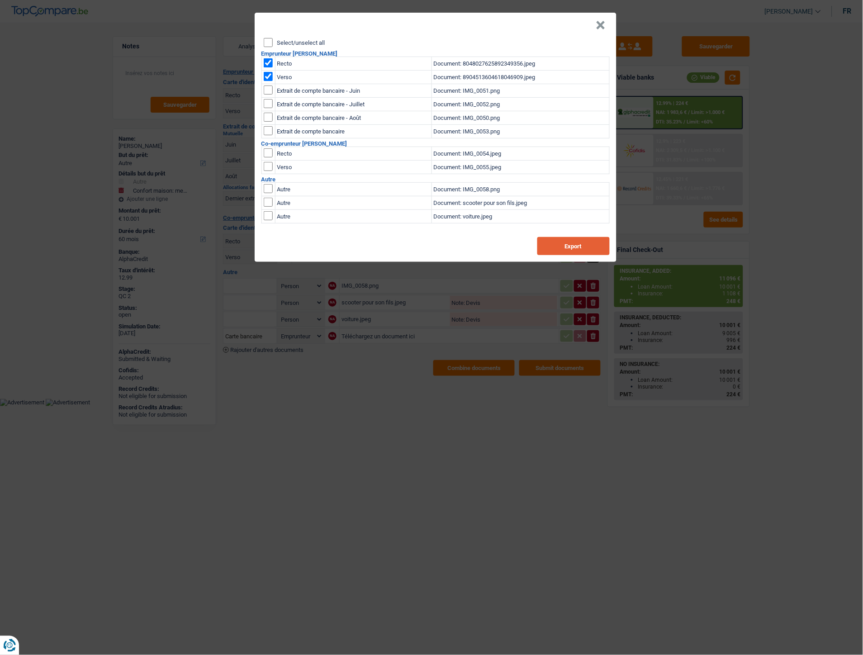
click at [546, 246] on button "Export" at bounding box center [573, 246] width 72 height 18
click at [598, 21] on button "×" at bounding box center [600, 25] width 9 height 9
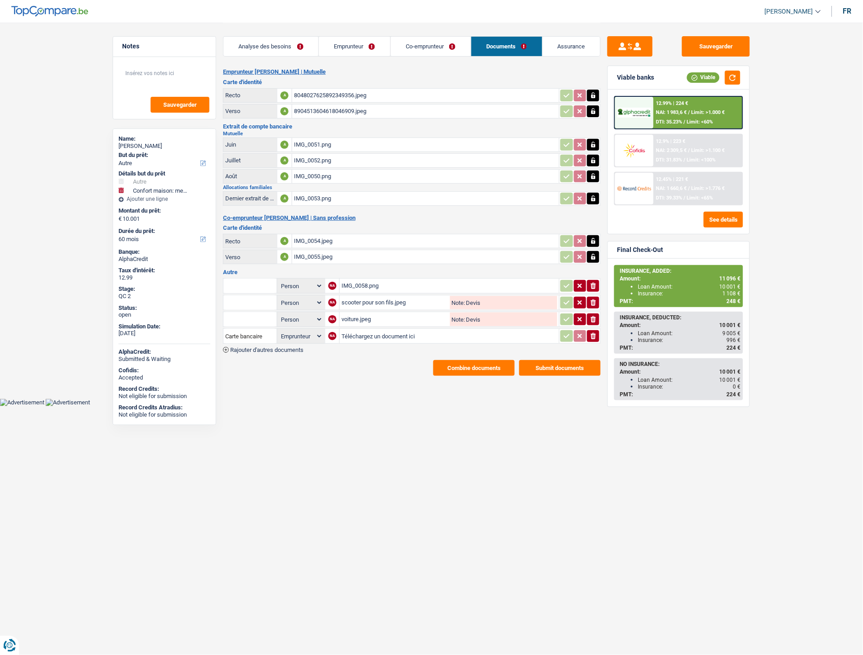
click at [323, 95] on div "8048027625892349356.jpeg" at bounding box center [425, 96] width 263 height 14
click at [333, 109] on div "8904513604618046909.jpeg" at bounding box center [425, 111] width 263 height 14
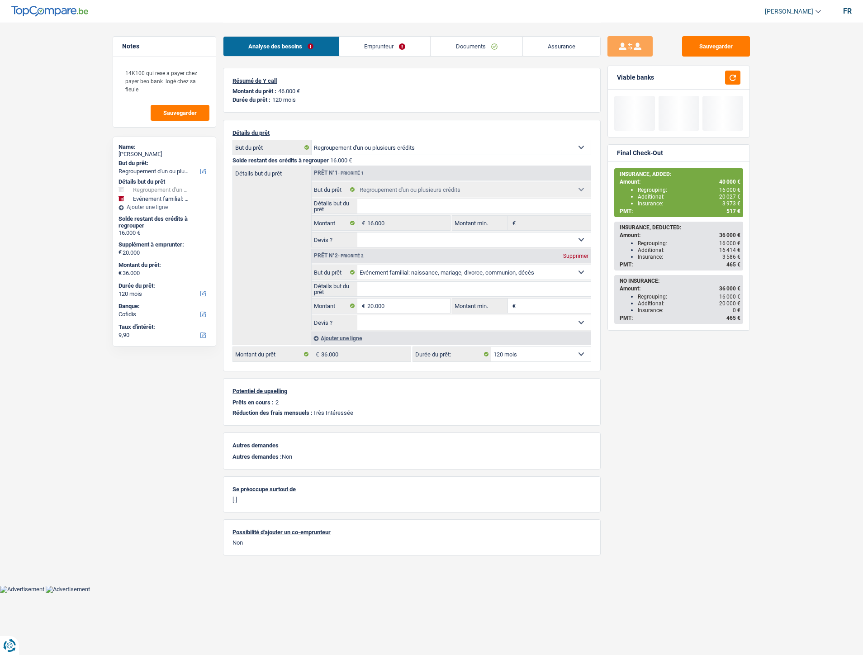
select select "refinancing"
select select "familyEvent"
select select "120"
select select "refinancing"
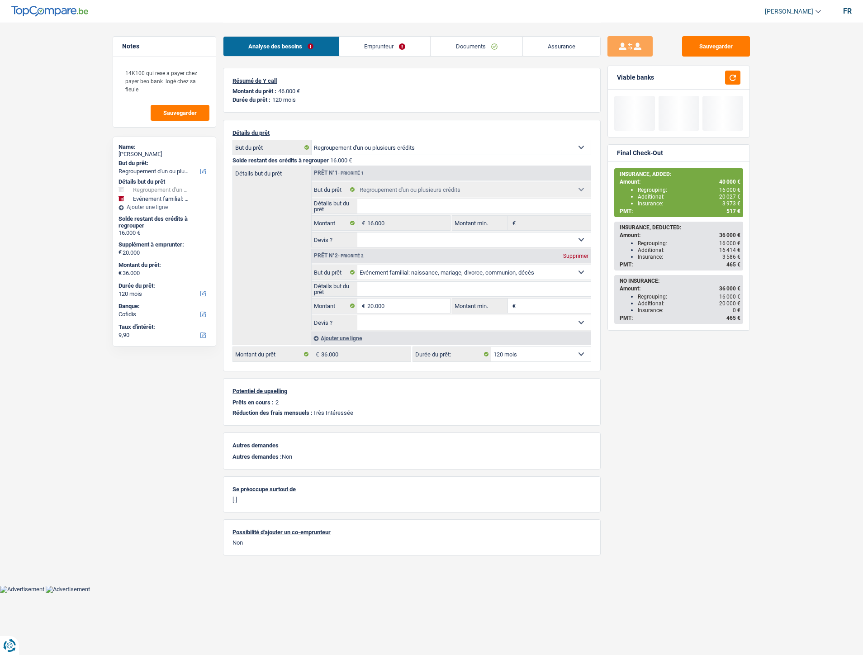
select select "refinancing"
select select "familyEvent"
select select "120"
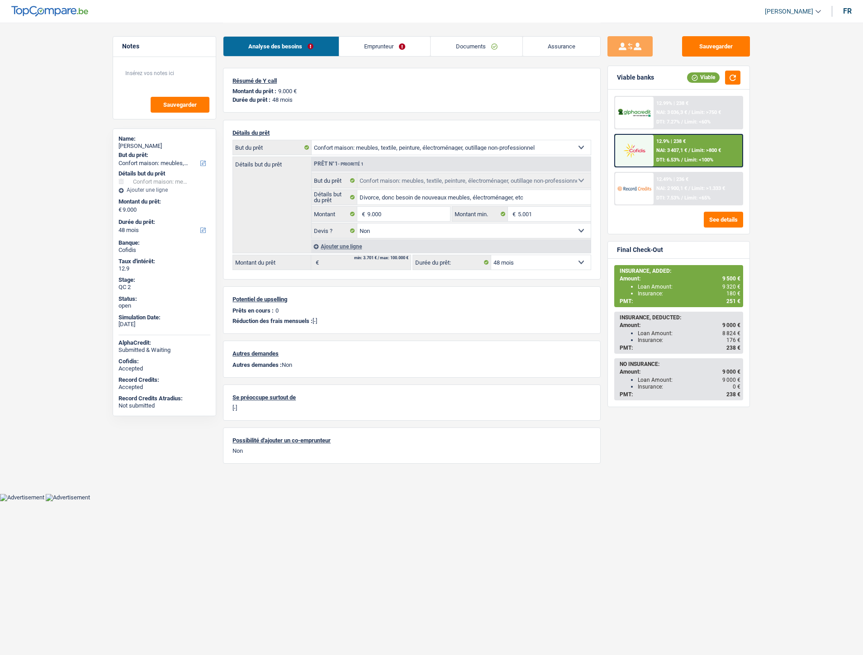
select select "household"
select select "48"
select select "household"
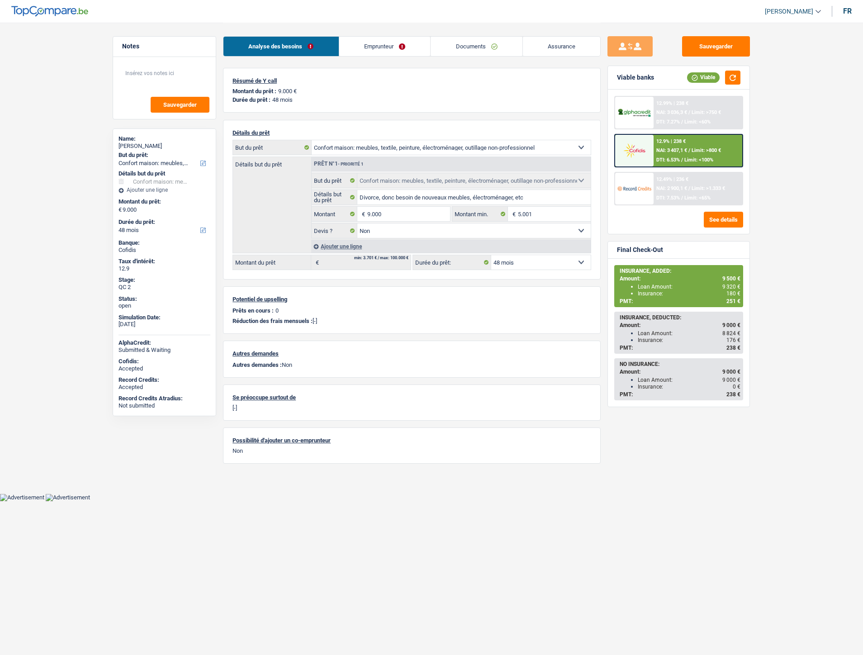
select select "false"
select select "48"
click at [389, 48] on link "Emprunteur" at bounding box center [384, 46] width 91 height 19
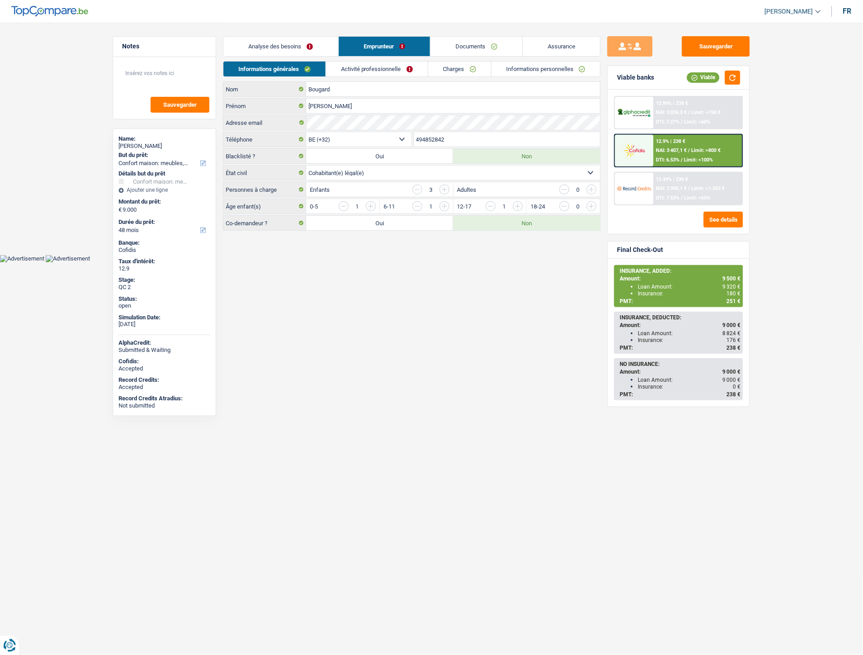
click at [504, 70] on link "Informations personnelles" at bounding box center [545, 68] width 109 height 15
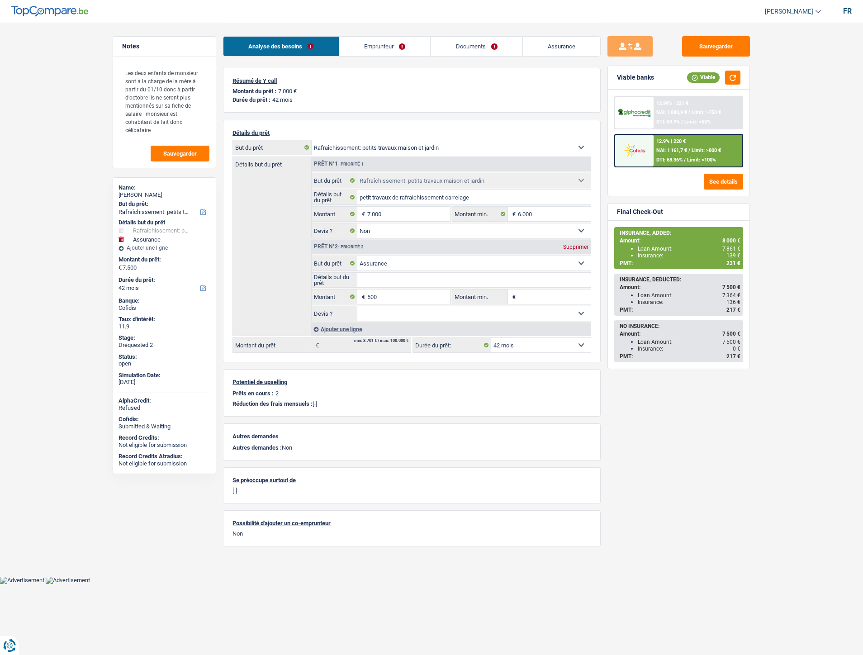
select select "houseOrGarden"
select select "insurance"
select select "42"
select select "houseOrGarden"
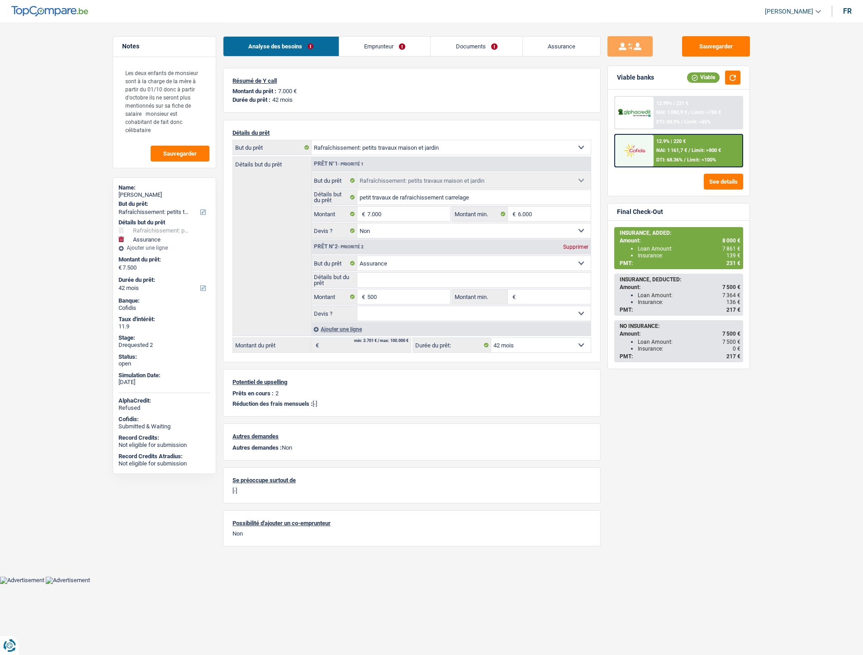
select select "houseOrGarden"
select select "false"
select select "insurance"
select select "42"
click at [383, 51] on link "Emprunteur" at bounding box center [384, 46] width 91 height 19
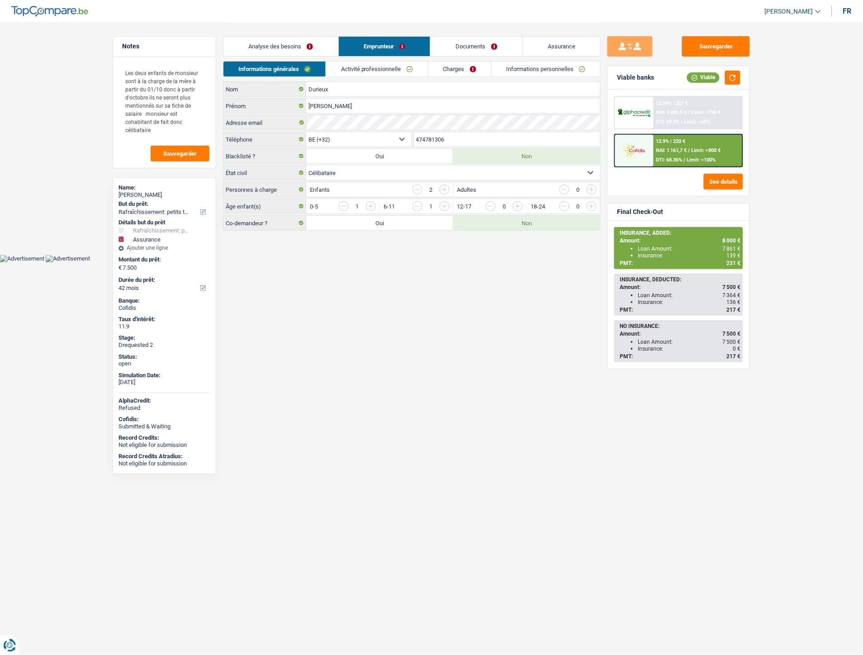
click at [559, 68] on link "Informations personnelles" at bounding box center [545, 68] width 109 height 15
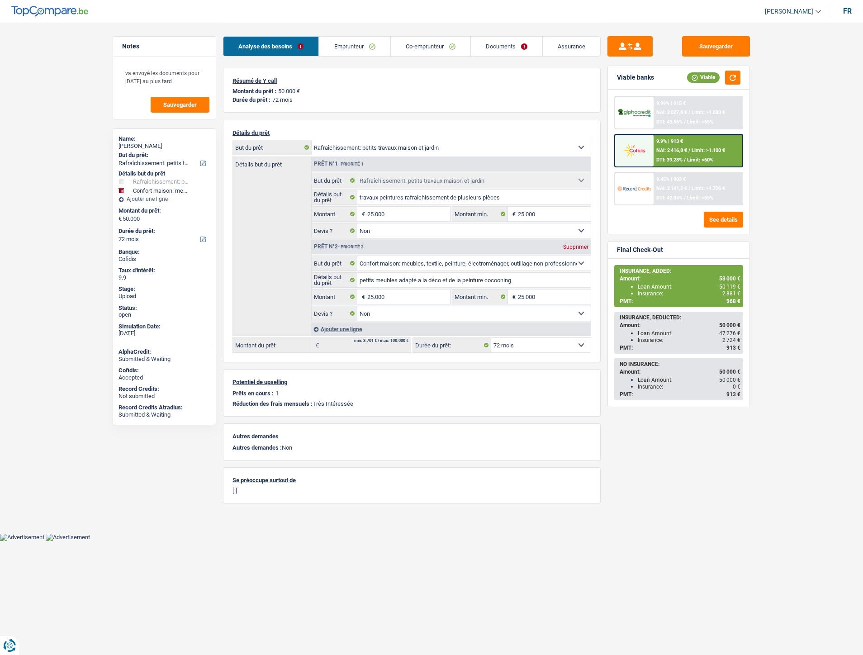
select select "houseOrGarden"
select select "household"
select select "72"
select select "houseOrGarden"
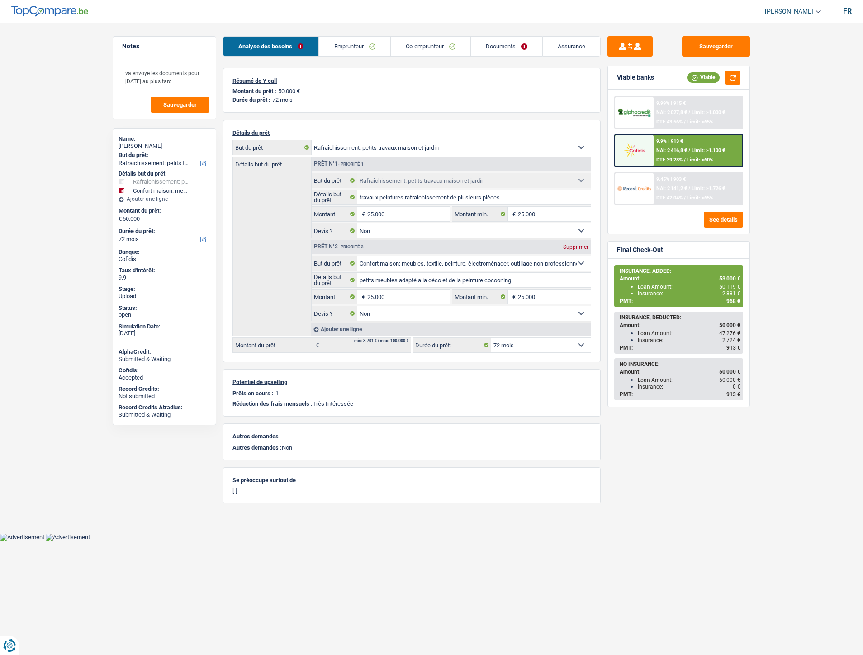
select select "houseOrGarden"
select select "false"
select select "household"
select select "false"
select select "72"
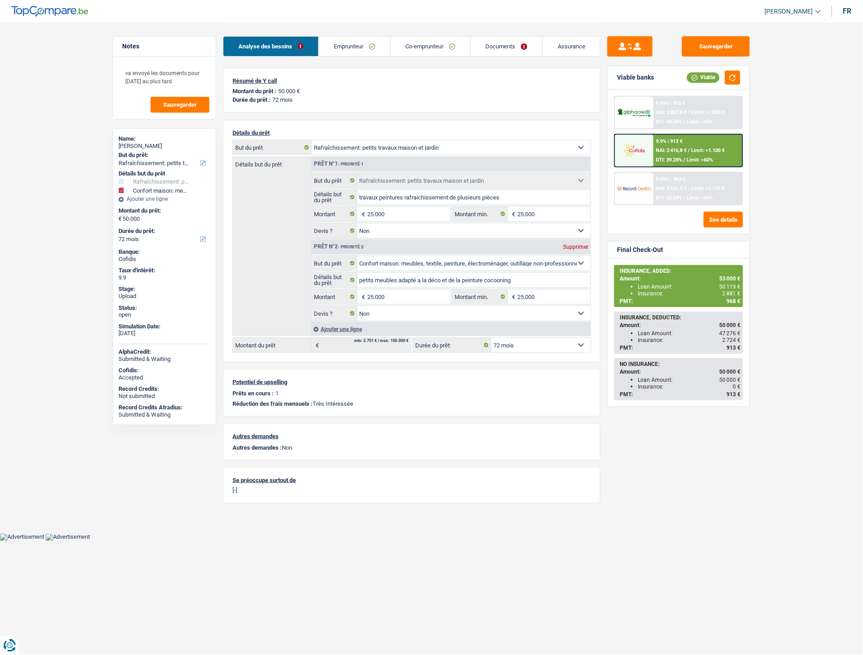
click at [353, 44] on link "Emprunteur" at bounding box center [354, 46] width 71 height 19
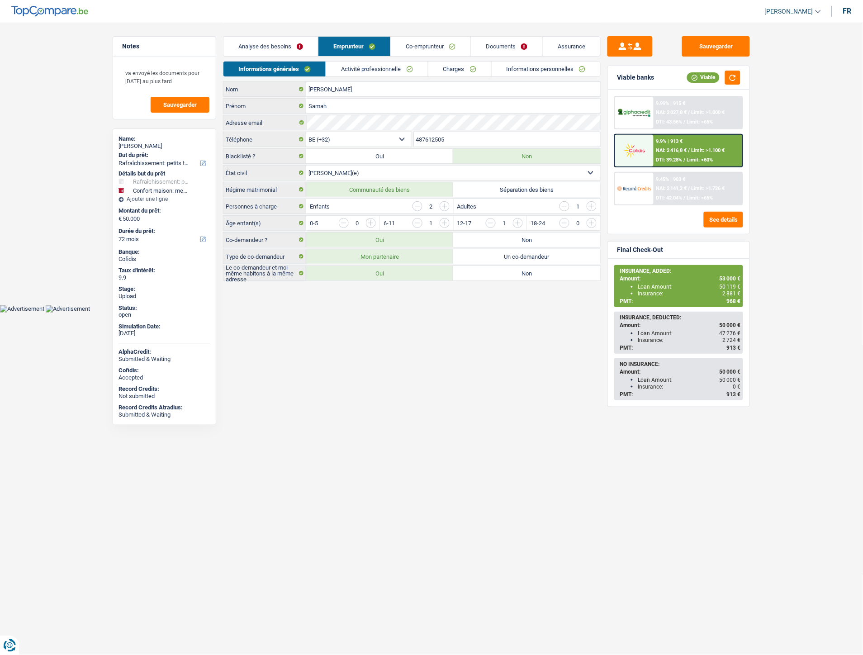
click at [570, 68] on link "Informations personnelles" at bounding box center [545, 68] width 109 height 15
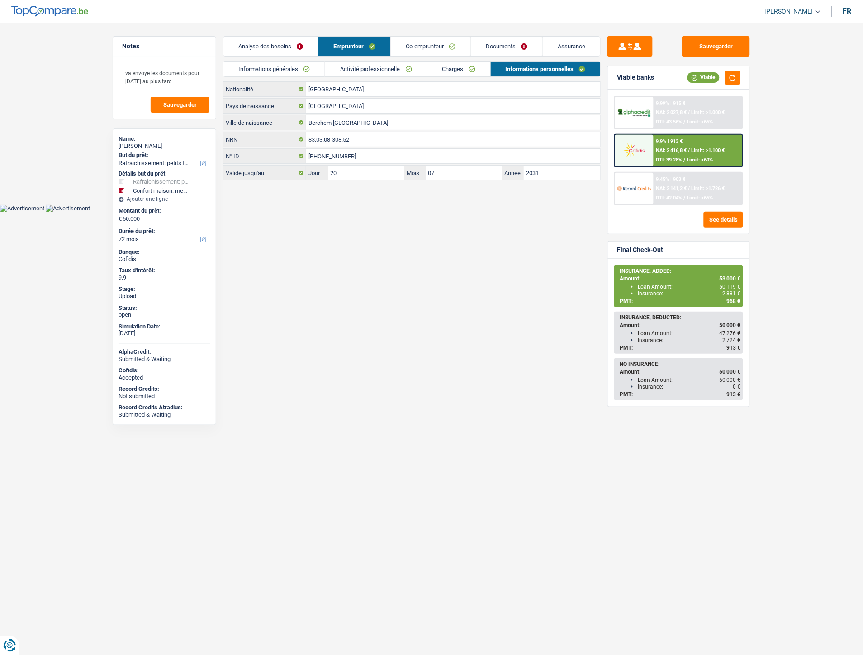
click at [259, 50] on link "Analyse des besoins" at bounding box center [270, 46] width 94 height 19
